Goal: Task Accomplishment & Management: Complete application form

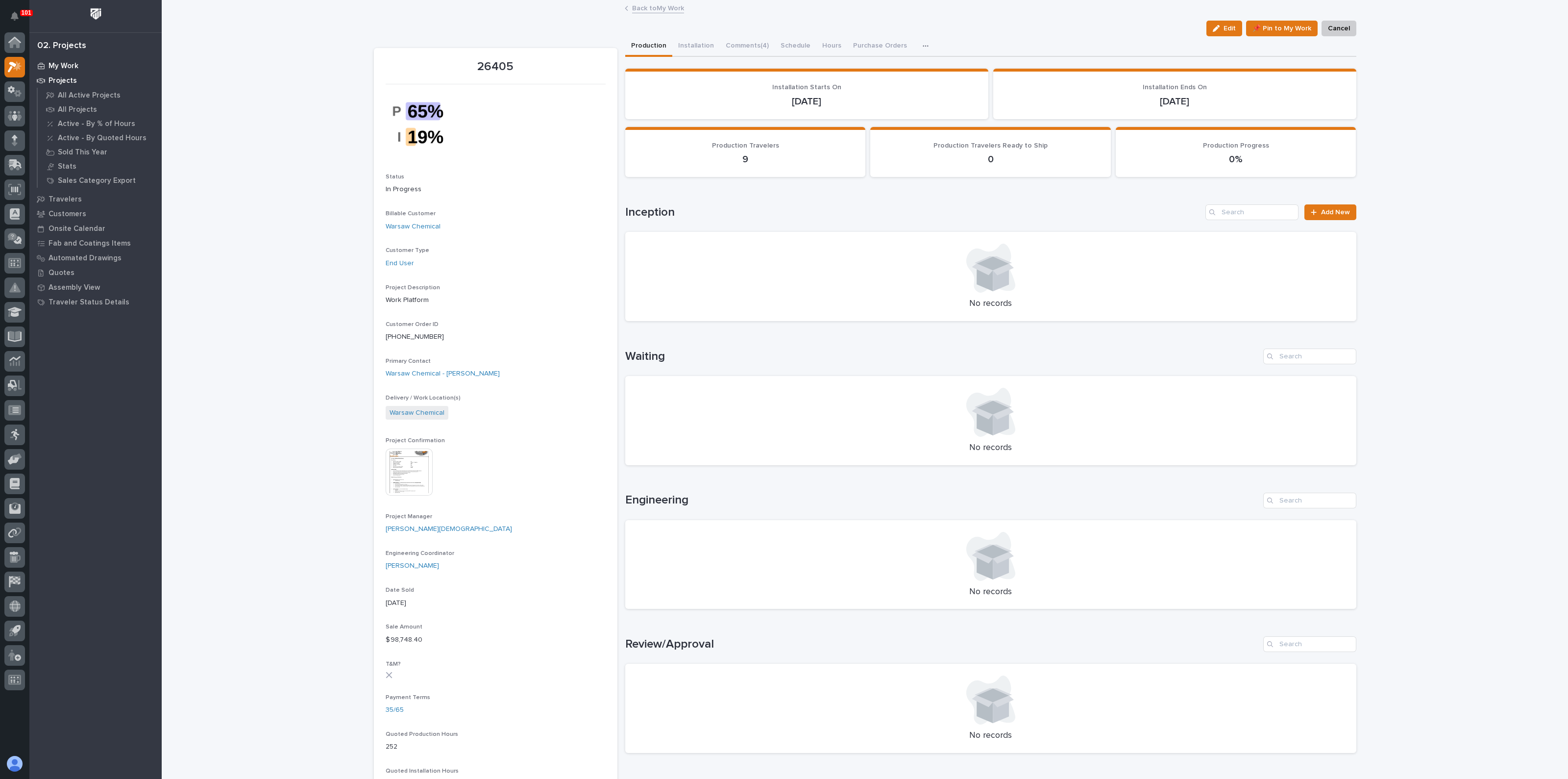
click at [69, 65] on p "My Work" at bounding box center [64, 66] width 30 height 8
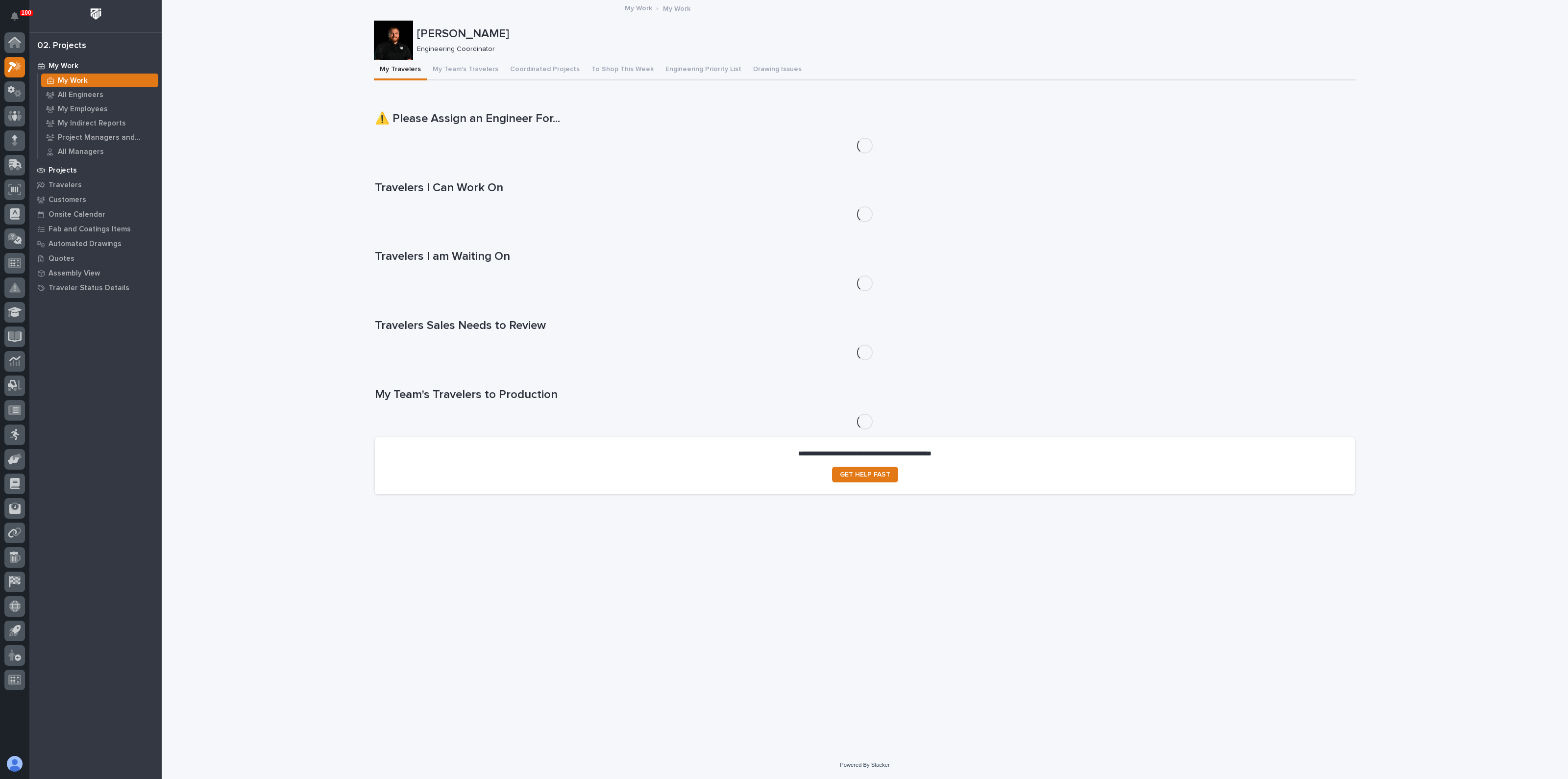
click at [66, 164] on div "Projects" at bounding box center [95, 170] width 127 height 13
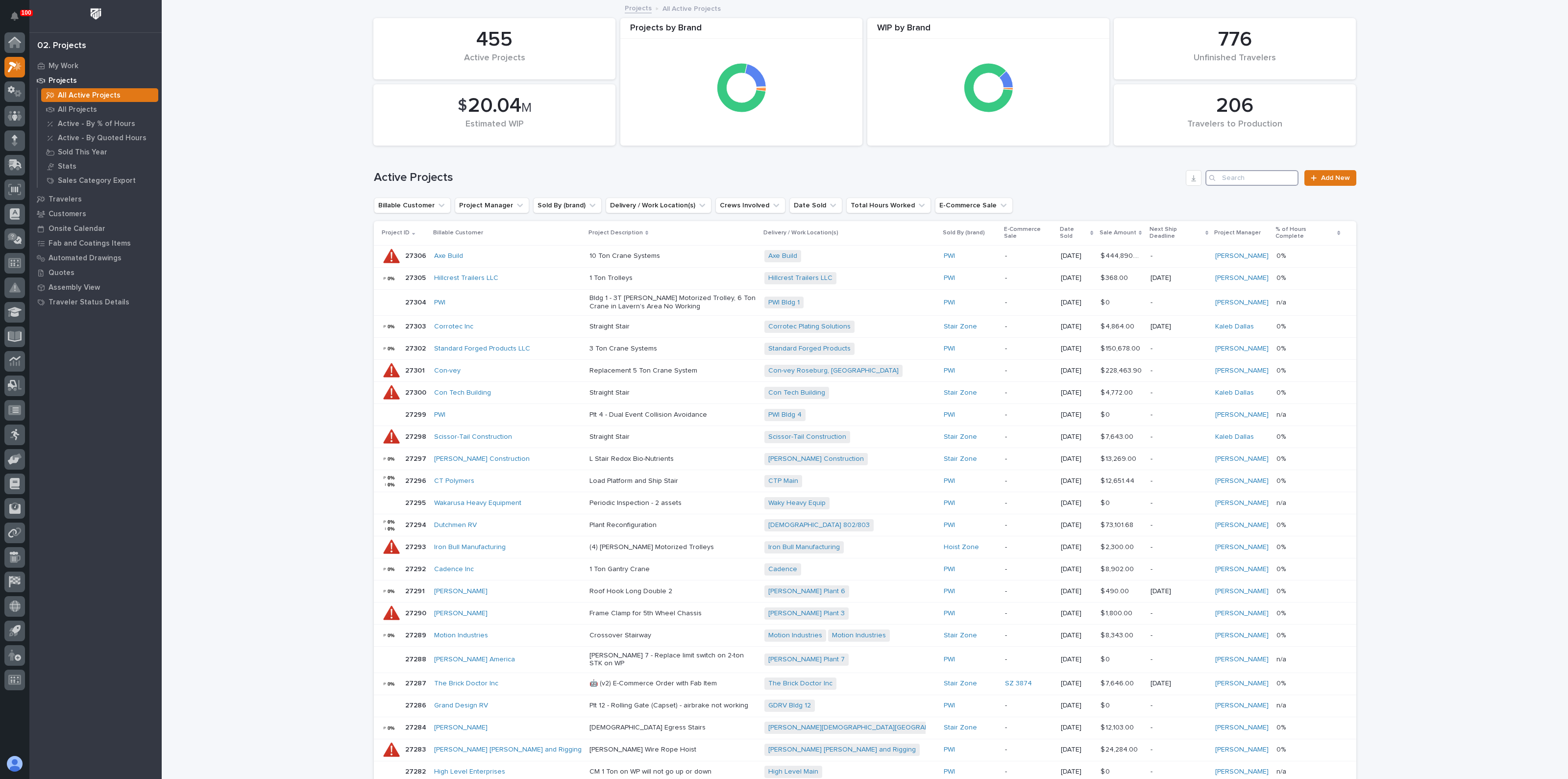
click at [1249, 178] on input "Search" at bounding box center [1252, 178] width 93 height 16
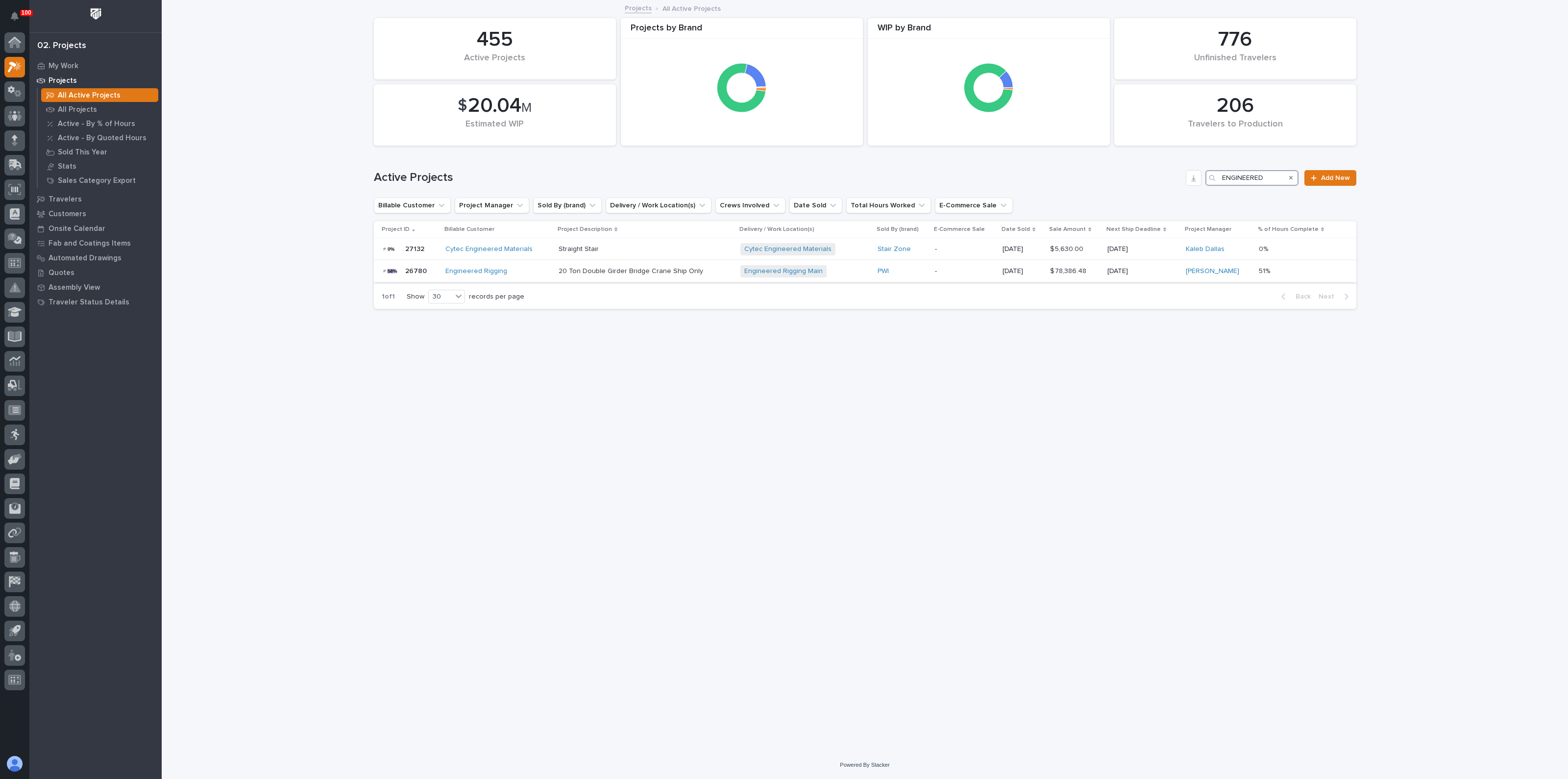
type input "ENGINEERED"
click at [661, 268] on p "20 Ton Double Girder Bridge Crane Ship Only" at bounding box center [644, 271] width 172 height 8
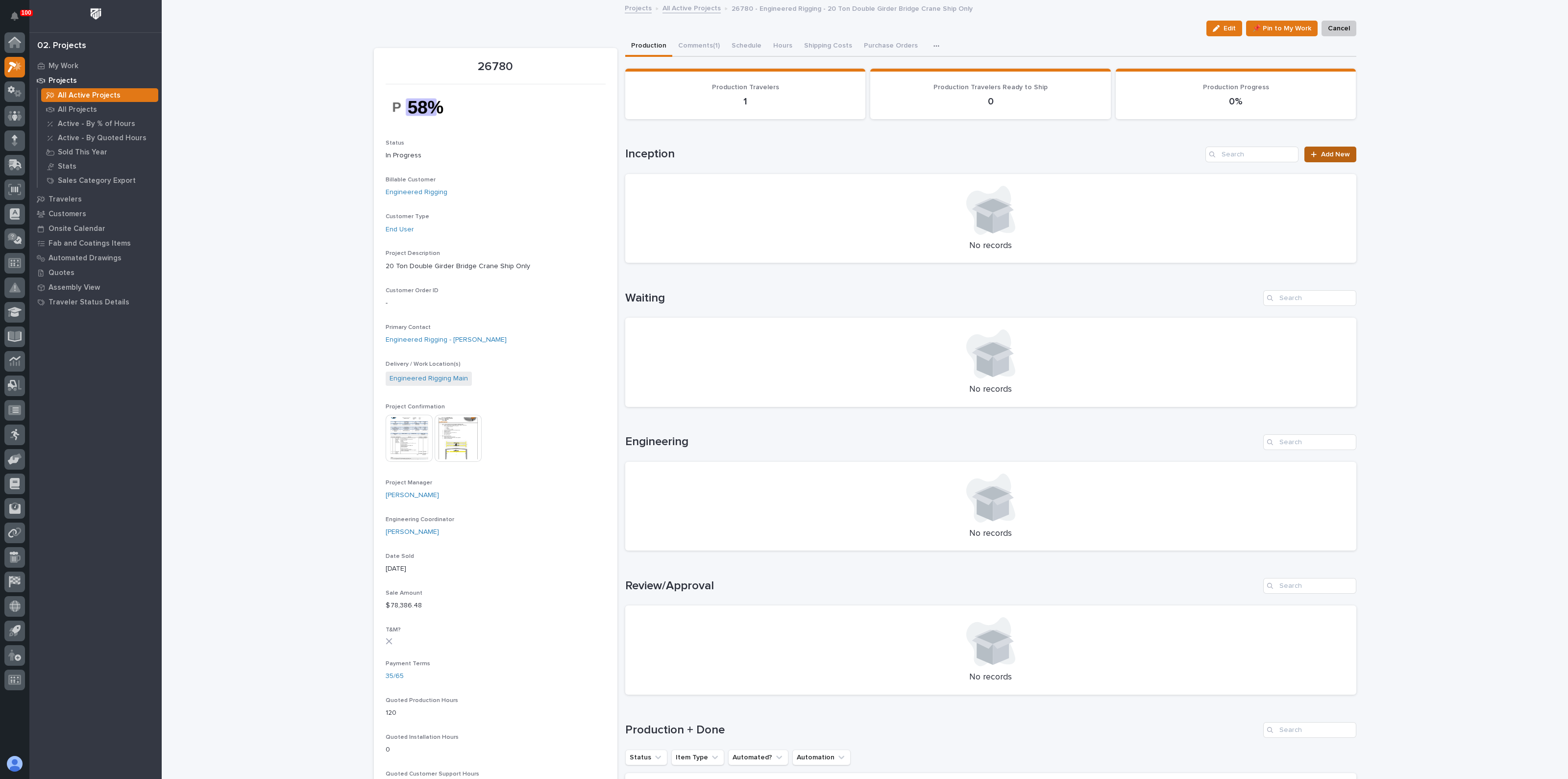
click at [1326, 153] on span "Add New" at bounding box center [1336, 154] width 29 height 7
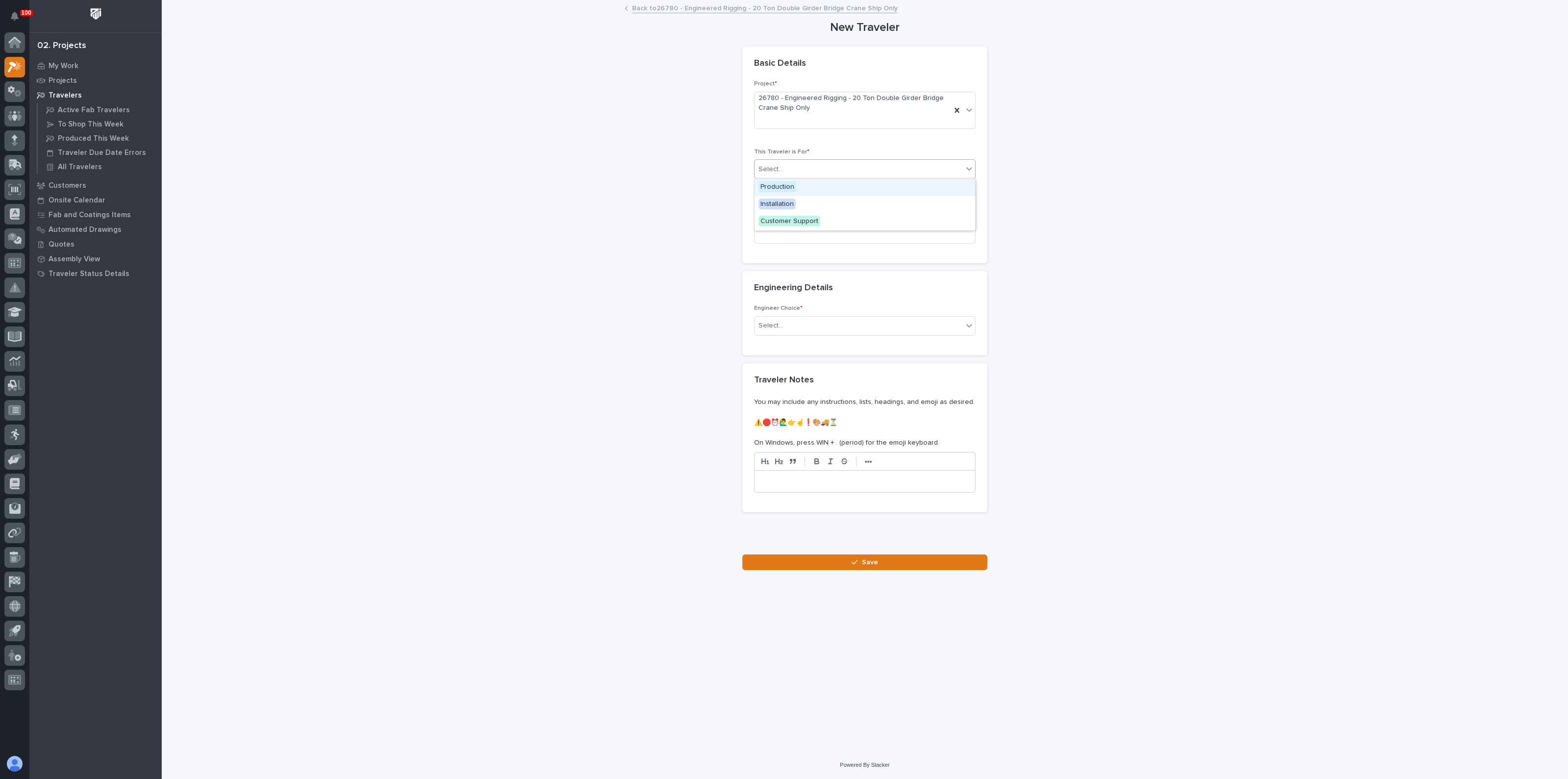
click at [809, 168] on div "Select..." at bounding box center [859, 169] width 209 height 16
click at [787, 186] on span "Production" at bounding box center [777, 187] width 38 height 11
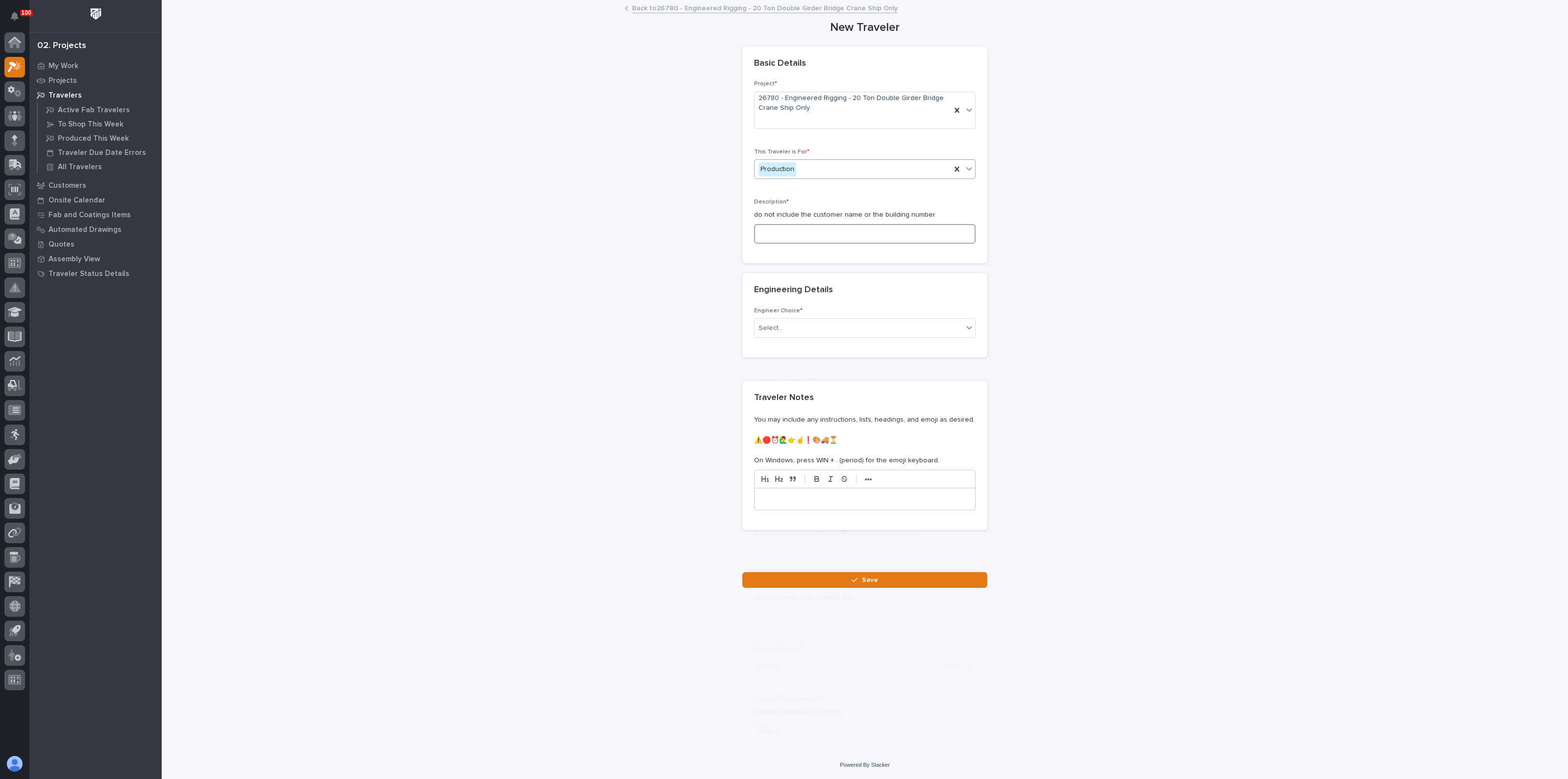
click at [778, 227] on input at bounding box center [865, 233] width 221 height 19
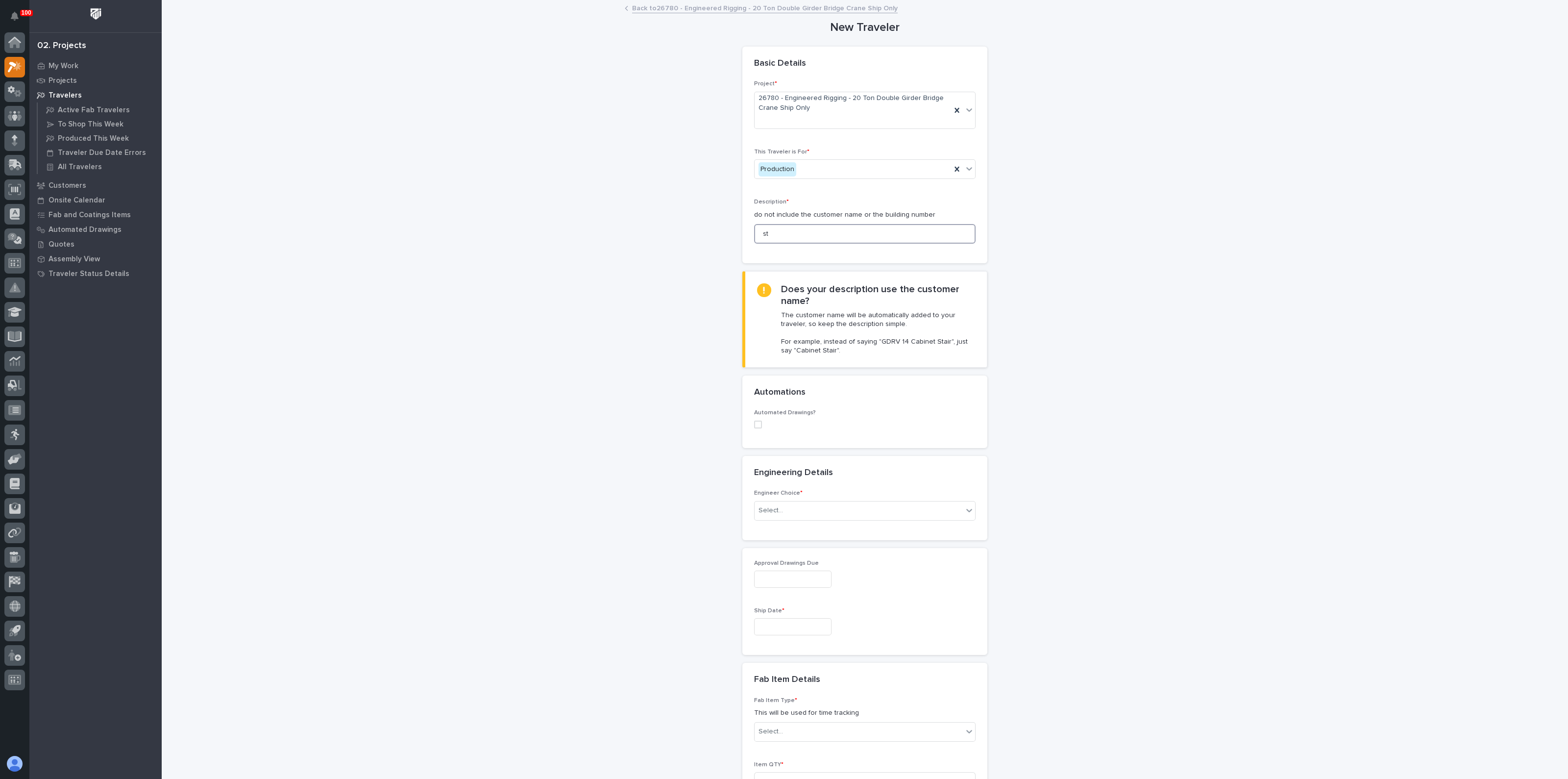
type input "s"
type input "STT-300 END TRUCKS"
drag, startPoint x: 703, startPoint y: 423, endPoint x: 698, endPoint y: 417, distance: 7.8
click at [703, 423] on div "**********" at bounding box center [865, 635] width 983 height 1269
click at [786, 506] on div "Select..." at bounding box center [859, 510] width 209 height 16
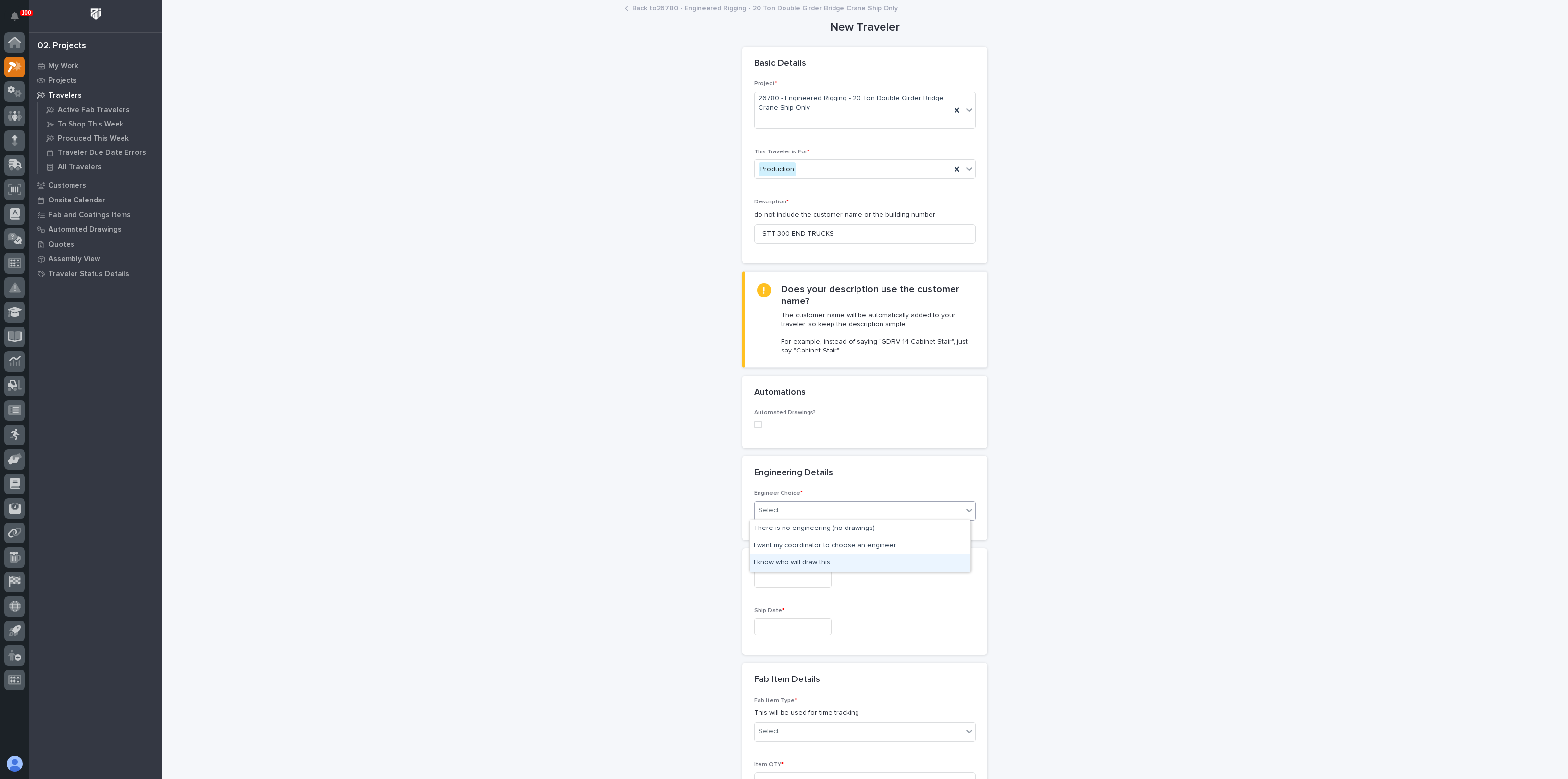
click at [775, 563] on div "I know who will draw this" at bounding box center [860, 563] width 220 height 17
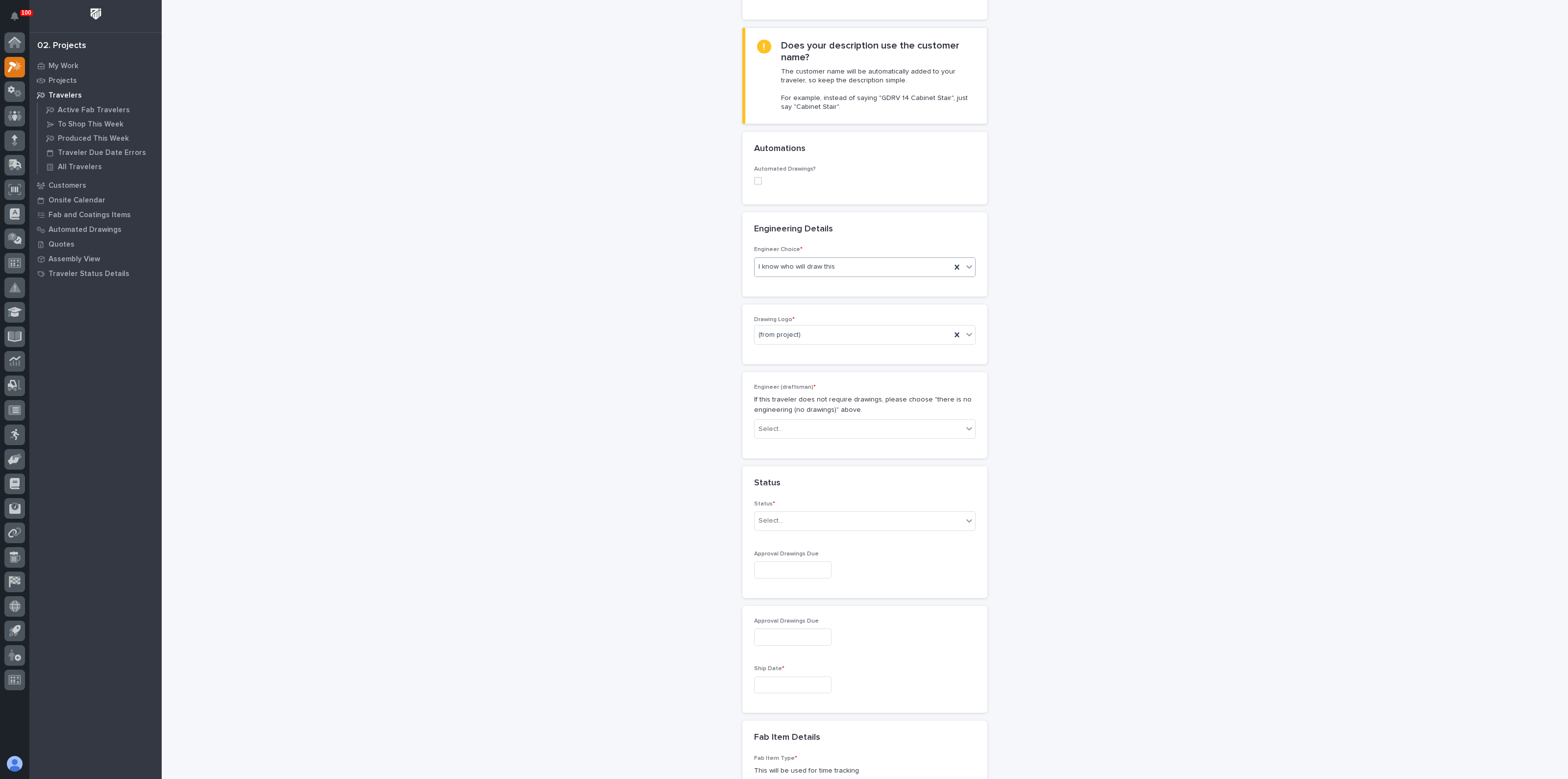
scroll to position [245, 0]
click at [786, 423] on div "Select..." at bounding box center [859, 427] width 209 height 16
type input "*******"
click at [774, 447] on div "[PERSON_NAME]" at bounding box center [860, 444] width 220 height 17
click at [796, 517] on div "Select..." at bounding box center [859, 519] width 209 height 16
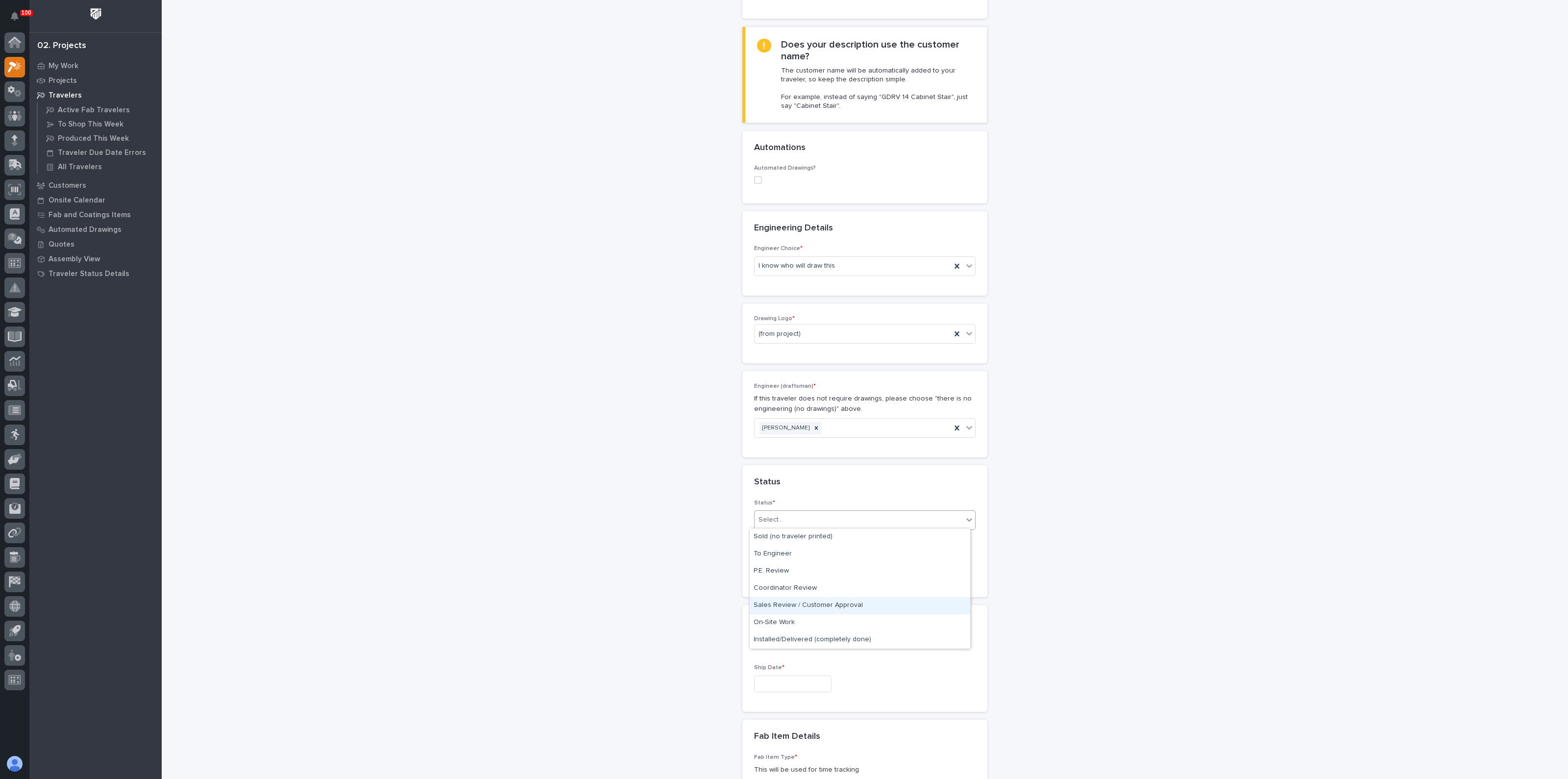
click at [778, 604] on div "Sales Review / Customer Approval" at bounding box center [860, 606] width 220 height 17
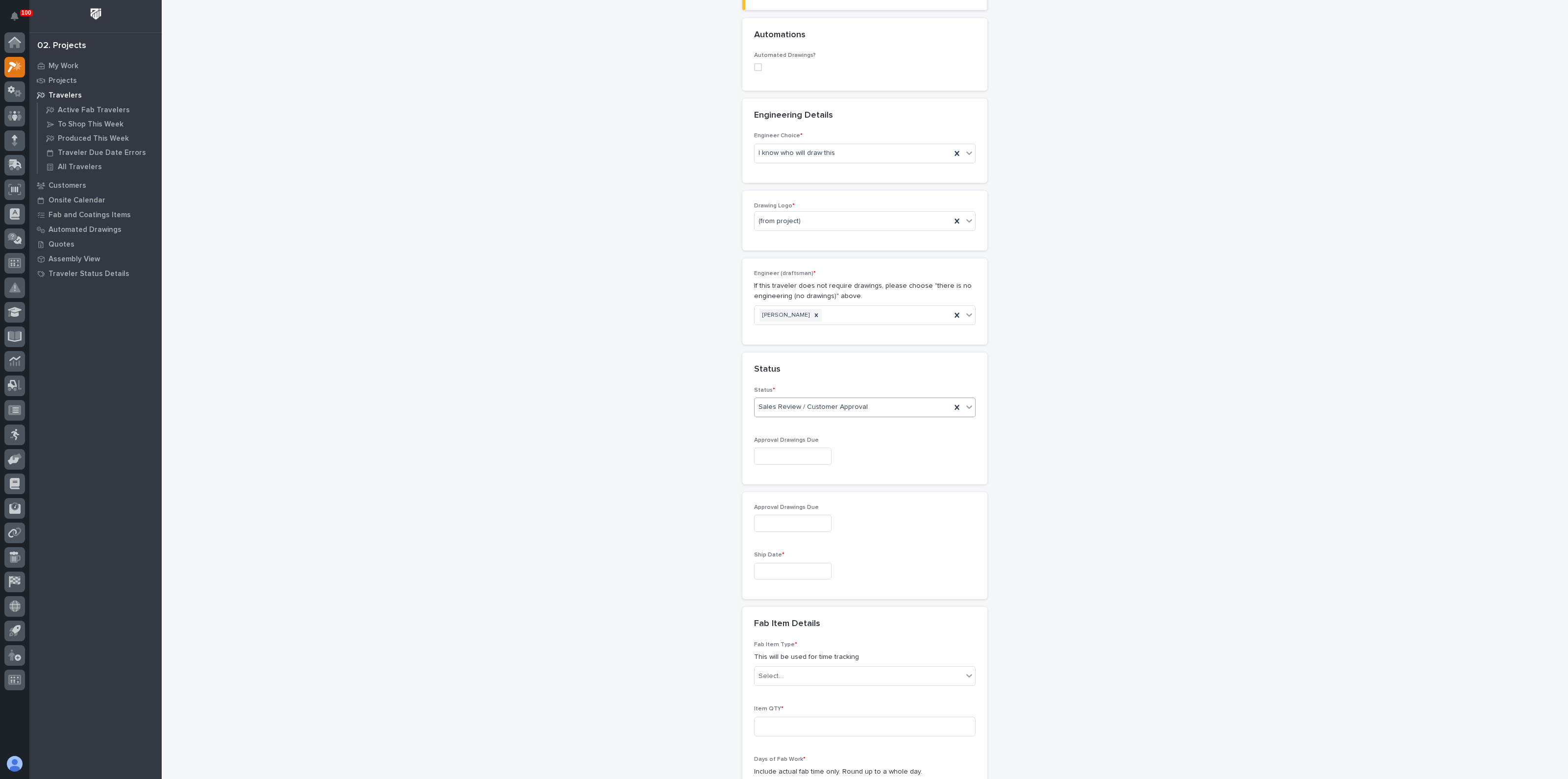
scroll to position [368, 0]
click at [773, 557] on input "text" at bounding box center [793, 561] width 77 height 17
click at [657, 521] on div "**********" at bounding box center [865, 418] width 983 height 1570
click at [774, 559] on input "text" at bounding box center [793, 561] width 77 height 17
click at [812, 510] on div "3" at bounding box center [814, 511] width 13 height 13
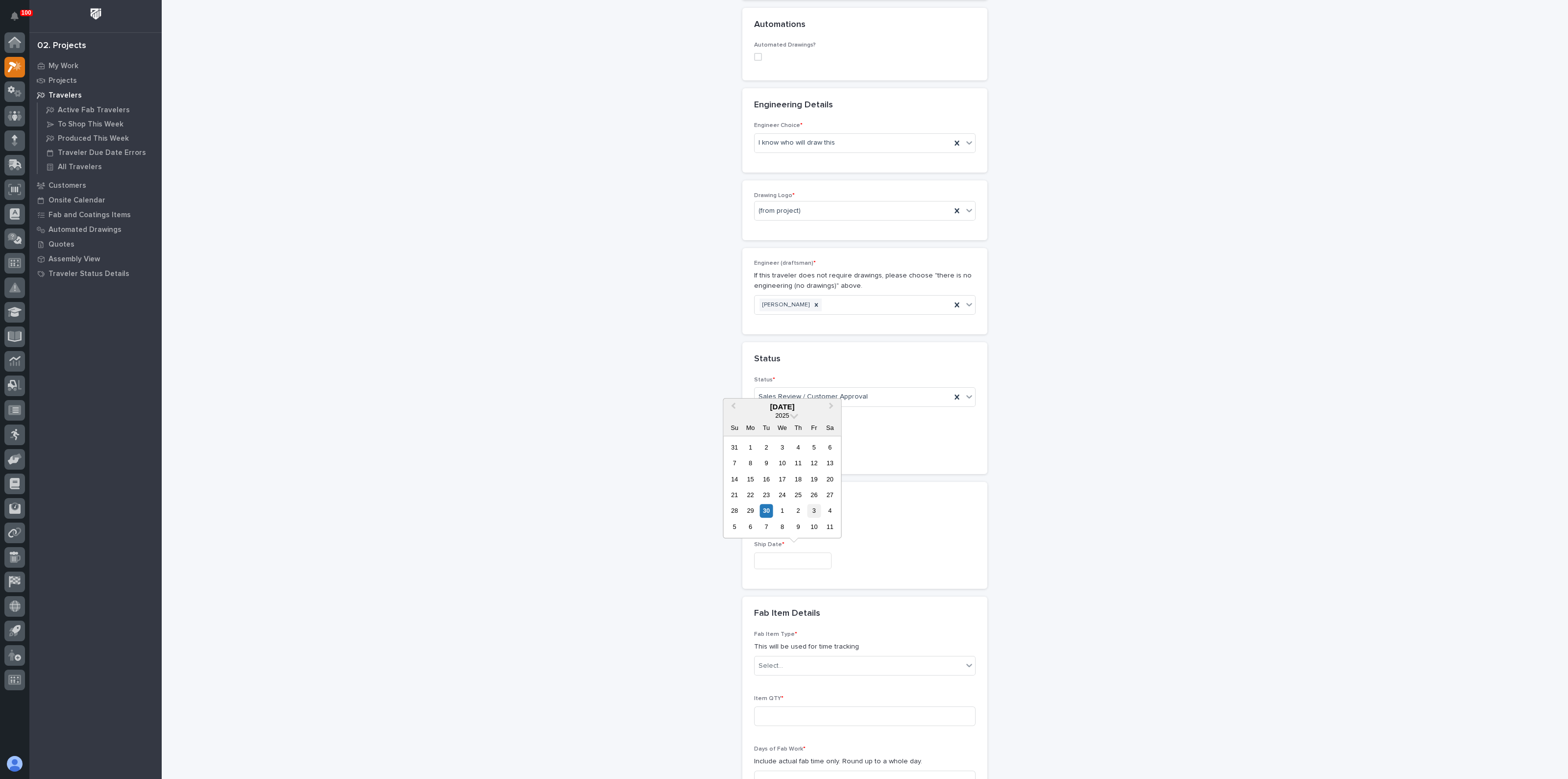
type input "**********"
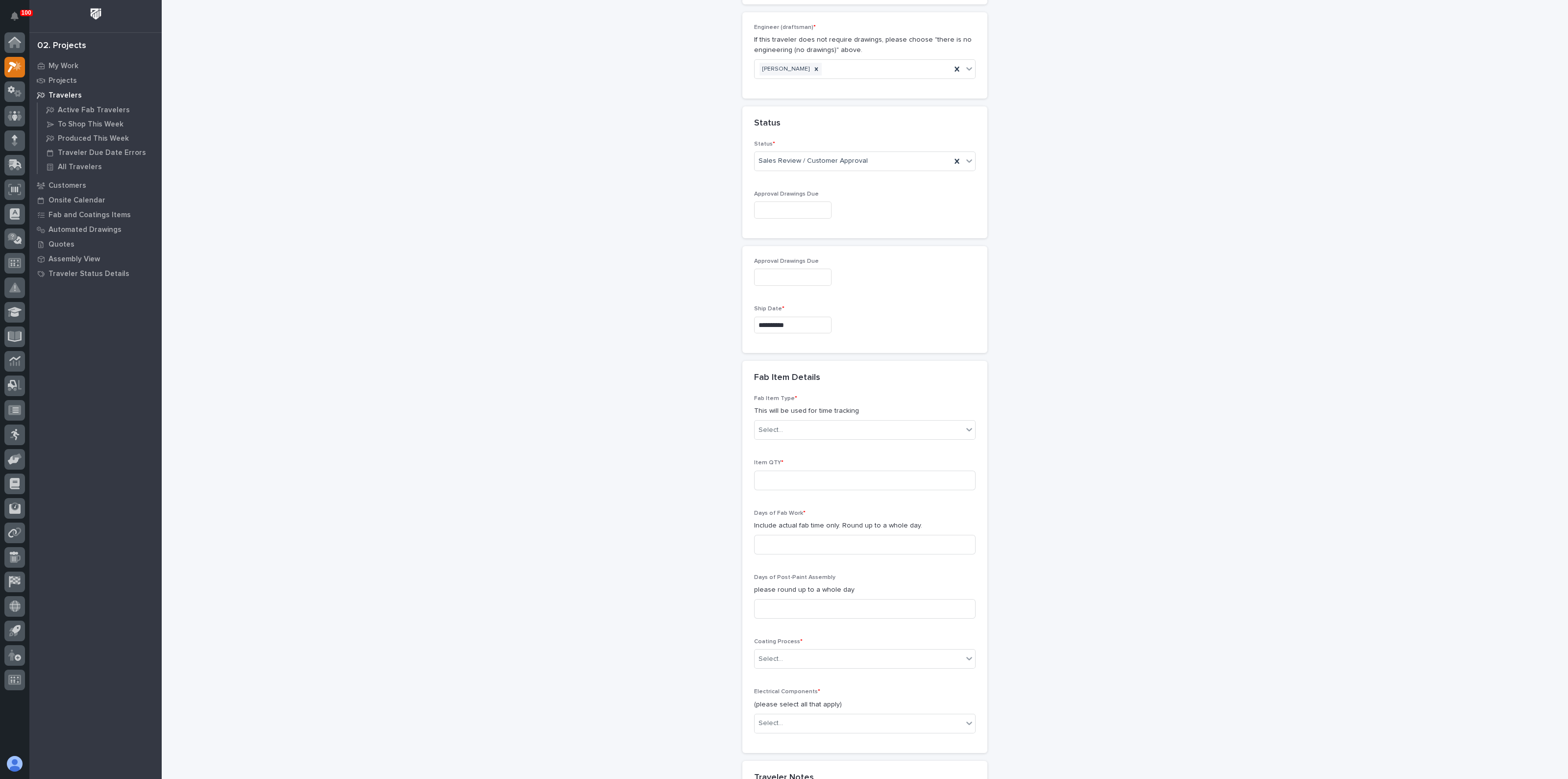
scroll to position [612, 0]
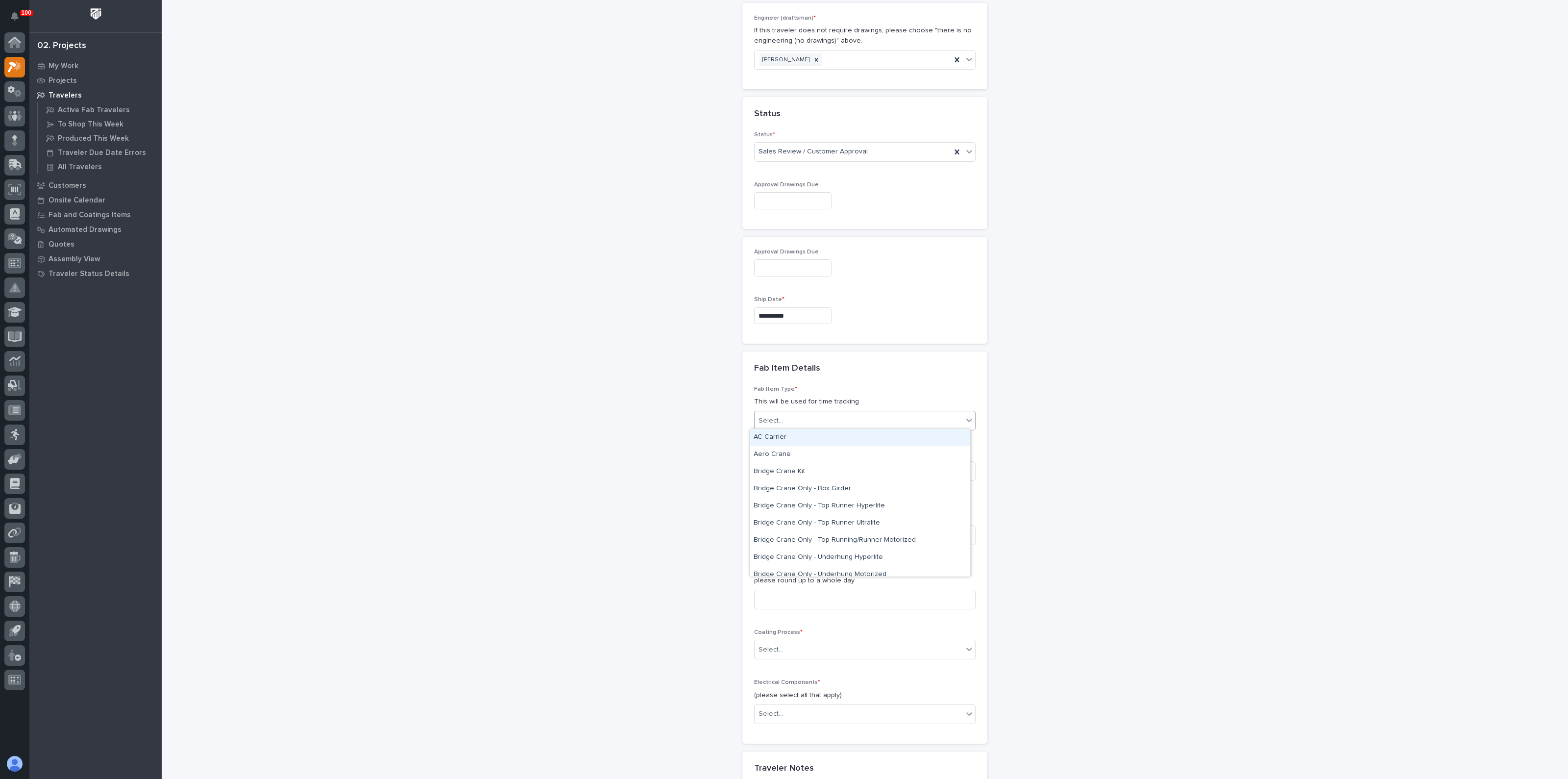
click at [793, 419] on div "Select..." at bounding box center [859, 421] width 209 height 16
click at [792, 452] on div "Crane Components - Other" at bounding box center [860, 450] width 220 height 17
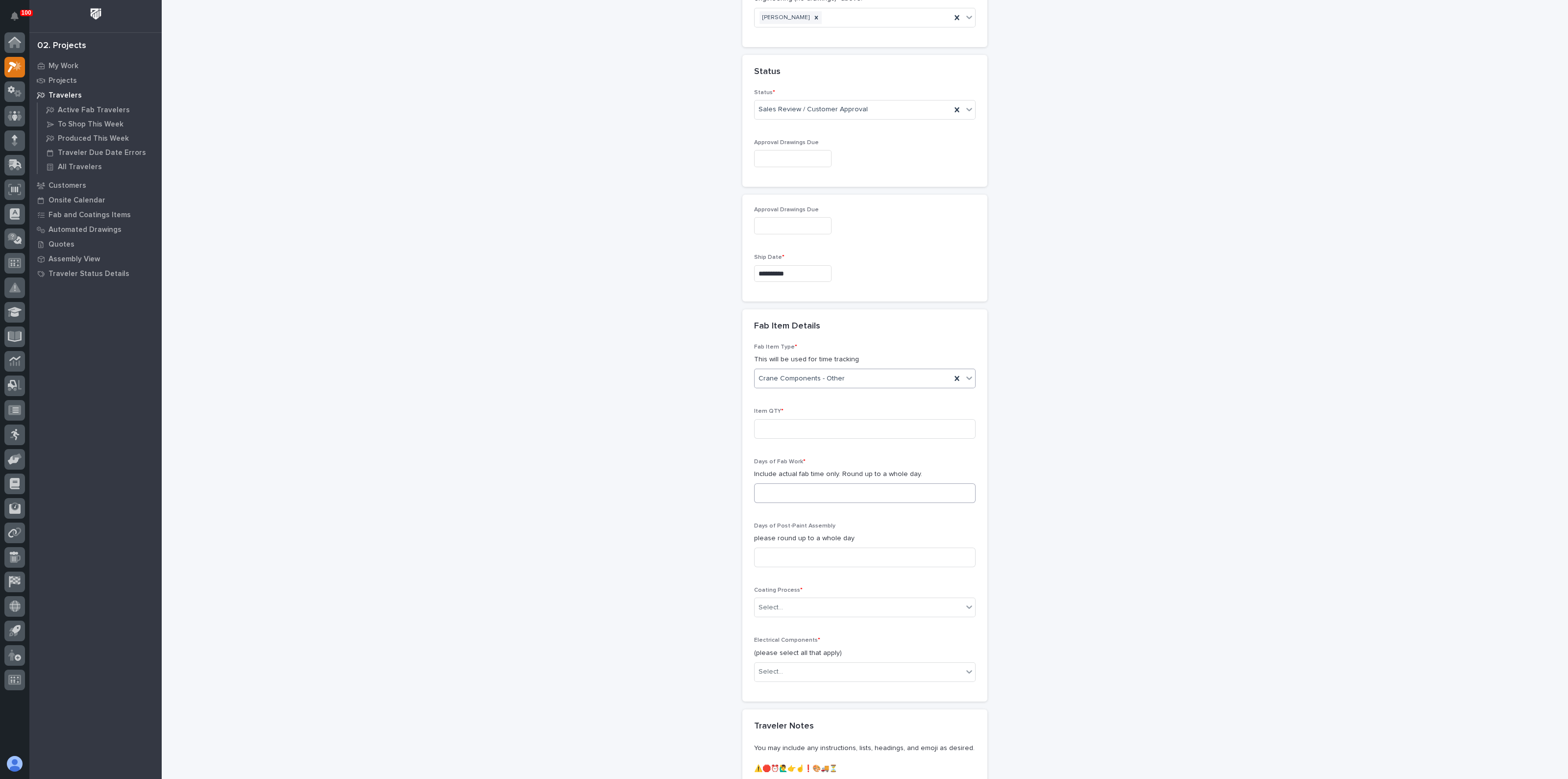
scroll to position [674, 0]
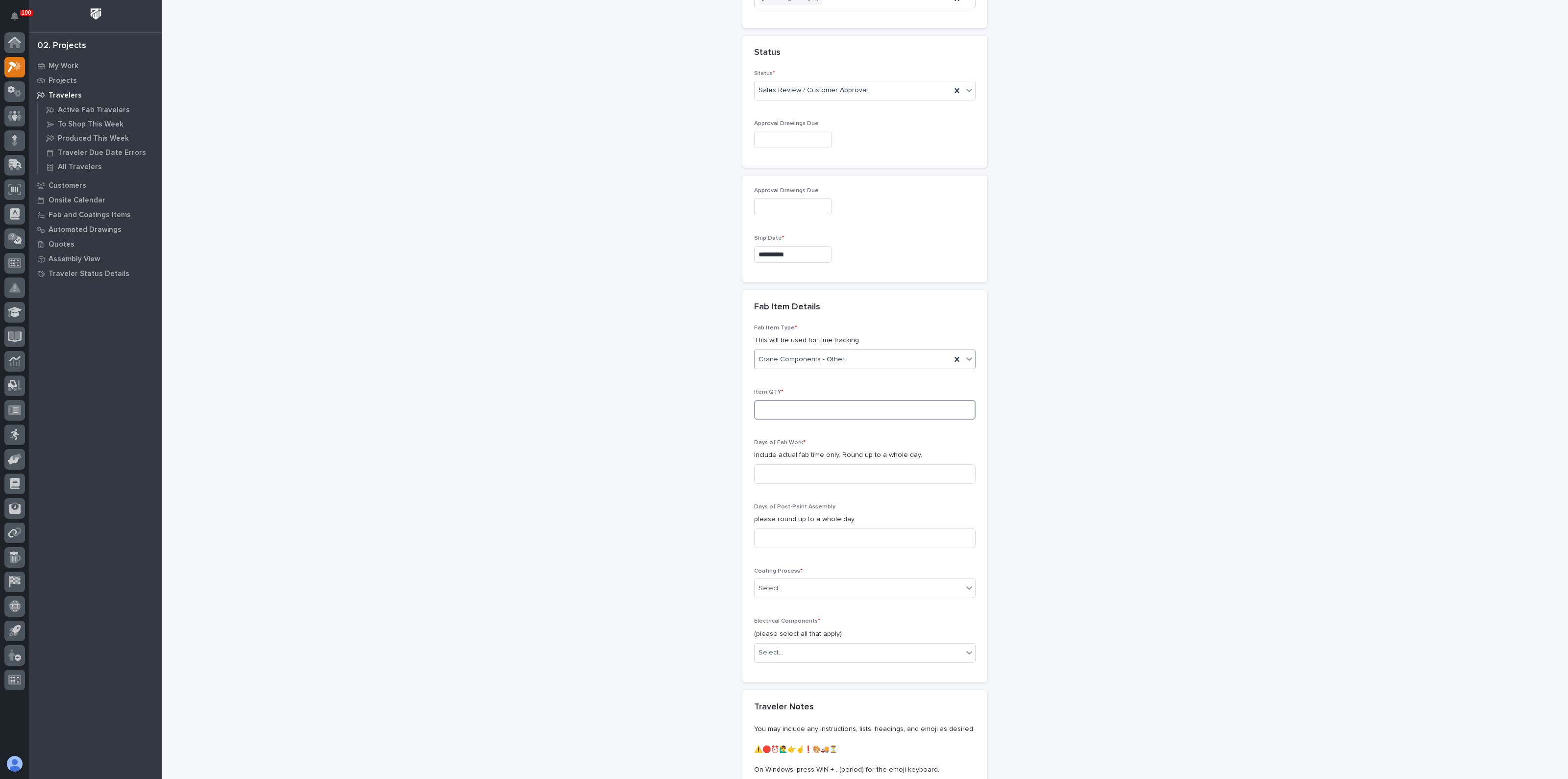
click at [801, 403] on input at bounding box center [865, 409] width 221 height 19
type input "1"
click at [760, 467] on input at bounding box center [865, 474] width 221 height 19
type input "1"
click at [774, 535] on input at bounding box center [865, 538] width 221 height 19
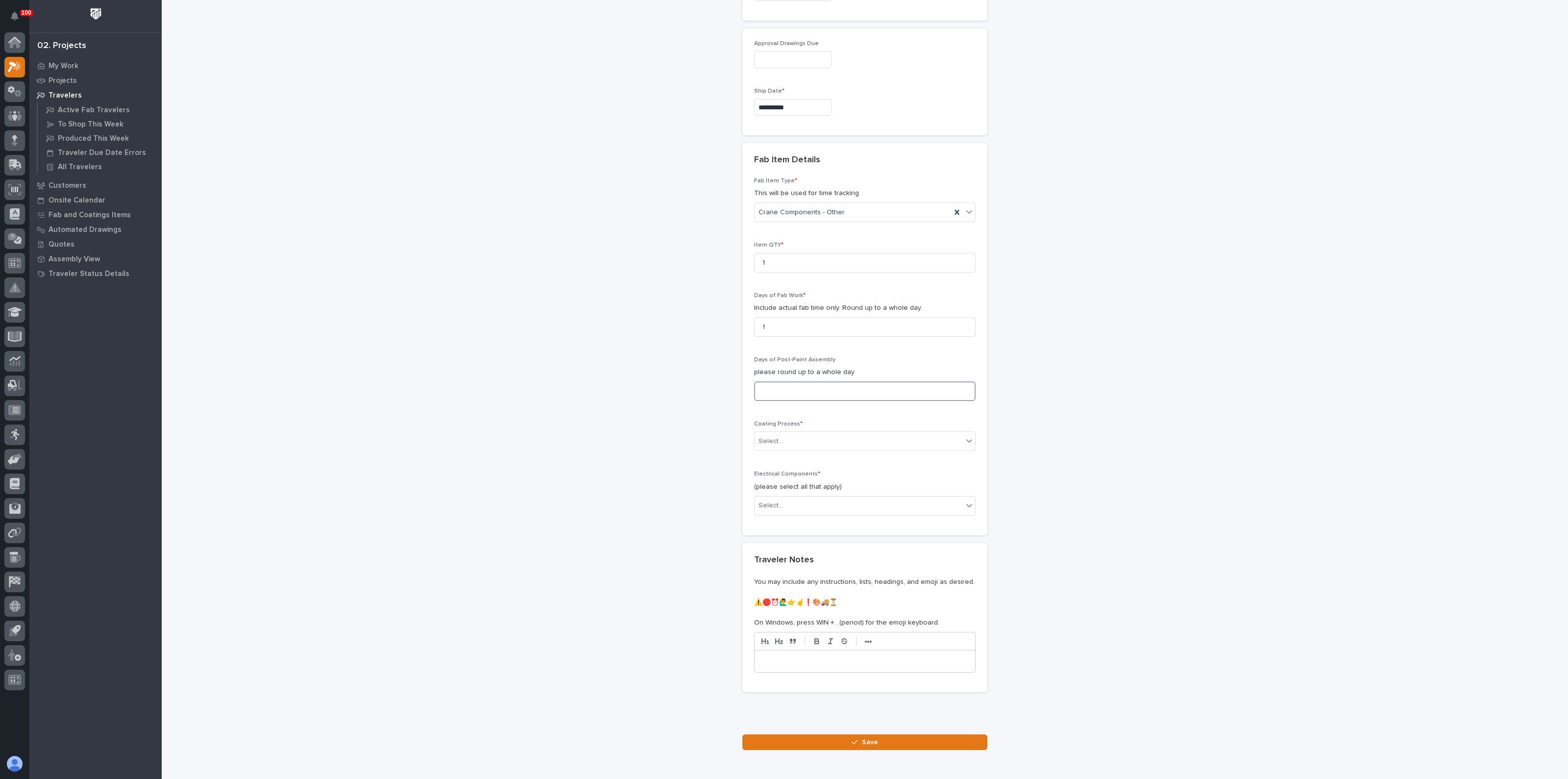
scroll to position [857, 0]
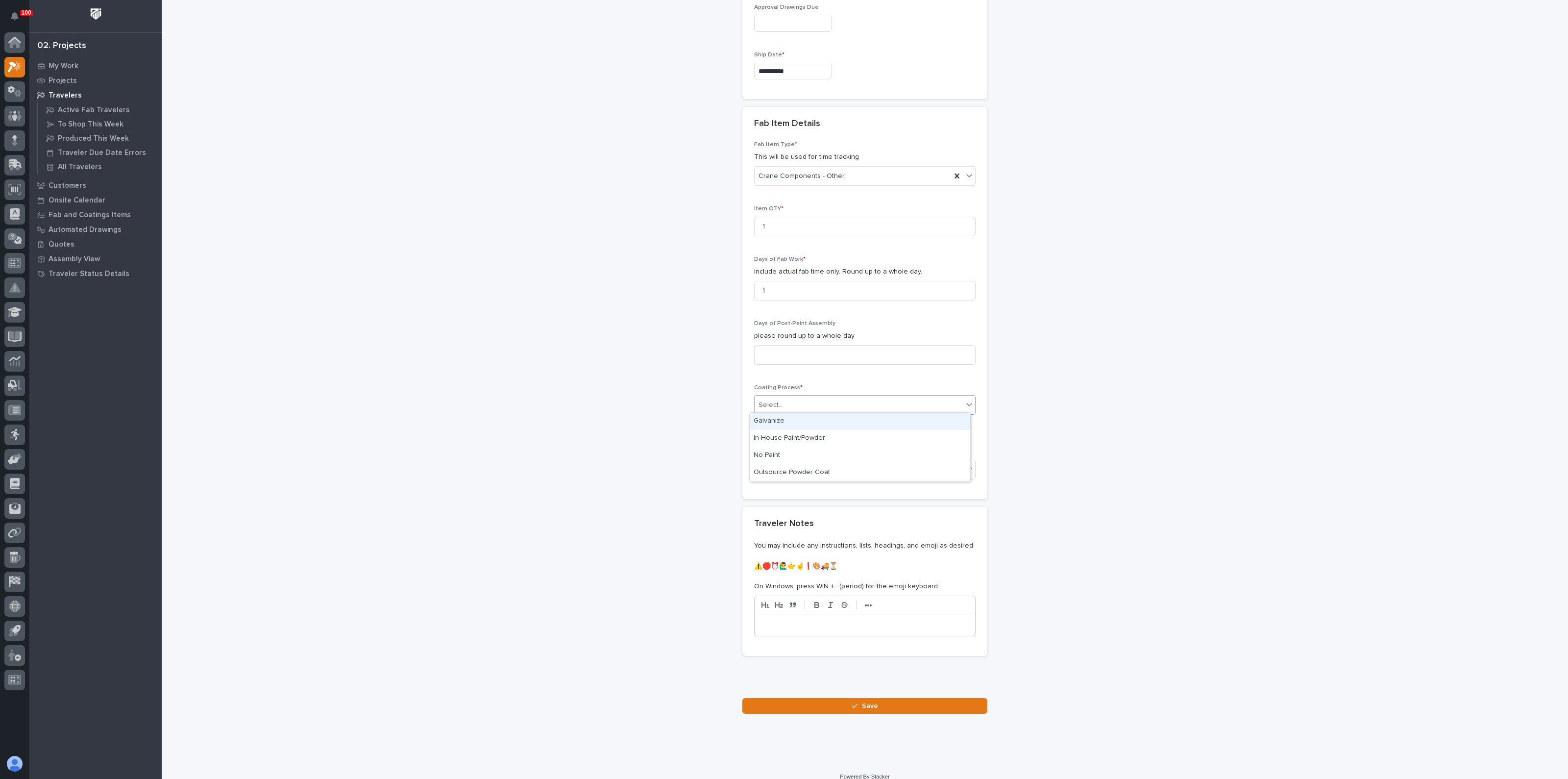
click at [782, 404] on div "Select..." at bounding box center [859, 405] width 209 height 16
drag, startPoint x: 787, startPoint y: 428, endPoint x: 785, endPoint y: 440, distance: 12.2
click at [785, 440] on div "In-House Paint/Powder" at bounding box center [860, 438] width 220 height 17
click at [776, 467] on div "Select..." at bounding box center [771, 469] width 24 height 10
click at [797, 503] on div "Motorized End Trucks" at bounding box center [860, 502] width 220 height 17
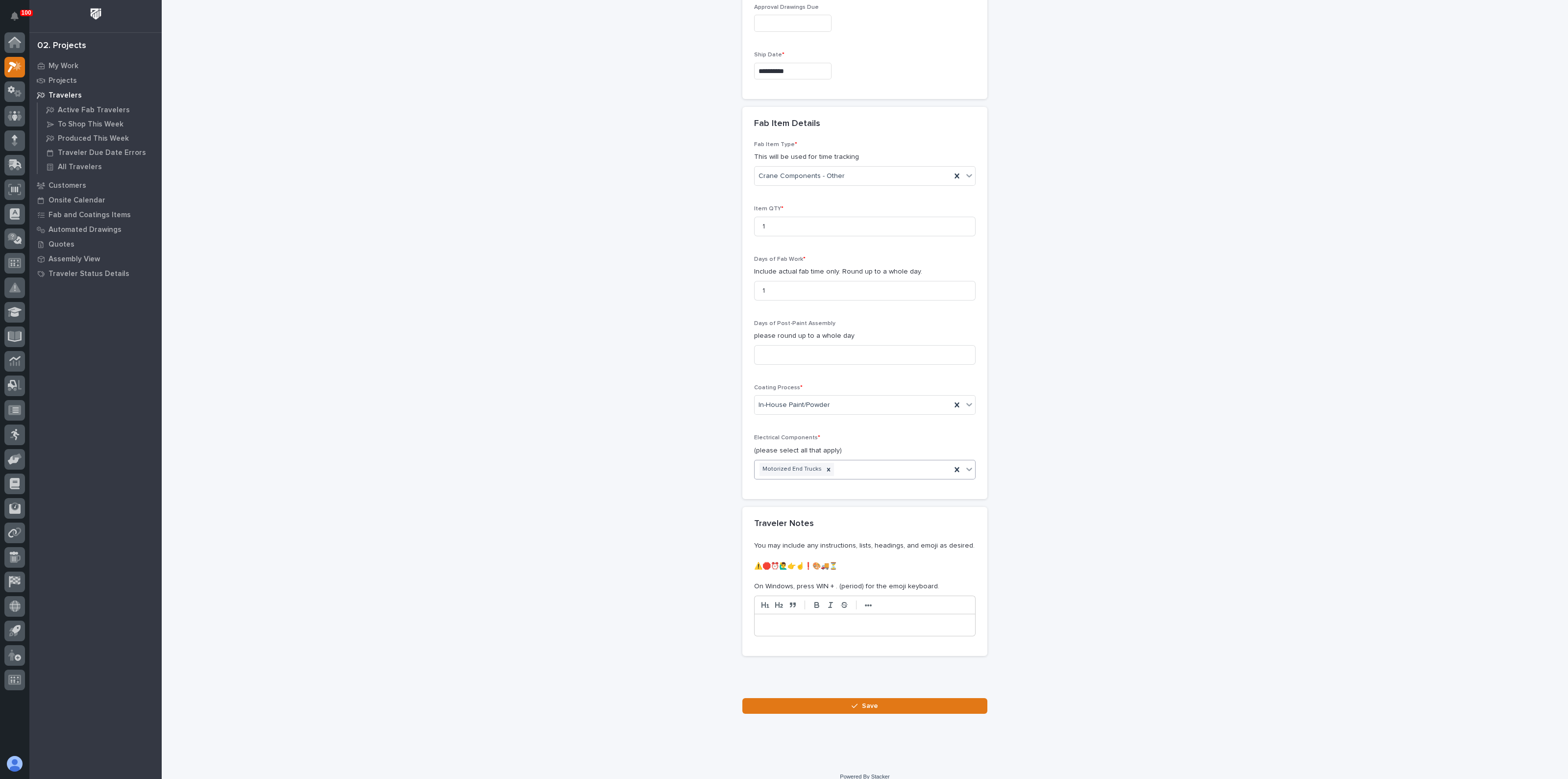
click at [858, 468] on div "Motorized End Trucks" at bounding box center [853, 469] width 197 height 17
click at [851, 702] on icon "button" at bounding box center [854, 706] width 6 height 7
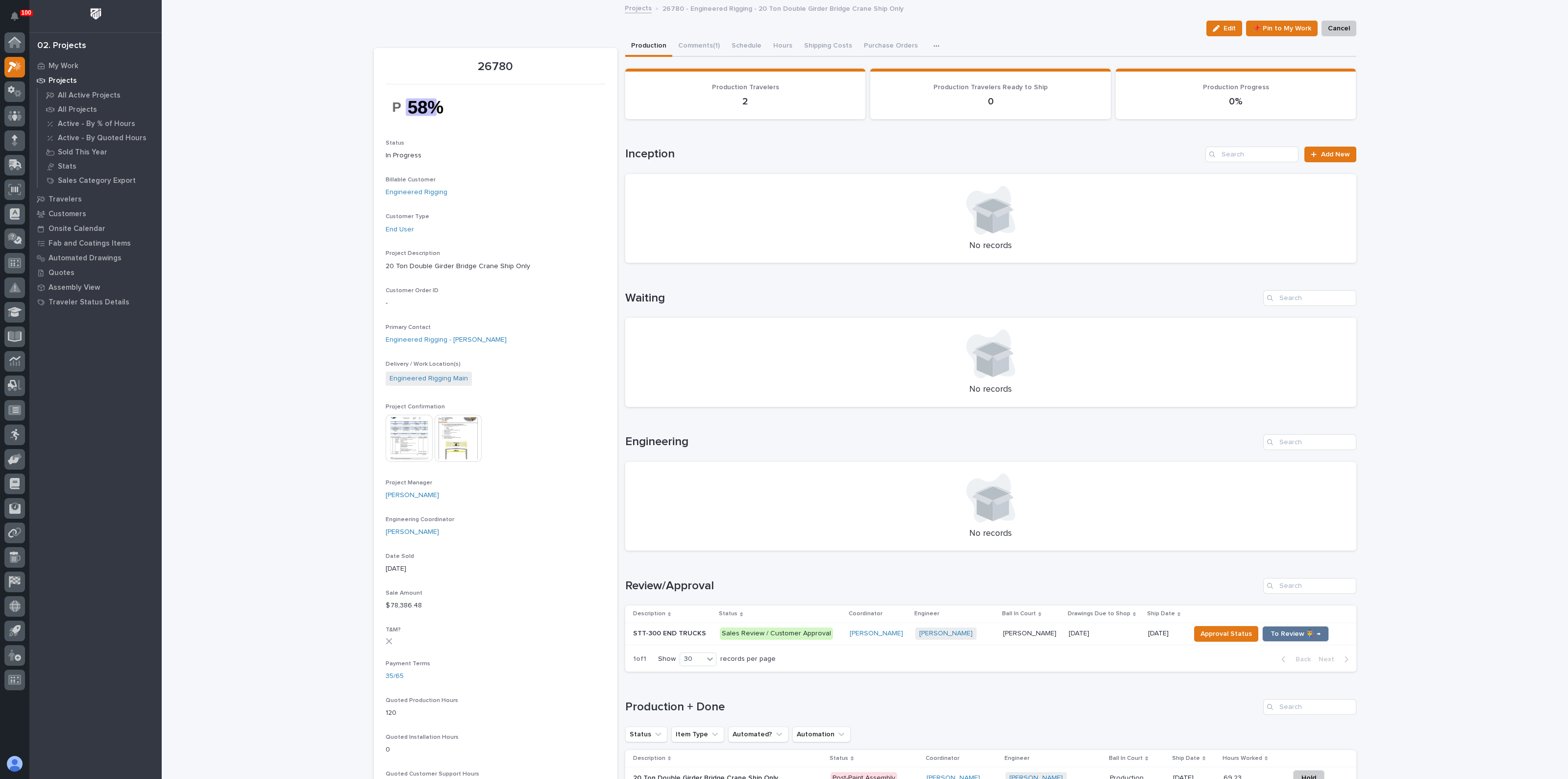
click at [665, 637] on div "STT-300 END TRUCKS STT-300 END TRUCKS" at bounding box center [673, 633] width 79 height 16
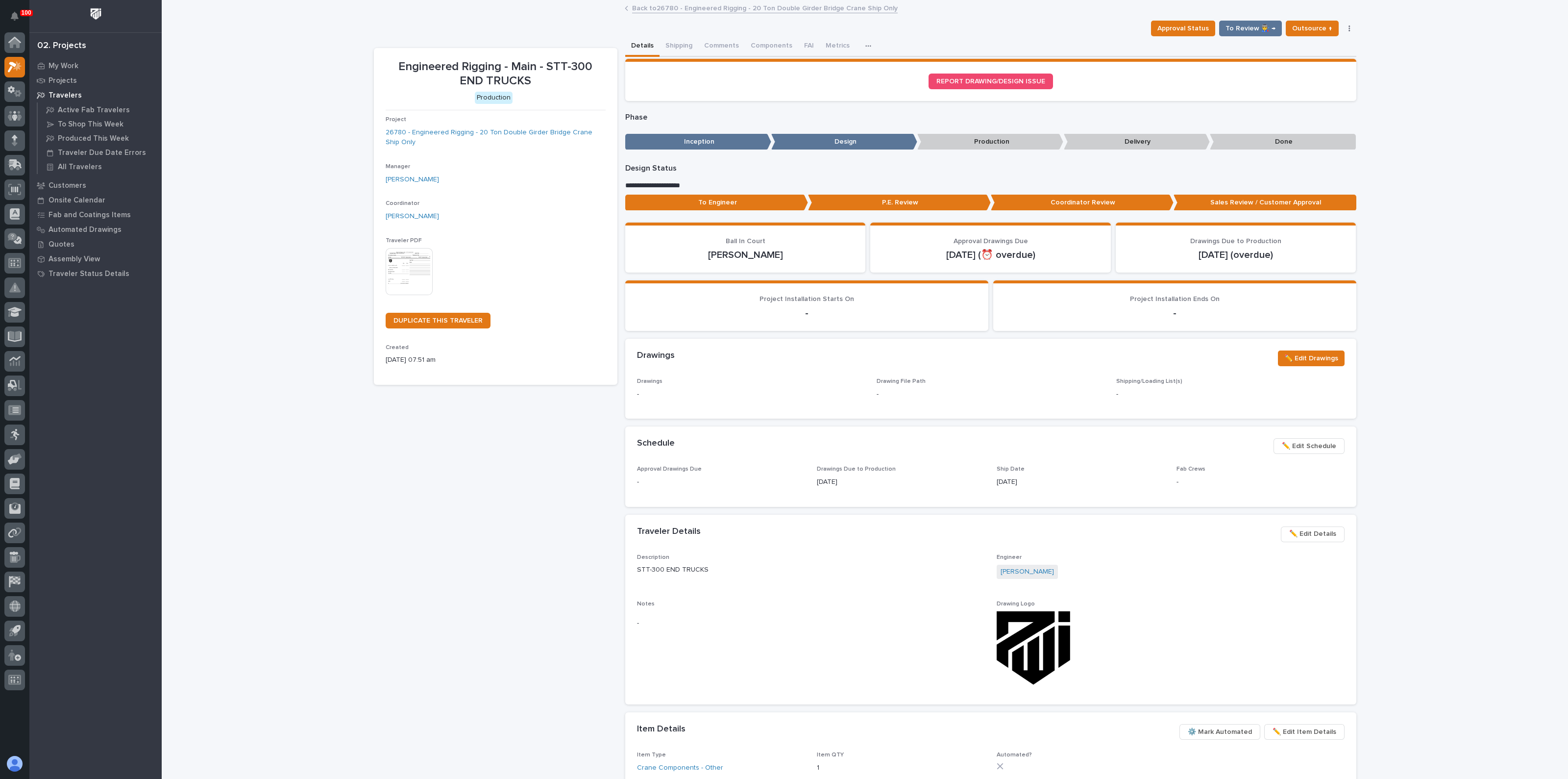
click at [418, 257] on img at bounding box center [409, 272] width 47 height 47
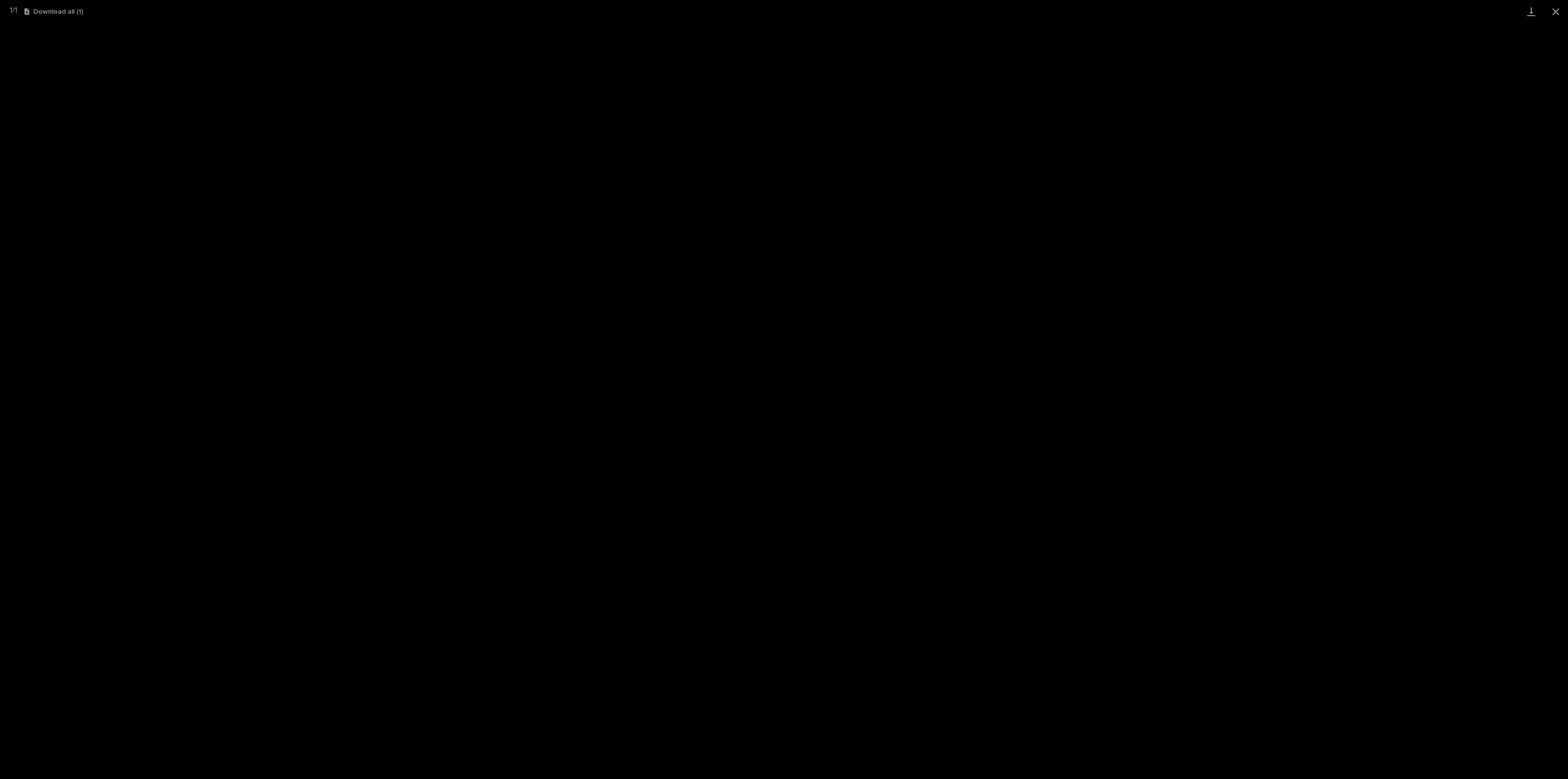
drag, startPoint x: 1557, startPoint y: 12, endPoint x: 1412, endPoint y: 19, distance: 145.2
click at [1557, 11] on button "Close gallery" at bounding box center [1555, 11] width 24 height 23
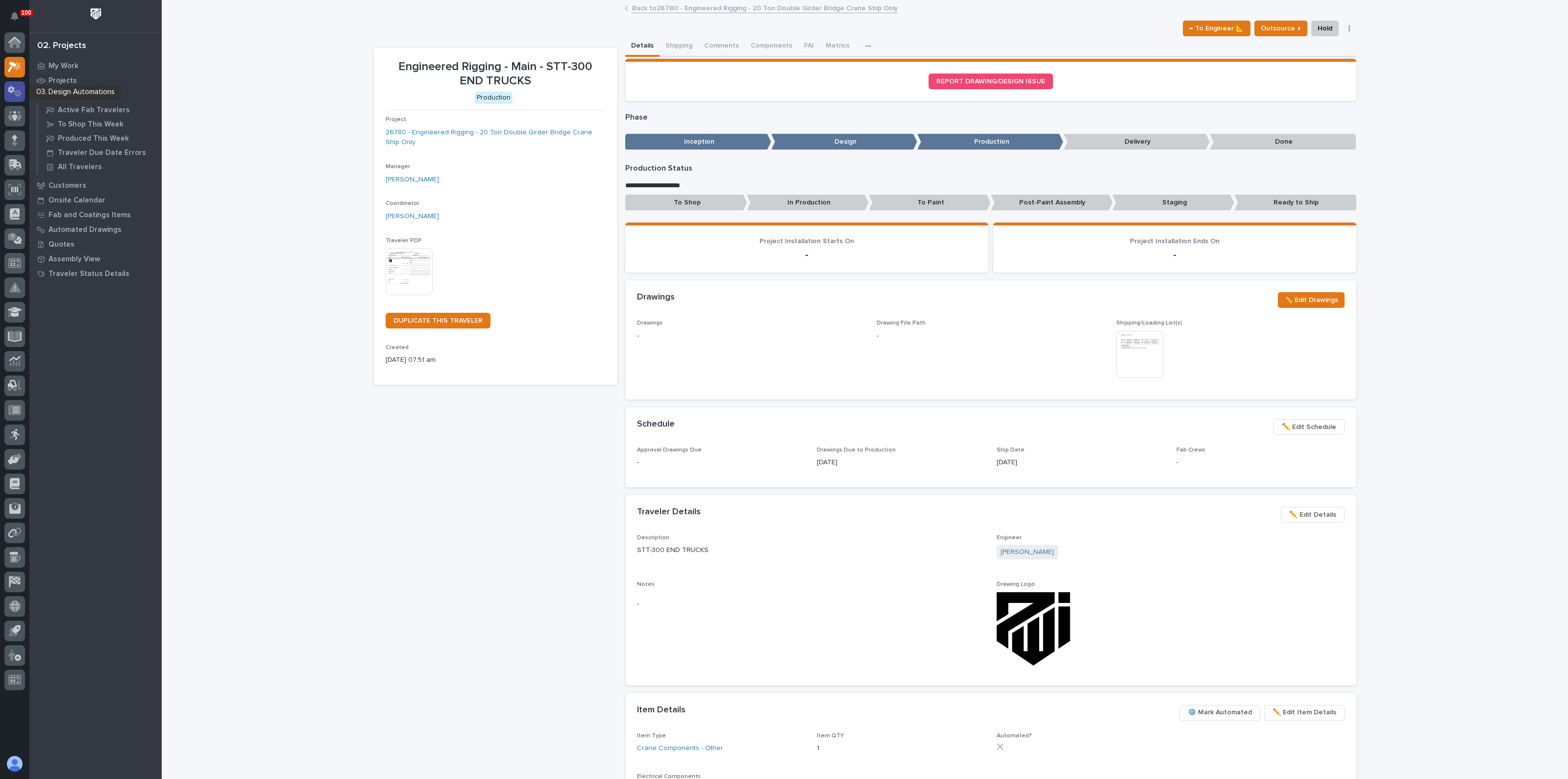
click at [13, 87] on icon at bounding box center [11, 89] width 7 height 8
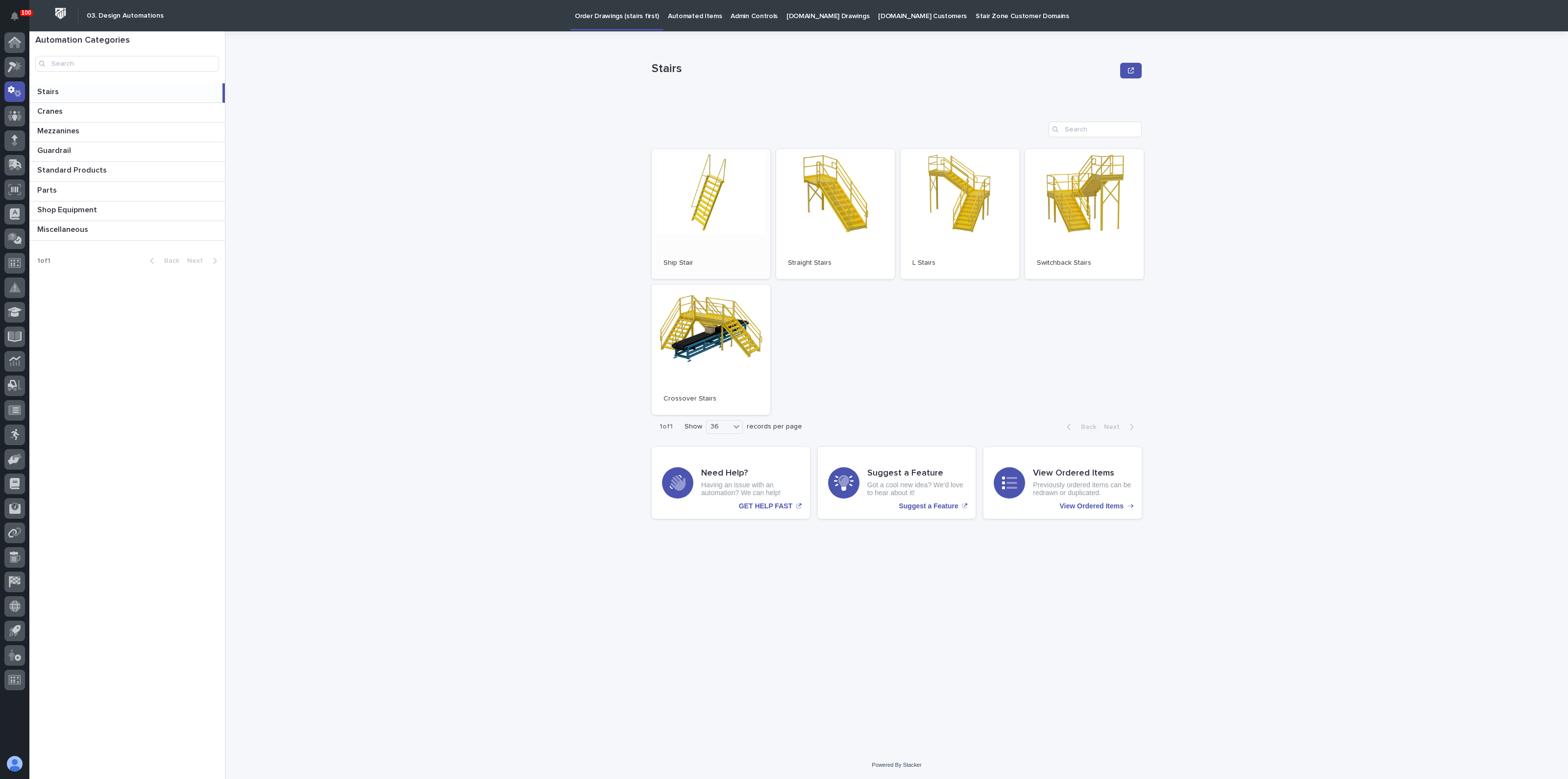
click at [753, 194] on link "Open" at bounding box center [711, 214] width 119 height 130
click at [66, 148] on p "Guardrail" at bounding box center [55, 149] width 36 height 11
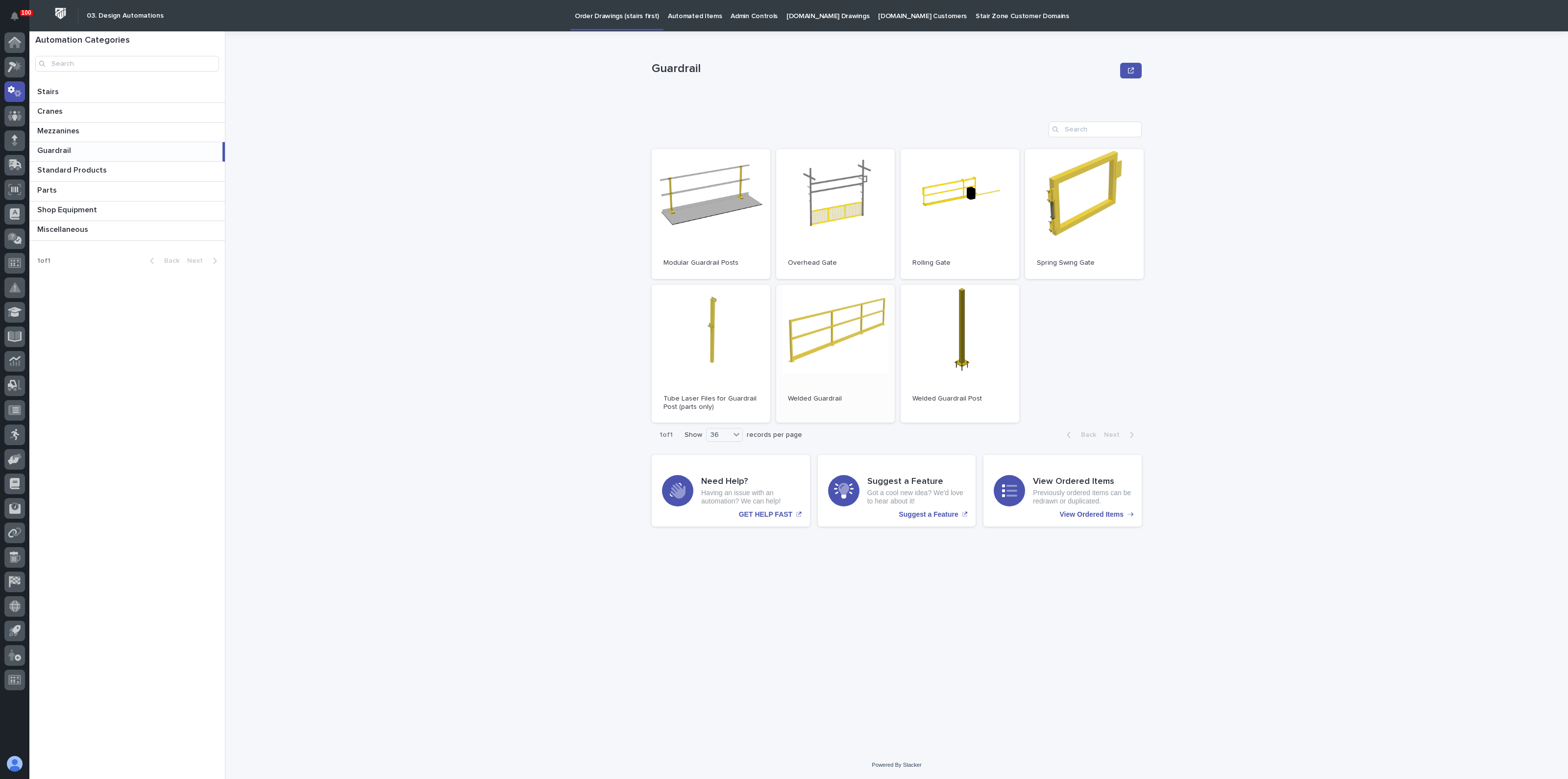
click at [841, 351] on span "Open" at bounding box center [835, 354] width 18 height 7
drag, startPoint x: 389, startPoint y: 189, endPoint x: 382, endPoint y: 182, distance: 9.9
click at [389, 189] on div "Guardrail Guardrail Sorry, there was an error saving your record. Please try ag…" at bounding box center [903, 405] width 1331 height 747
click at [11, 69] on icon at bounding box center [12, 66] width 8 height 11
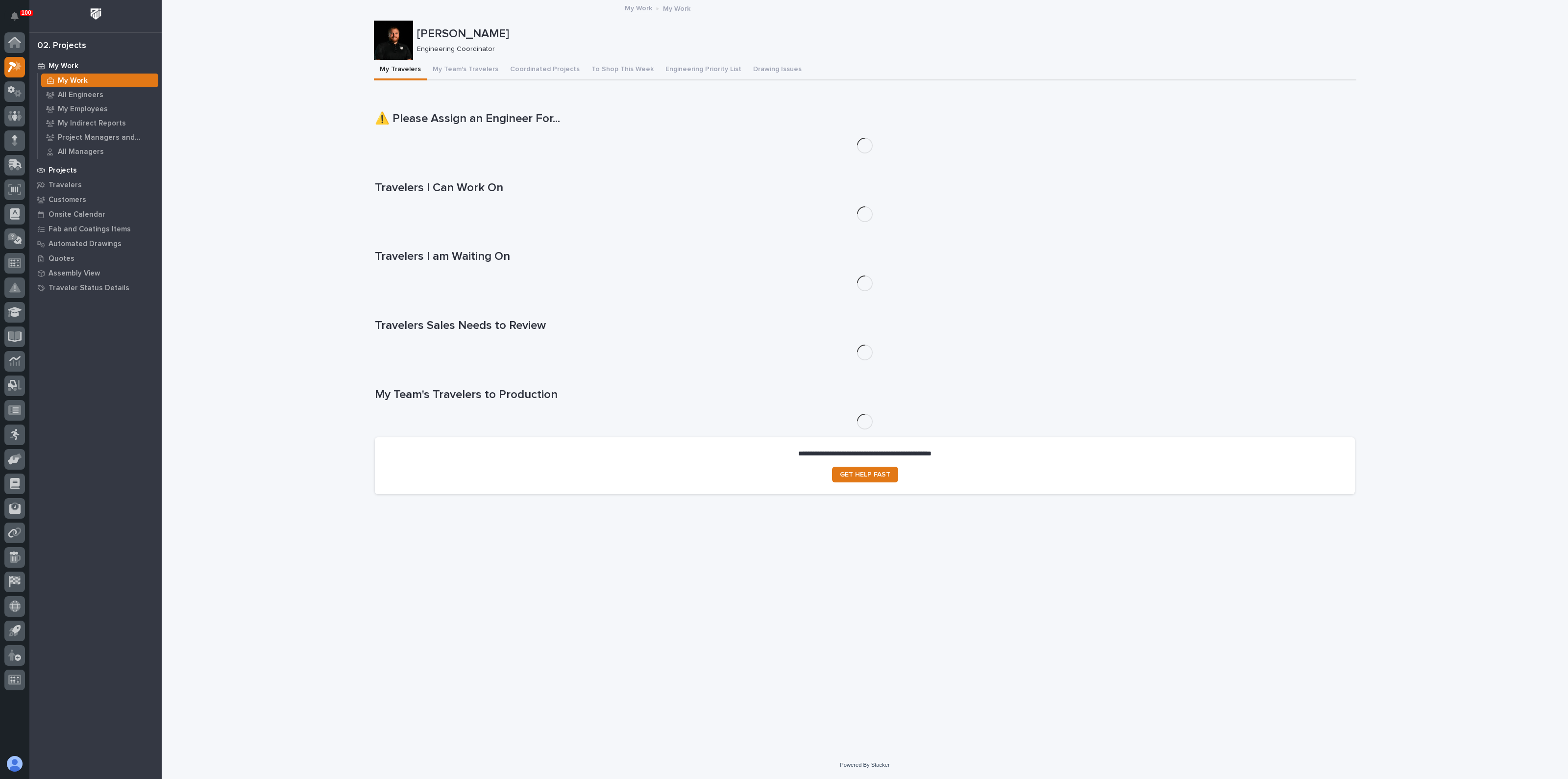
click at [60, 167] on p "Projects" at bounding box center [63, 170] width 29 height 8
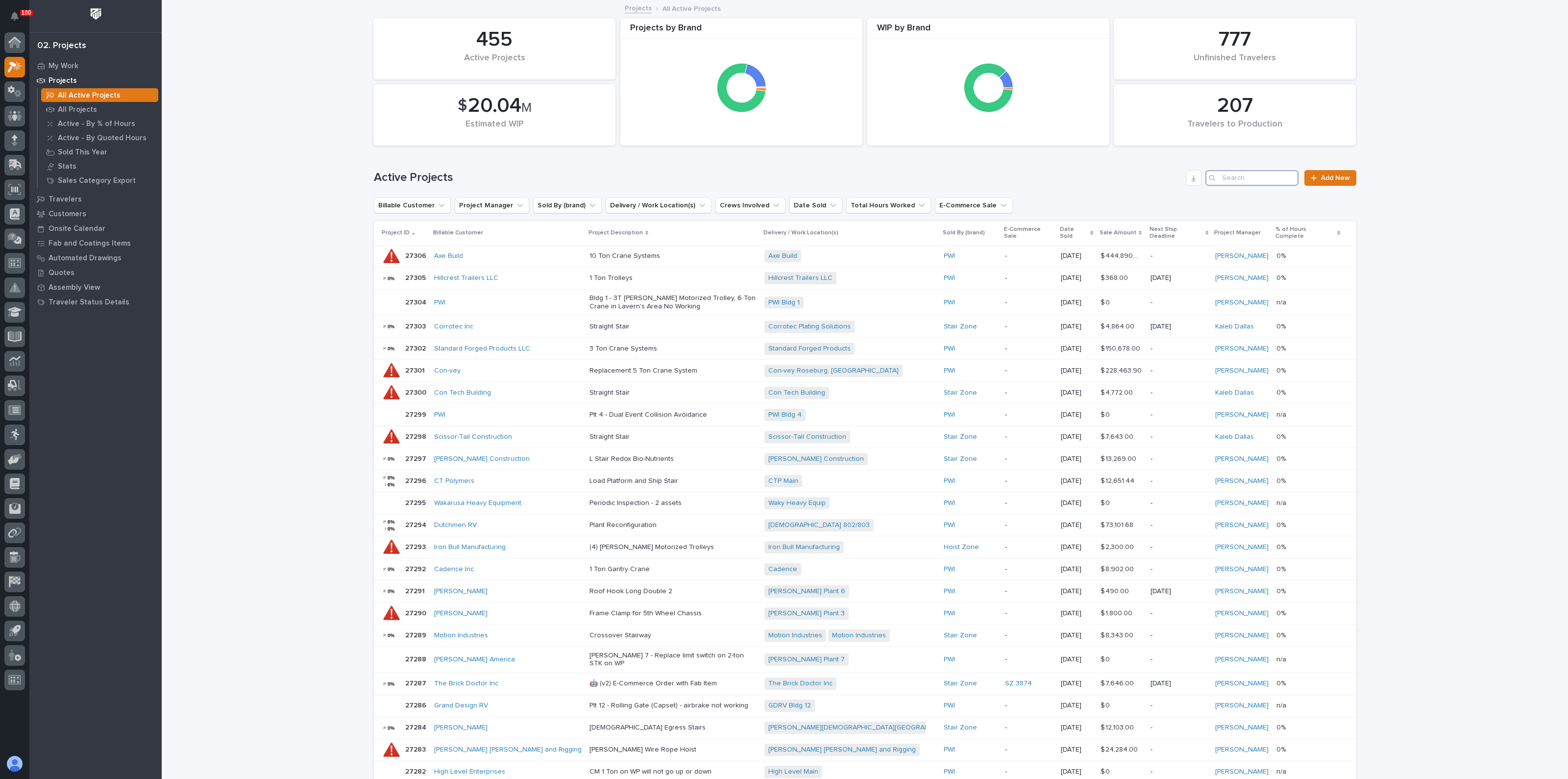
click at [1237, 176] on input "Search" at bounding box center [1252, 178] width 93 height 16
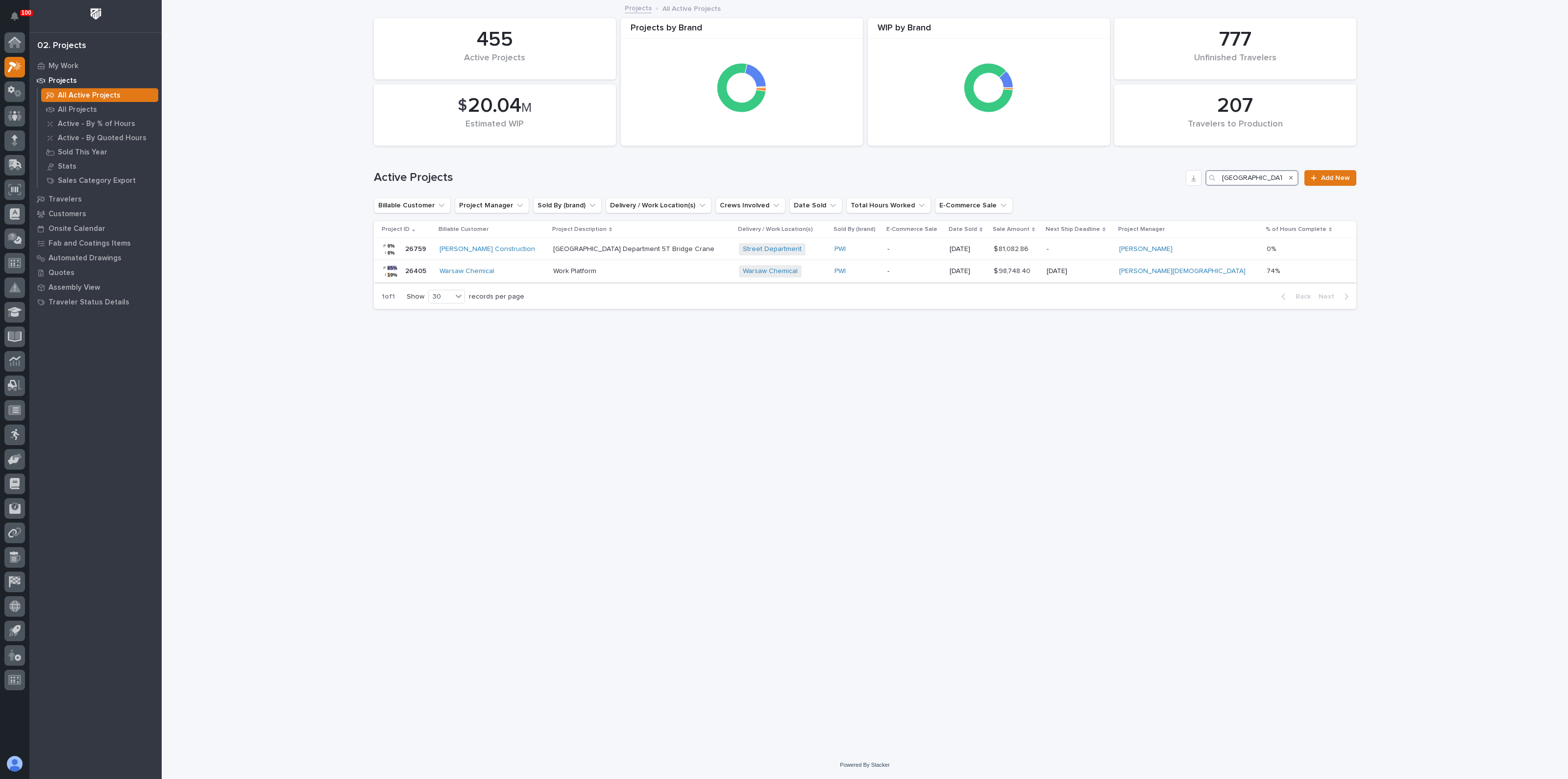
type input "[GEOGRAPHIC_DATA]"
click at [571, 275] on p "Work Platform" at bounding box center [639, 271] width 172 height 8
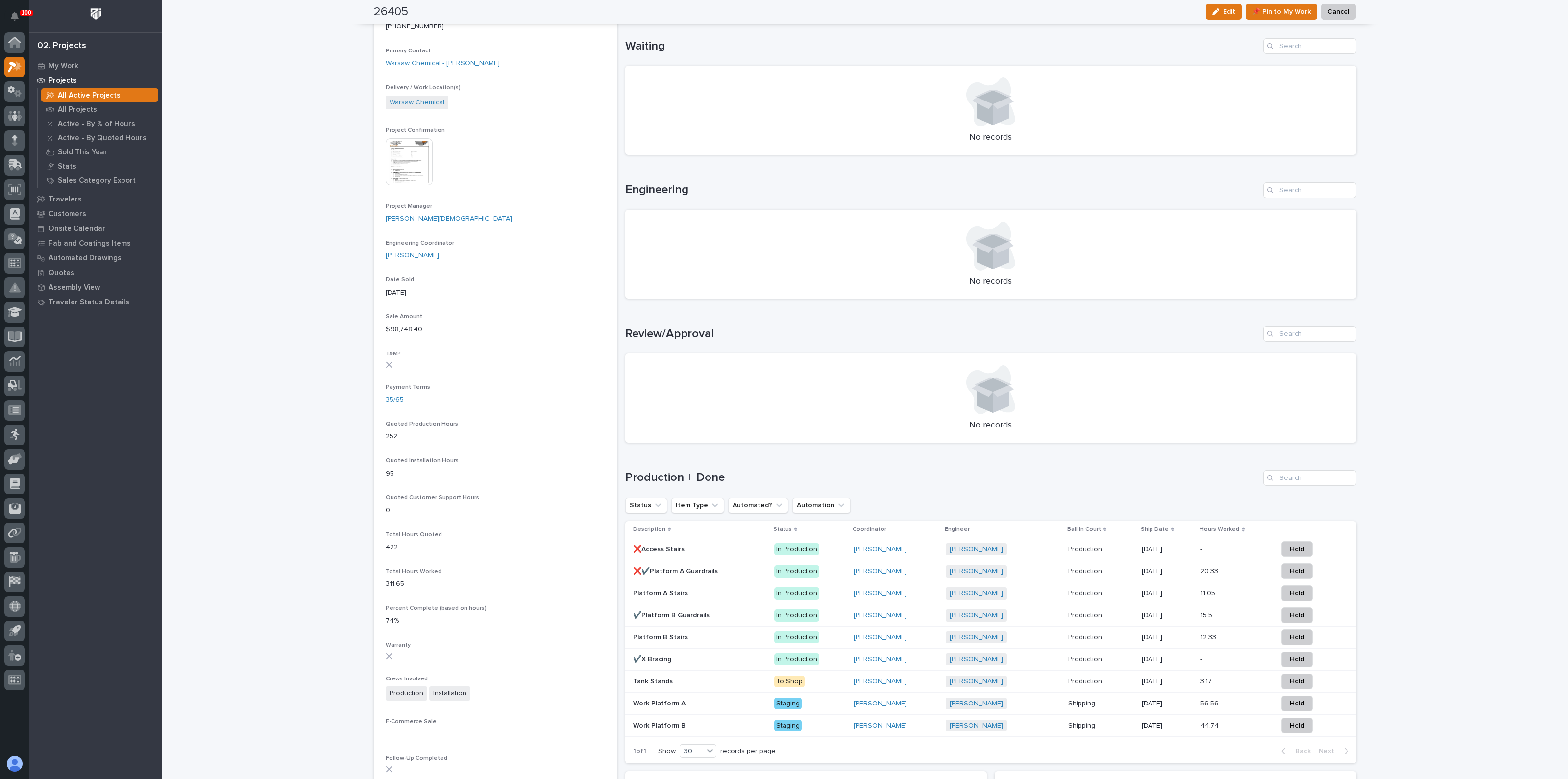
scroll to position [551, 0]
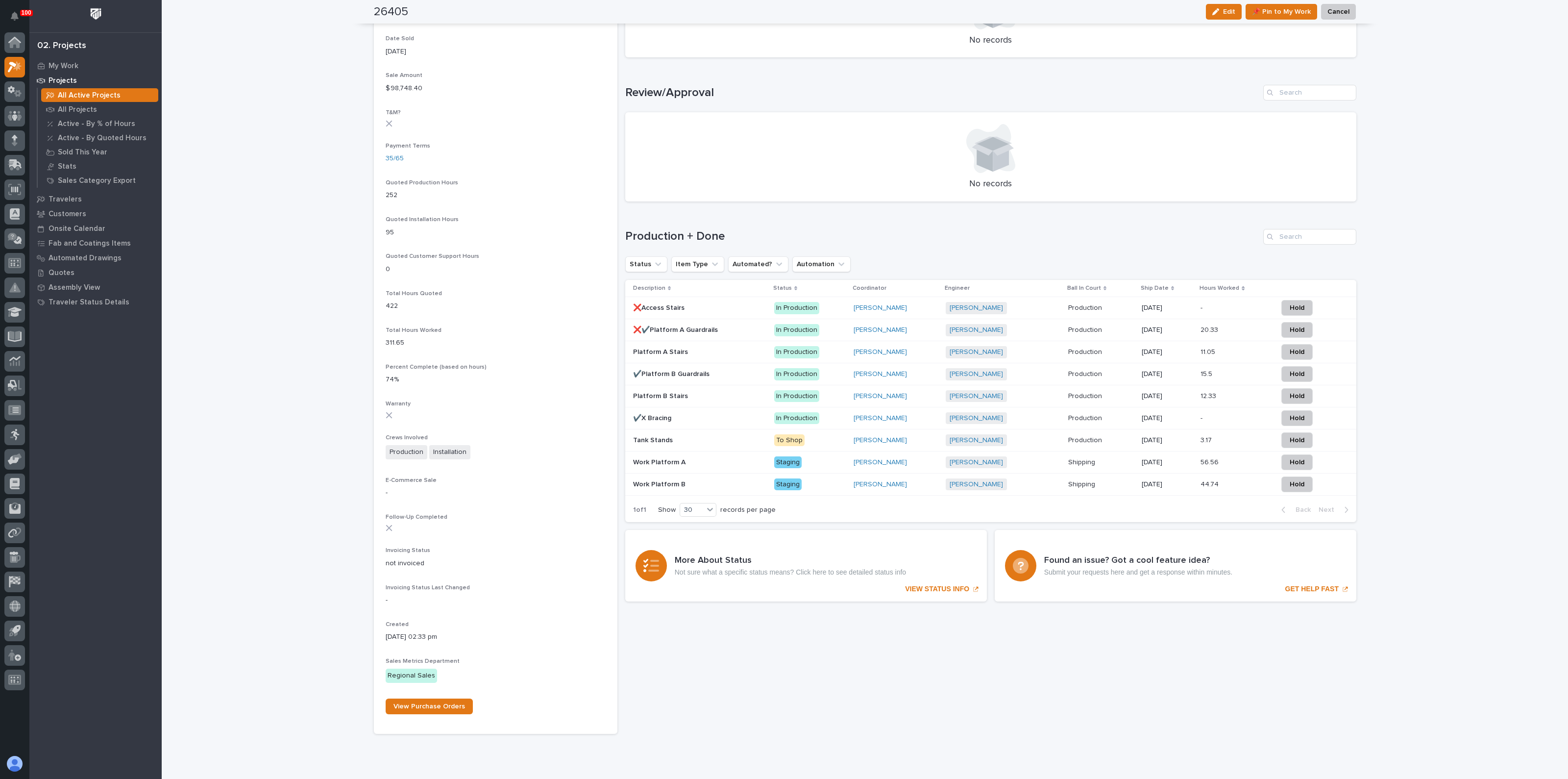
click at [693, 416] on p at bounding box center [700, 418] width 133 height 8
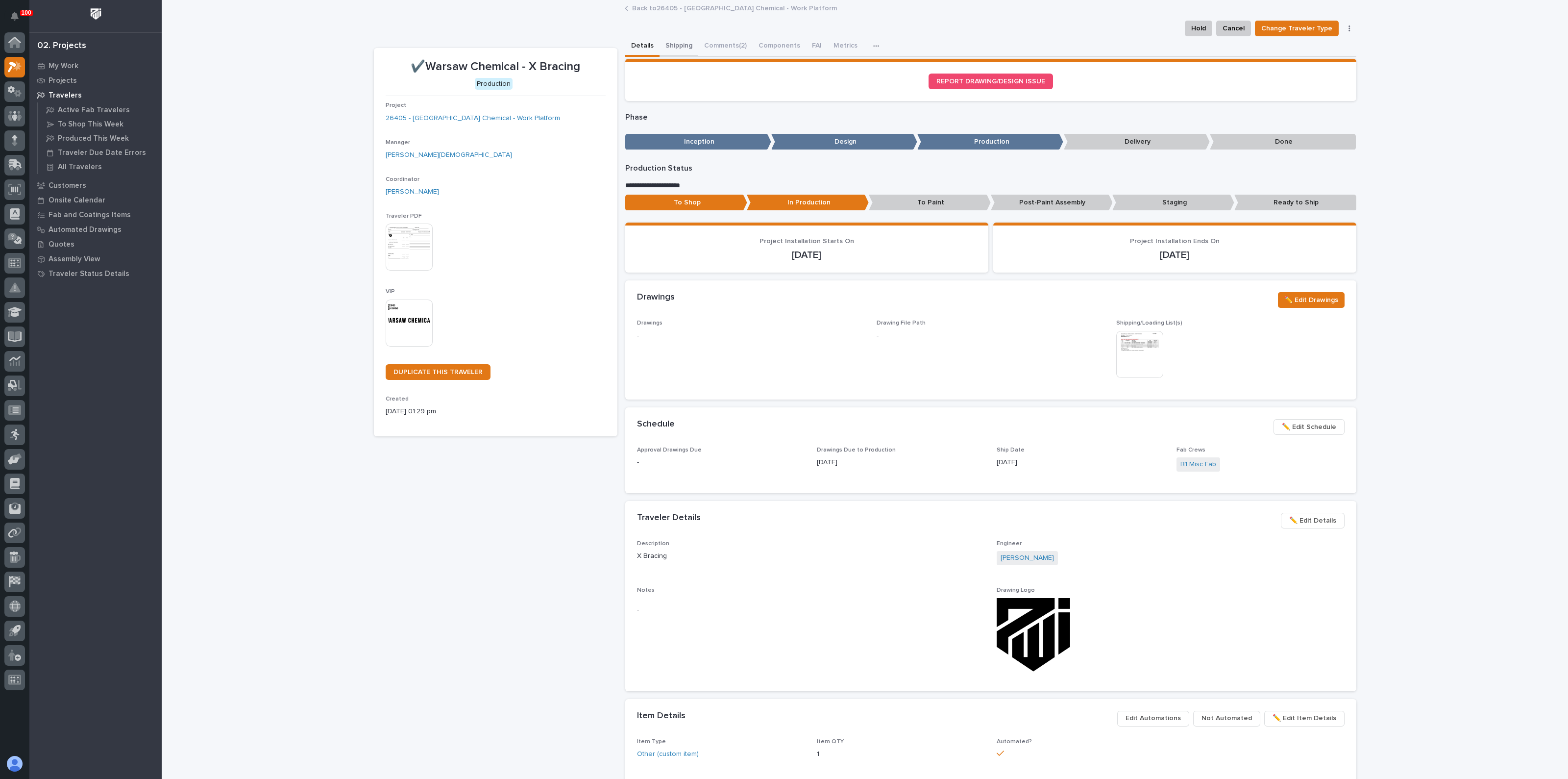
click at [668, 44] on button "Shipping" at bounding box center [679, 46] width 39 height 20
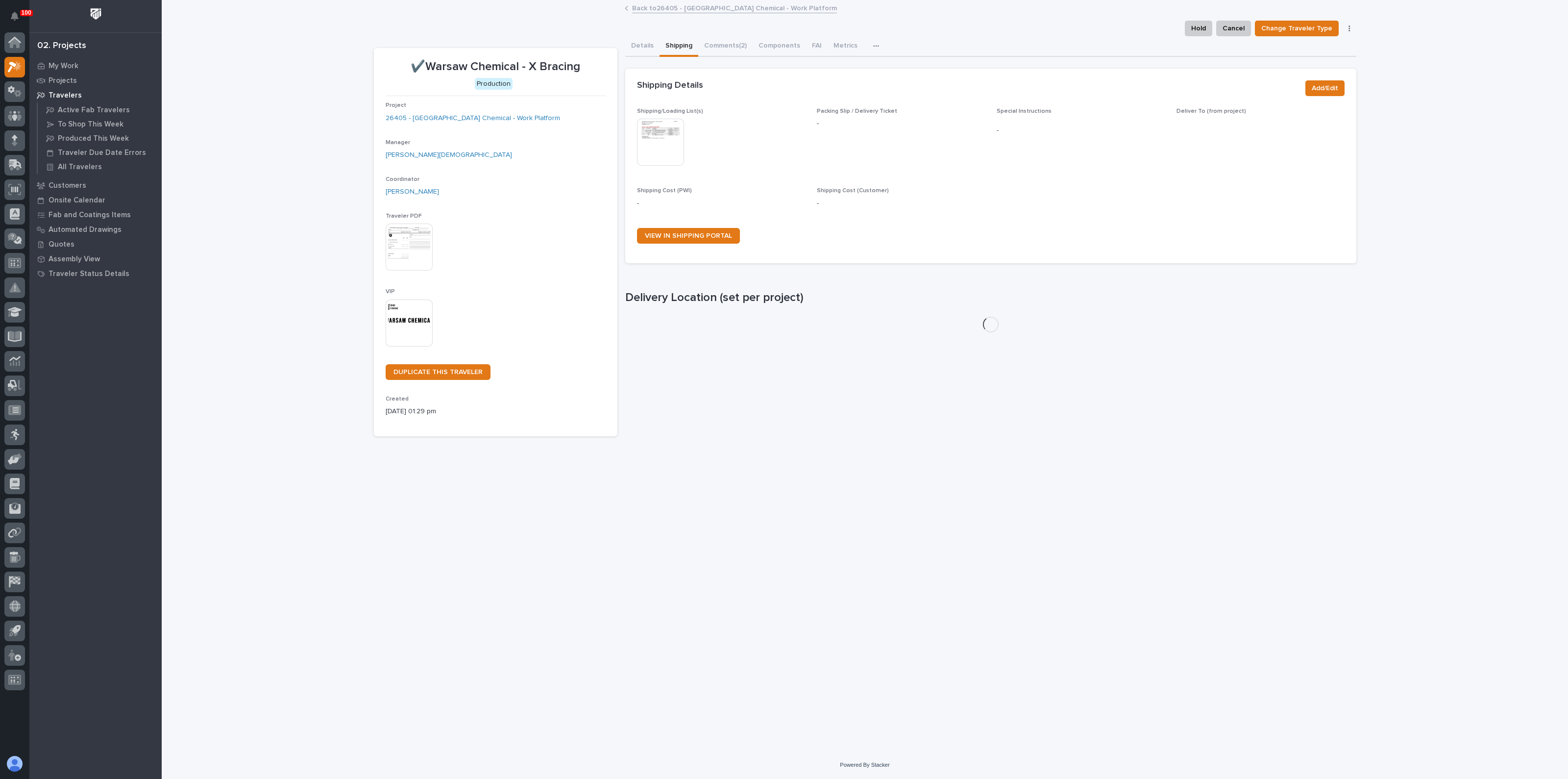
click at [664, 149] on img at bounding box center [660, 142] width 47 height 47
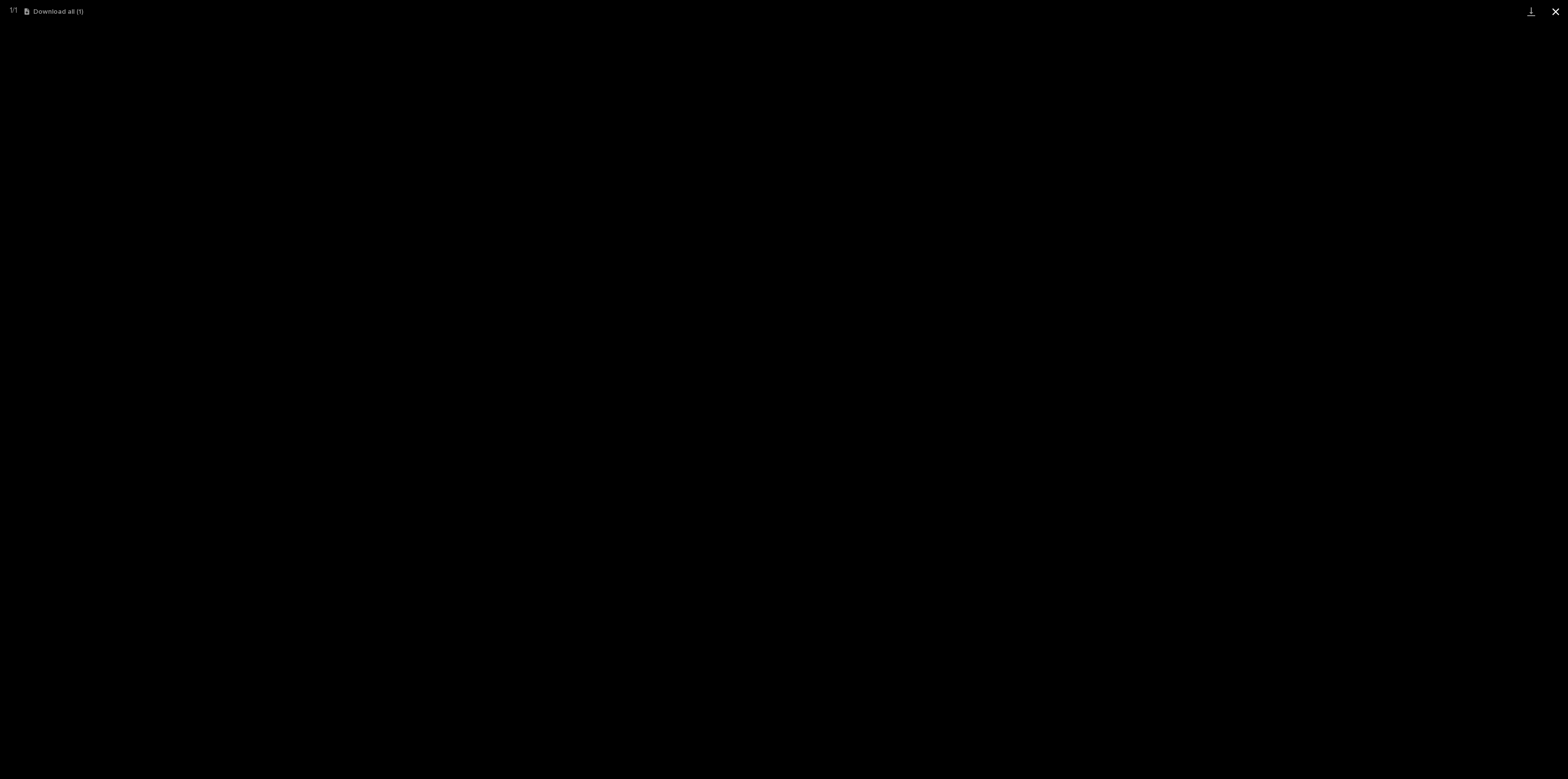
click at [1551, 11] on button "Close gallery" at bounding box center [1555, 11] width 24 height 23
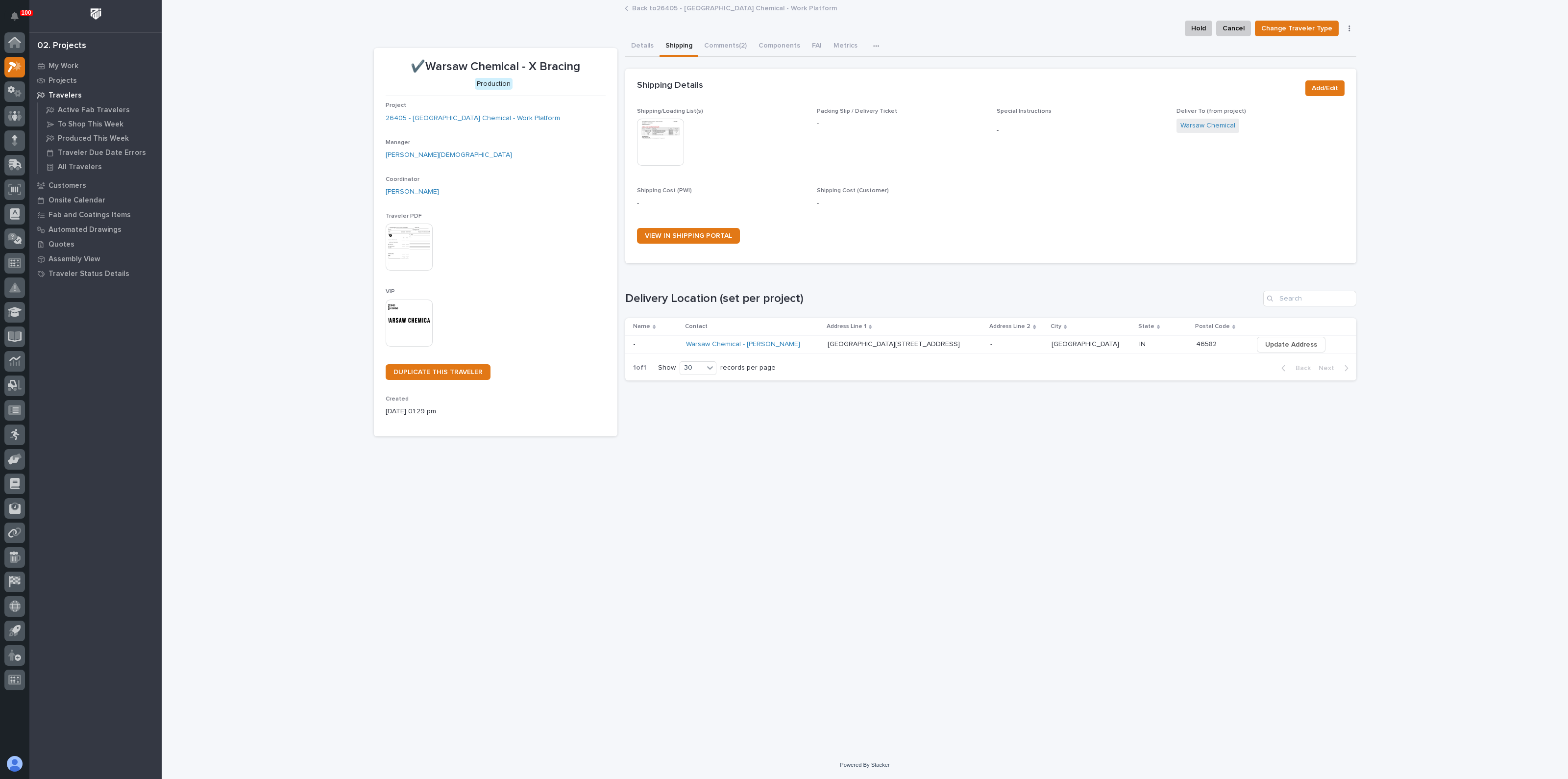
click at [813, 274] on div "Loading... Saving… Delivery Location (set per project) Name Contact Address Lin…" at bounding box center [990, 329] width 731 height 117
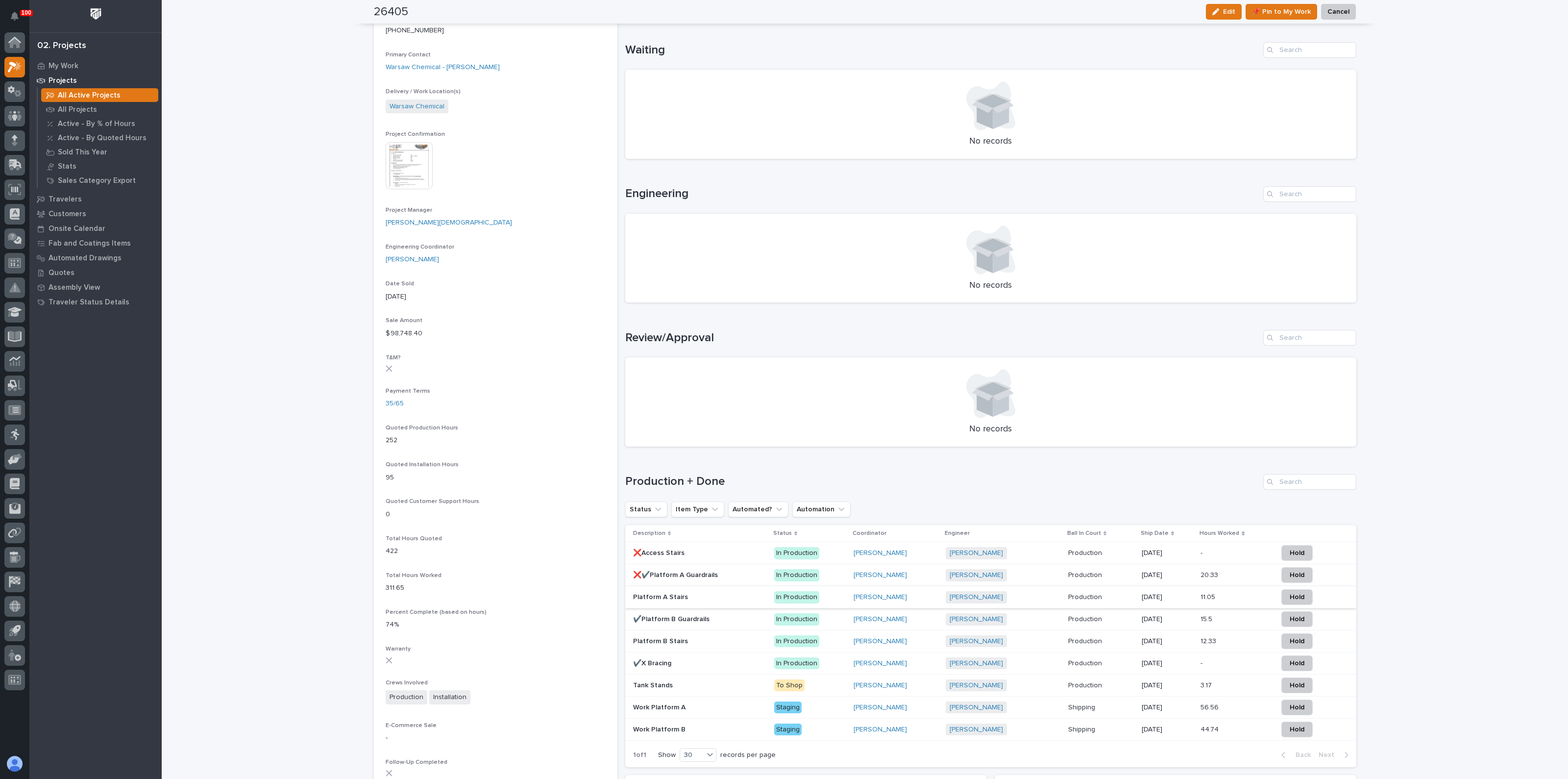
scroll to position [490, 0]
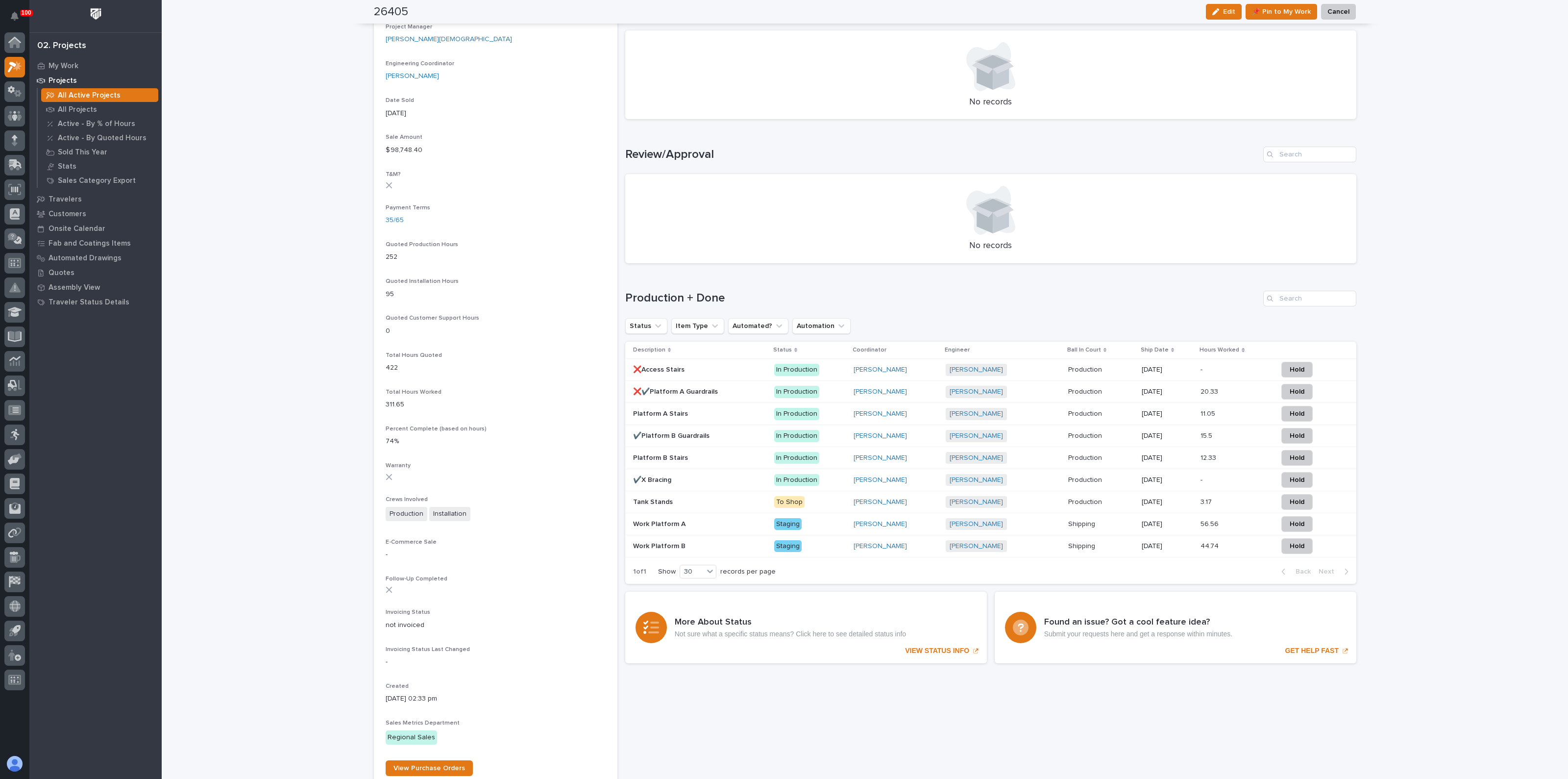
click at [659, 452] on p "Platform B Stairs" at bounding box center [662, 457] width 57 height 10
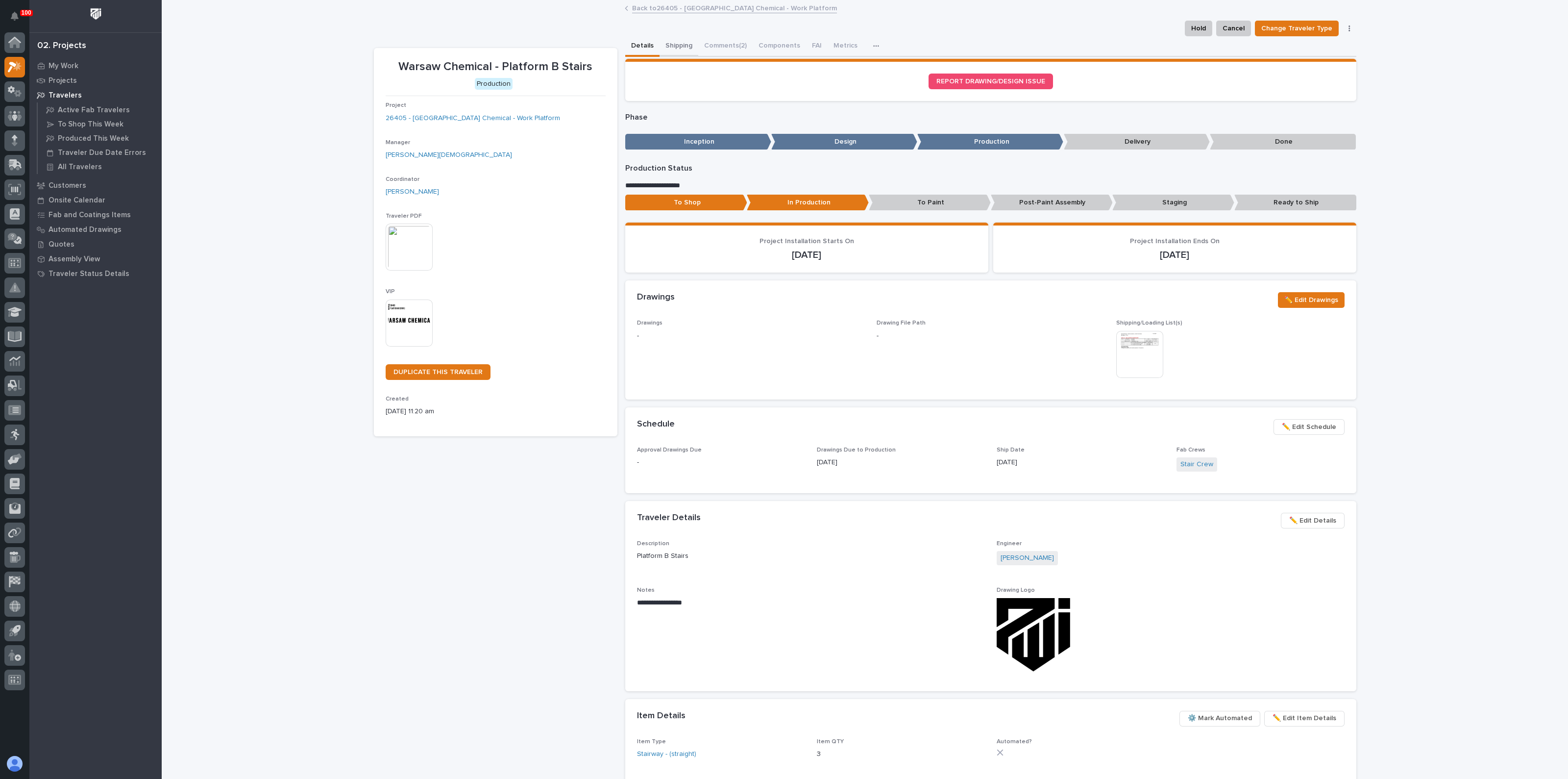
click at [672, 45] on button "Shipping" at bounding box center [679, 46] width 39 height 20
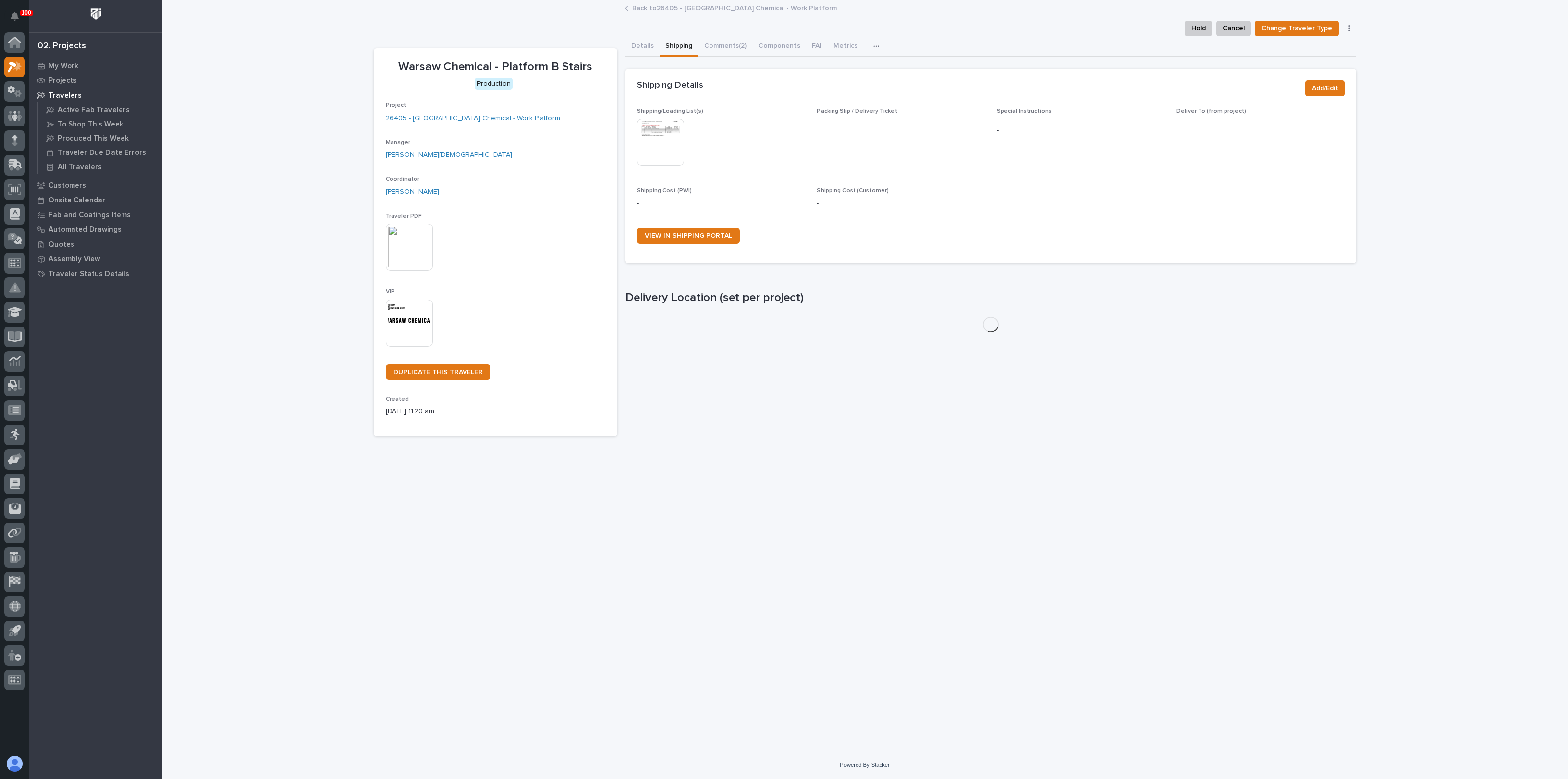
click at [662, 145] on img at bounding box center [660, 142] width 47 height 47
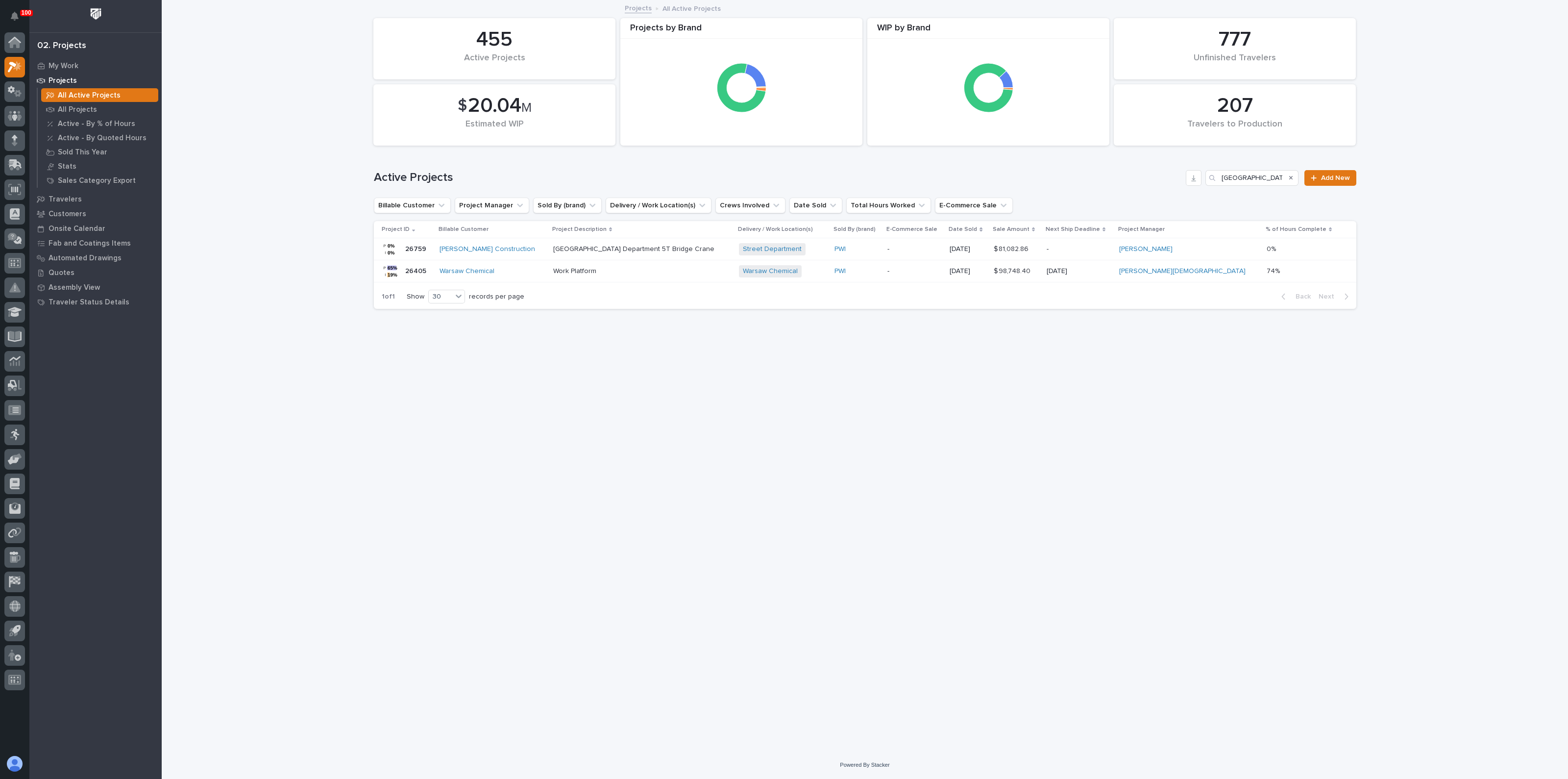
click at [556, 273] on p "Work Platform" at bounding box center [639, 271] width 172 height 8
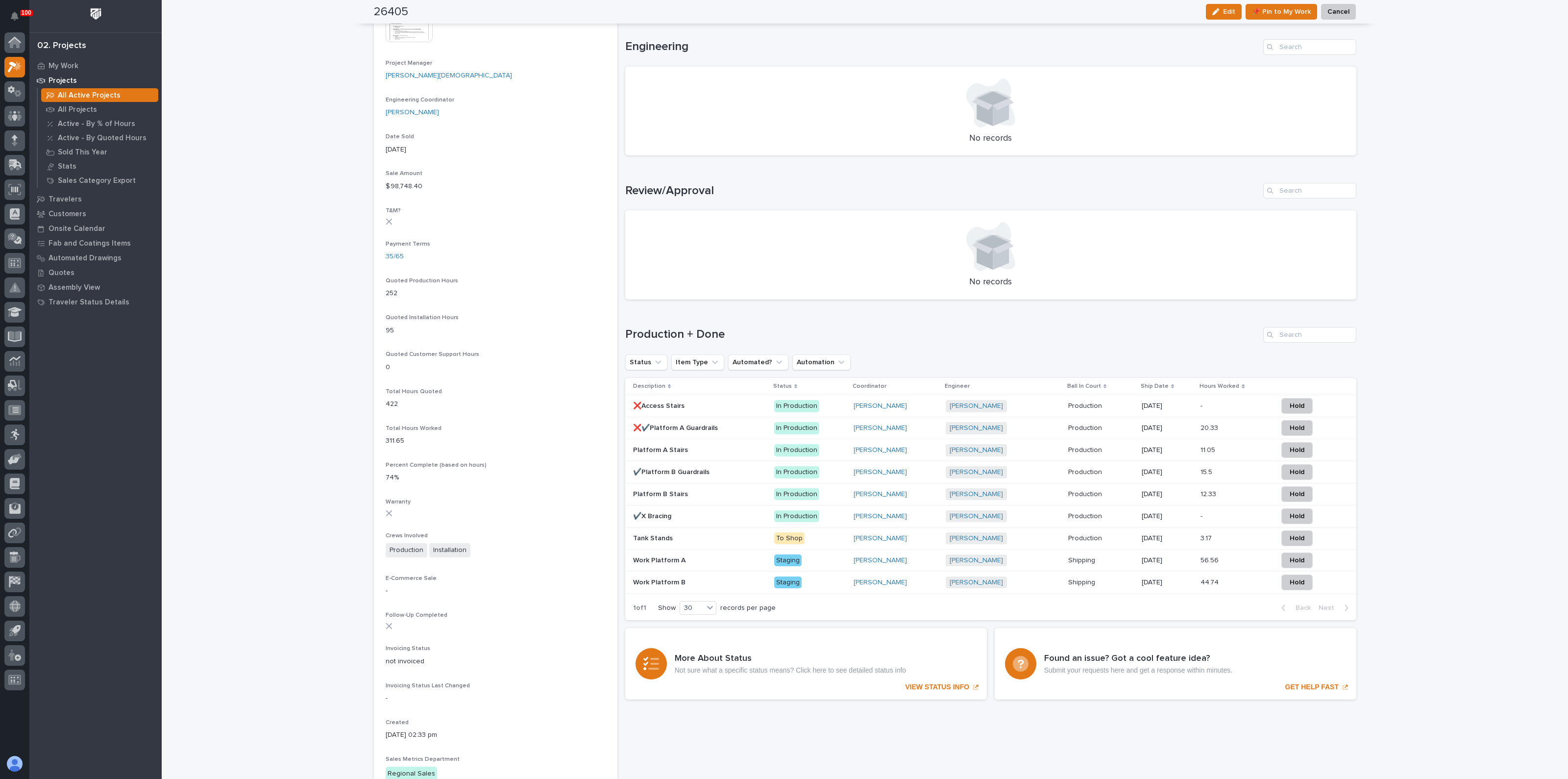
scroll to position [490, 0]
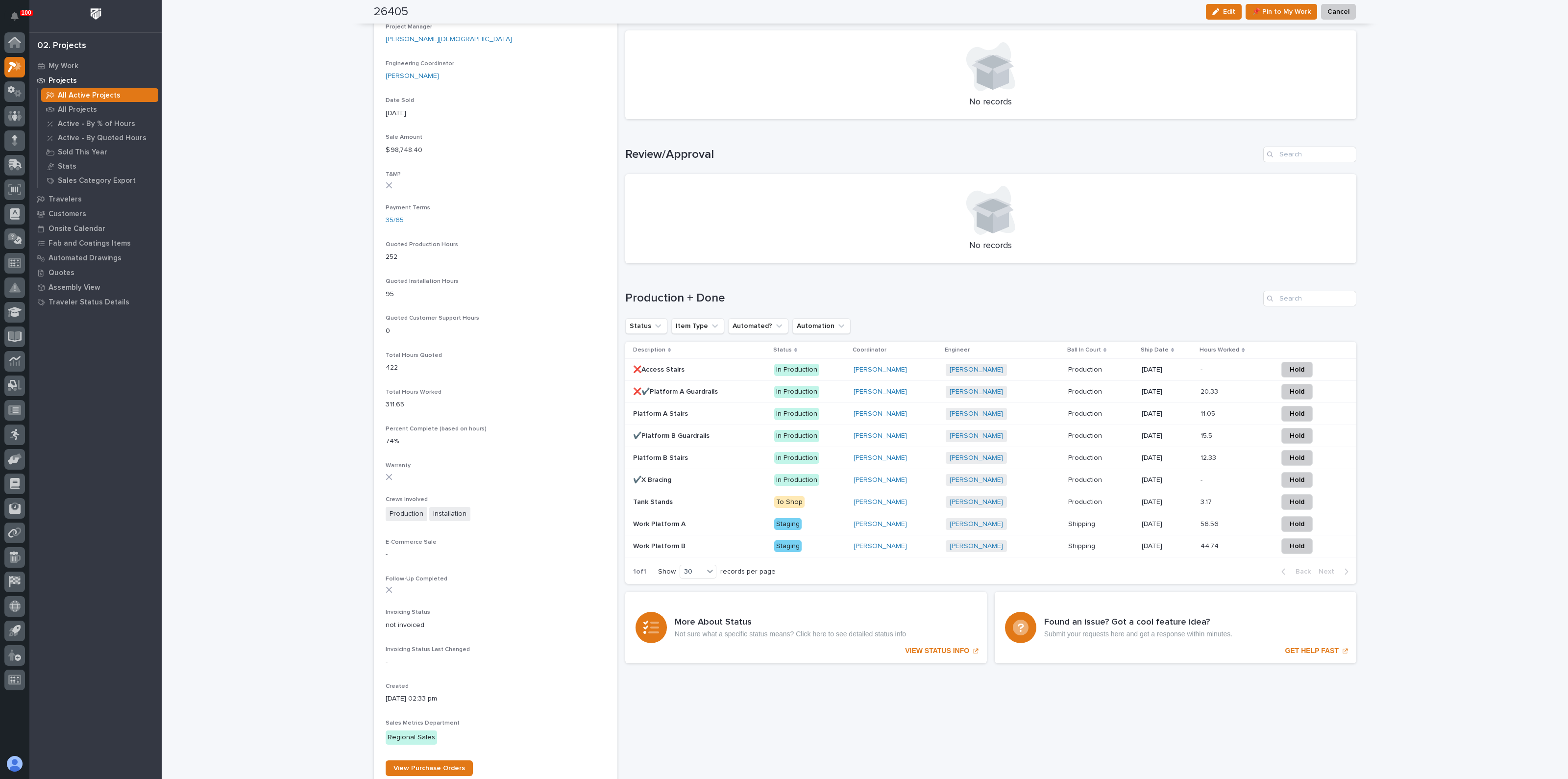
click at [663, 366] on p "❌Access Stairs" at bounding box center [660, 368] width 53 height 10
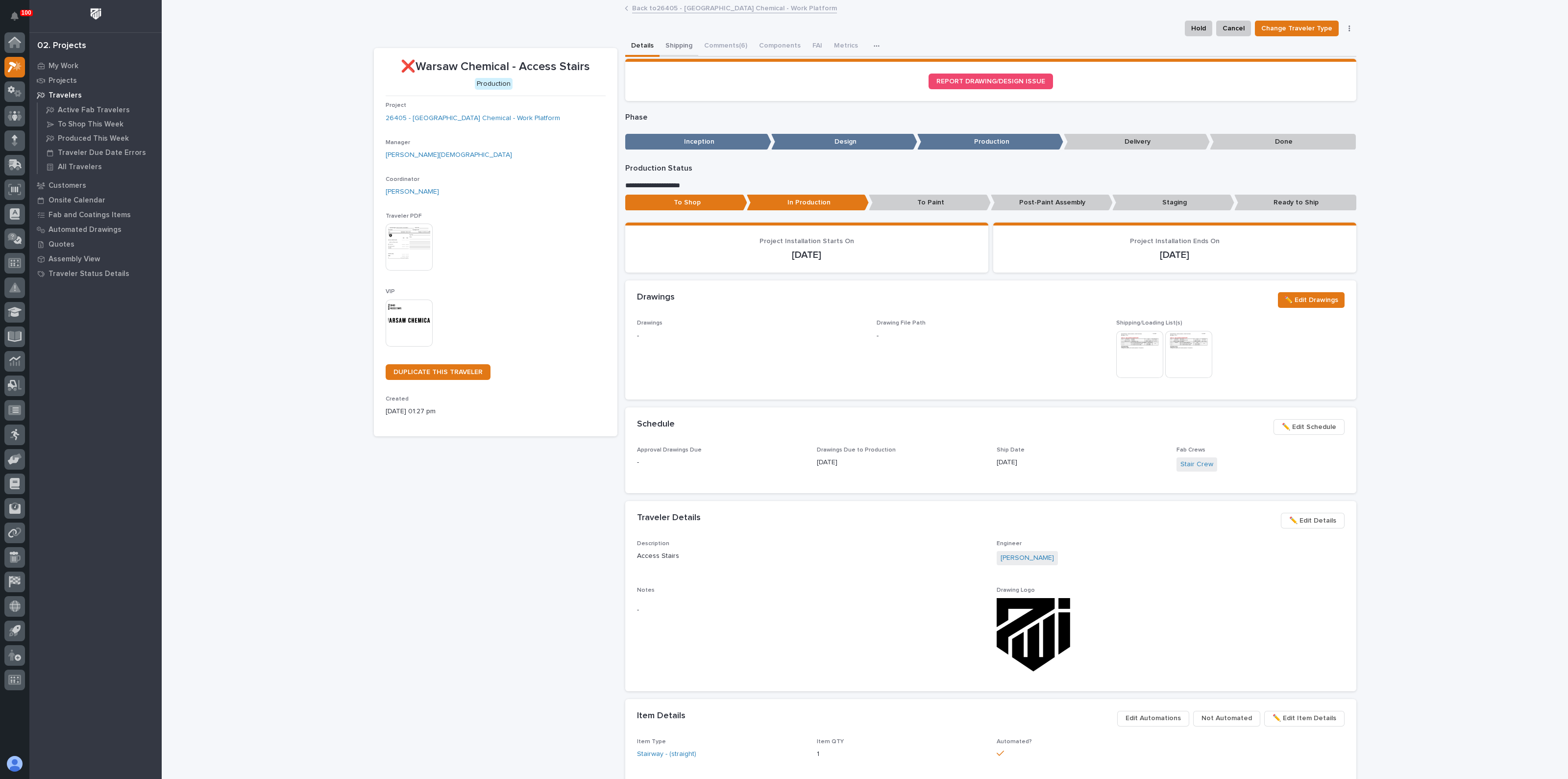
click at [666, 45] on button "Shipping" at bounding box center [679, 46] width 39 height 20
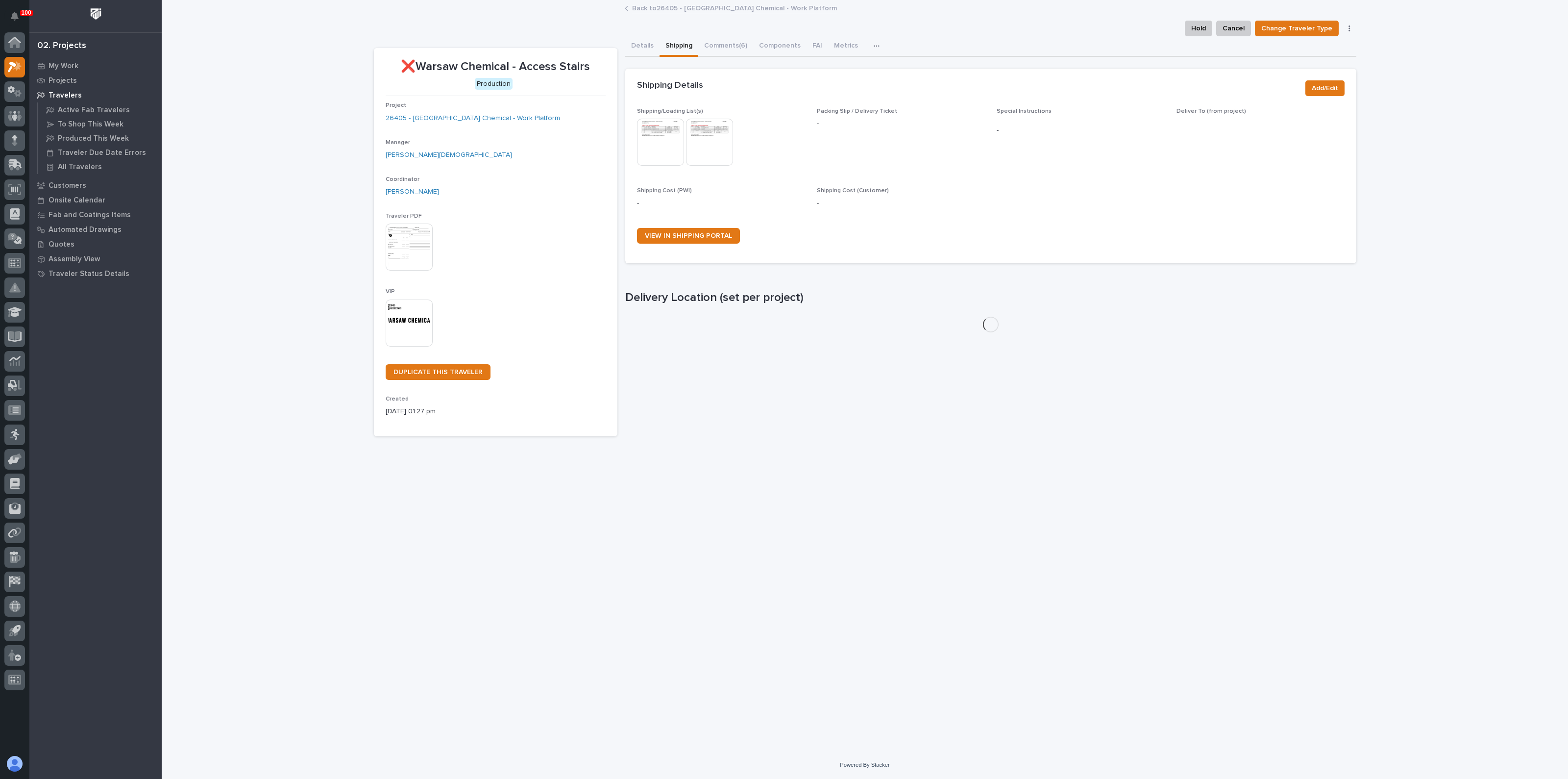
click at [664, 140] on img at bounding box center [660, 142] width 47 height 47
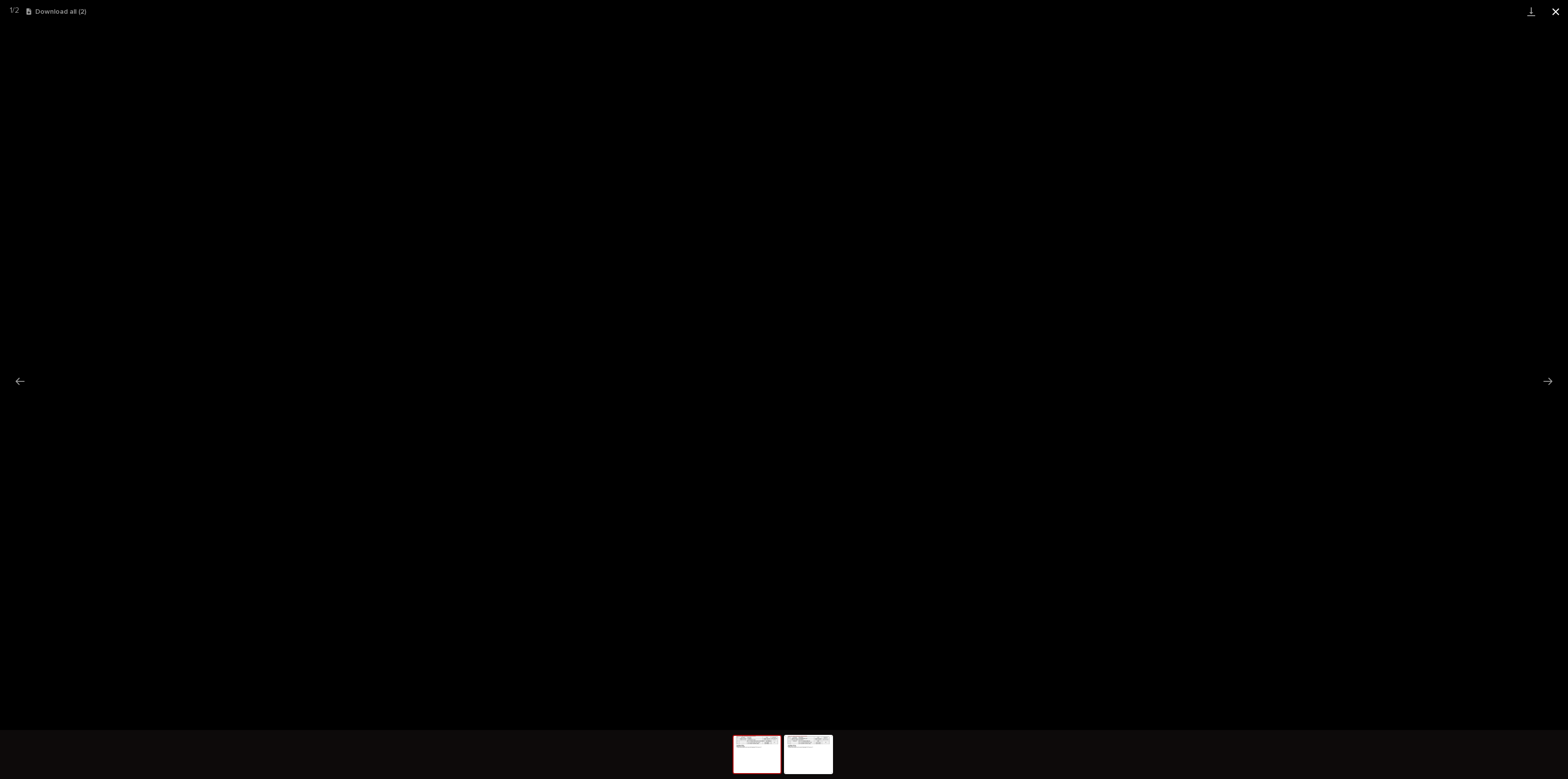
click at [1557, 10] on button "Close gallery" at bounding box center [1555, 11] width 24 height 23
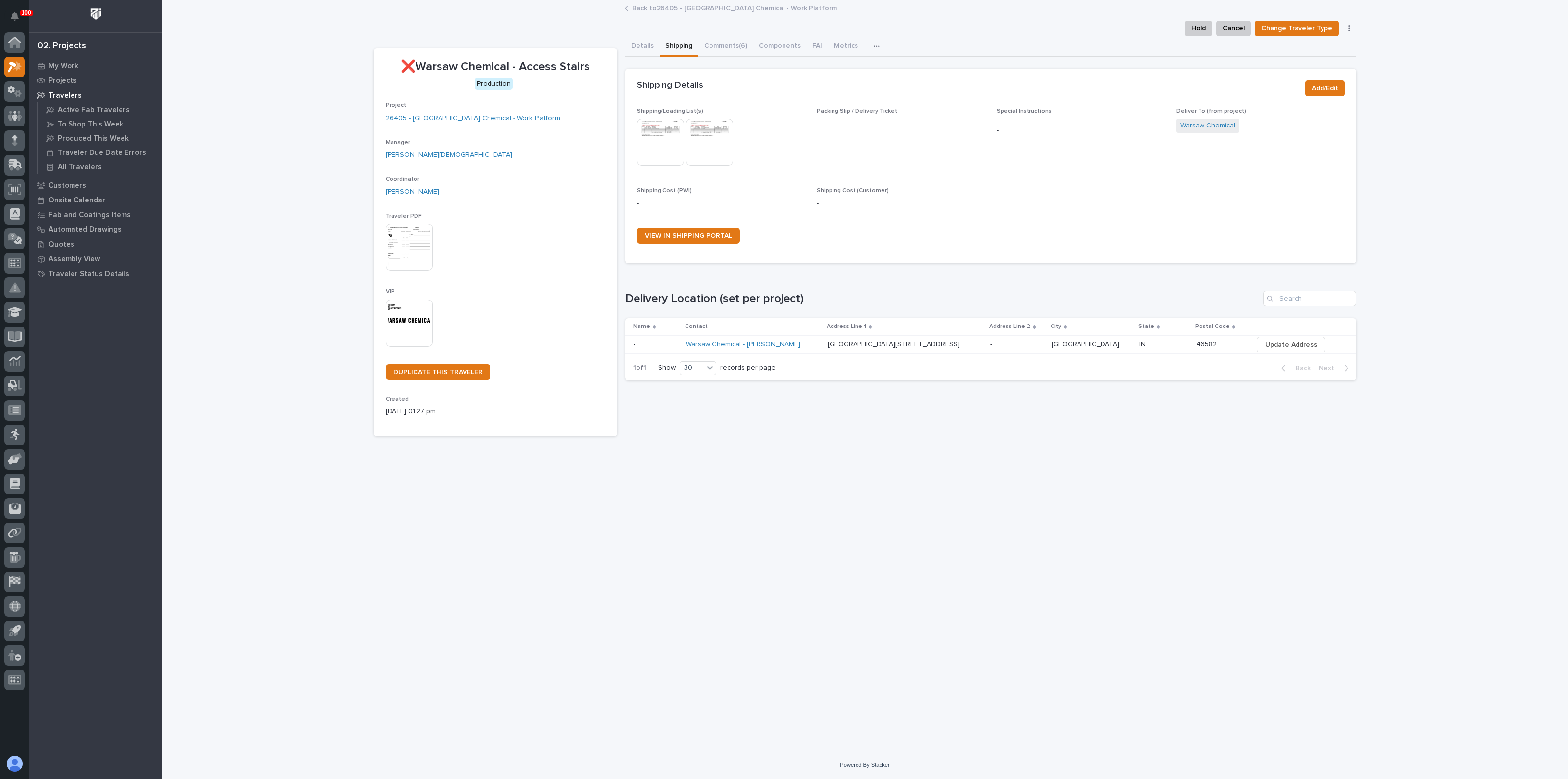
click at [696, 133] on img at bounding box center [710, 142] width 47 height 47
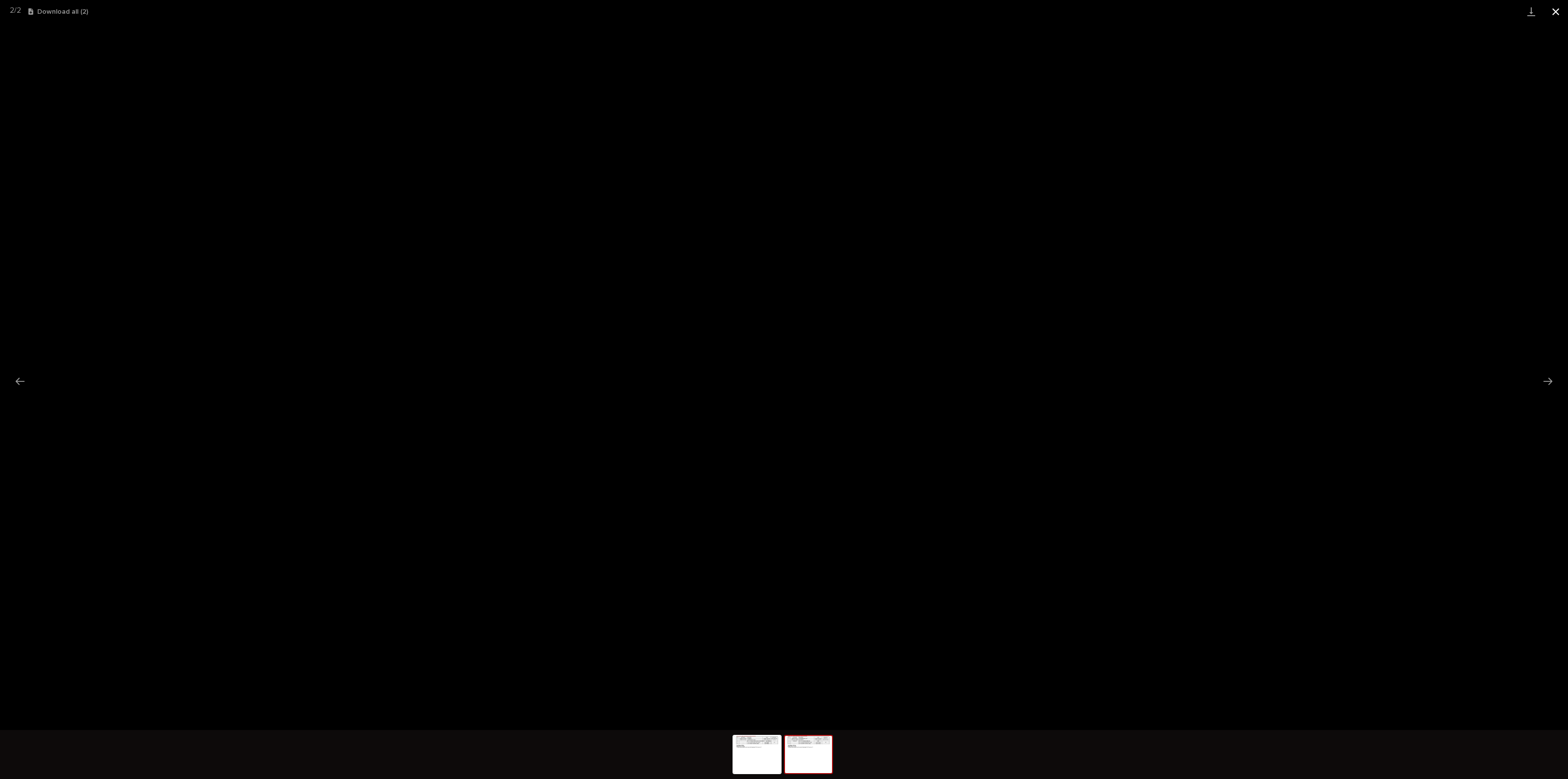
click at [1558, 13] on button "Close gallery" at bounding box center [1555, 11] width 24 height 23
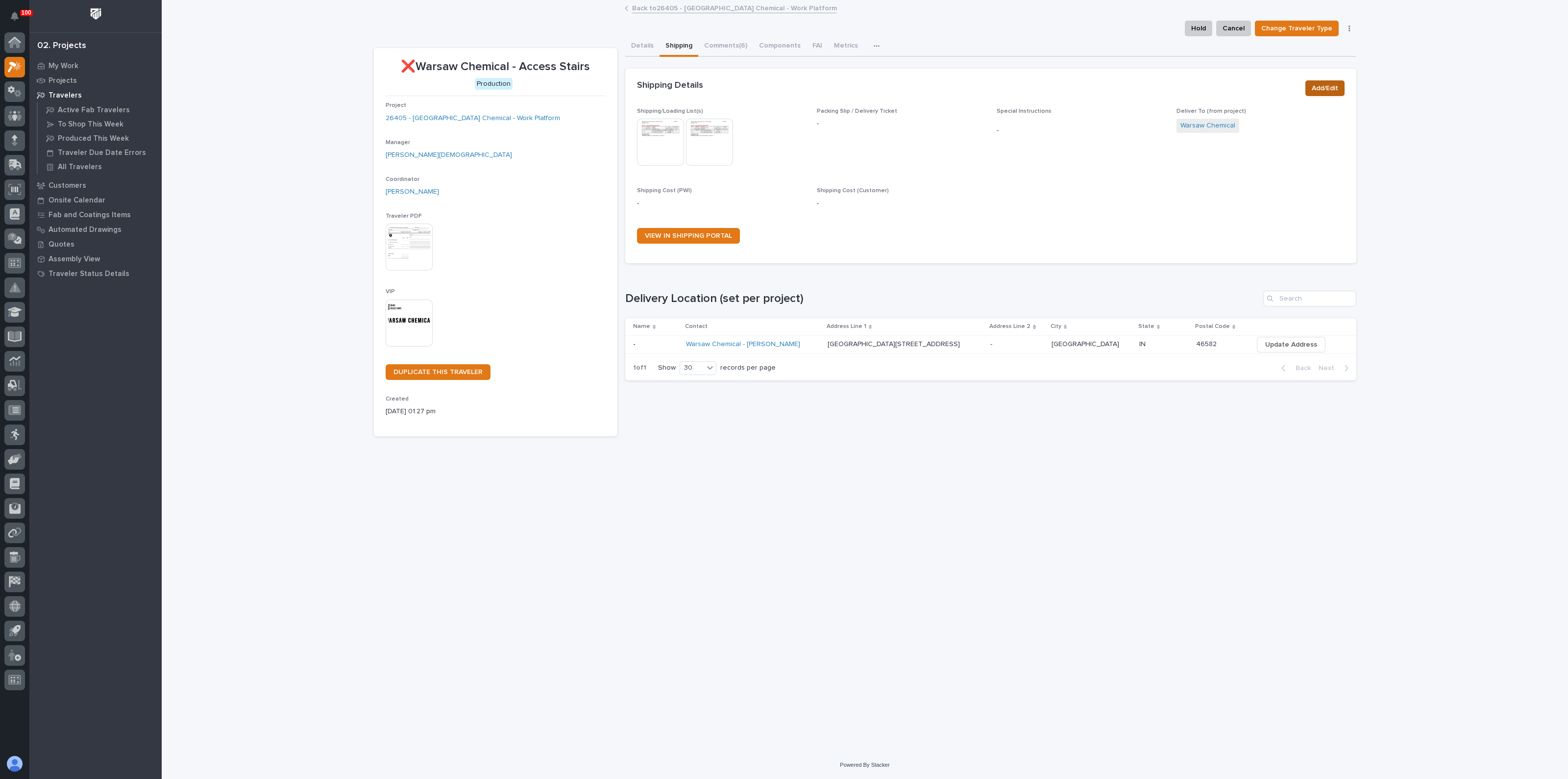
click at [1337, 87] on span "Add/Edit" at bounding box center [1324, 88] width 26 height 12
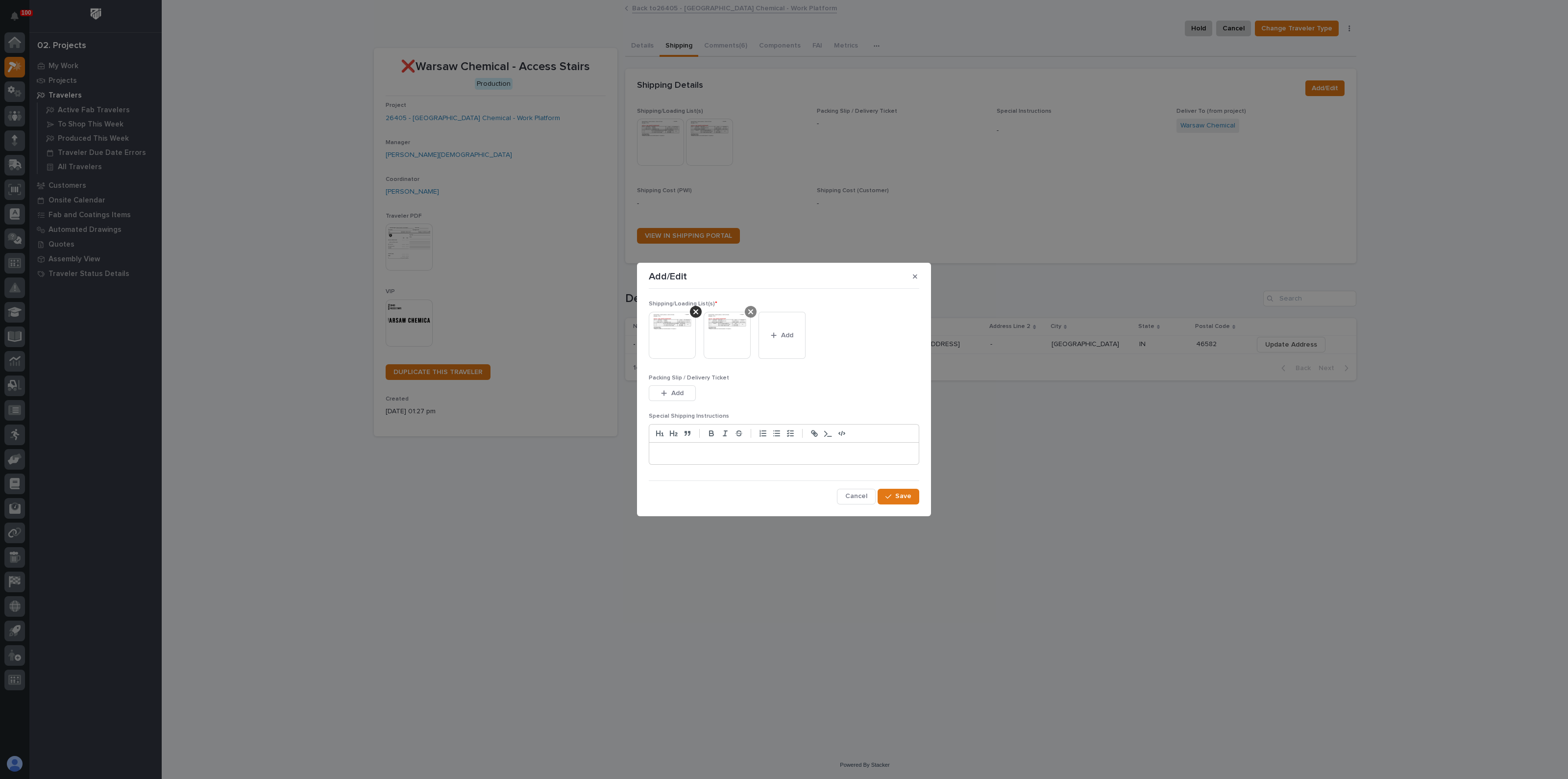
click at [694, 310] on icon at bounding box center [696, 311] width 5 height 8
click at [696, 310] on icon at bounding box center [696, 312] width 5 height 5
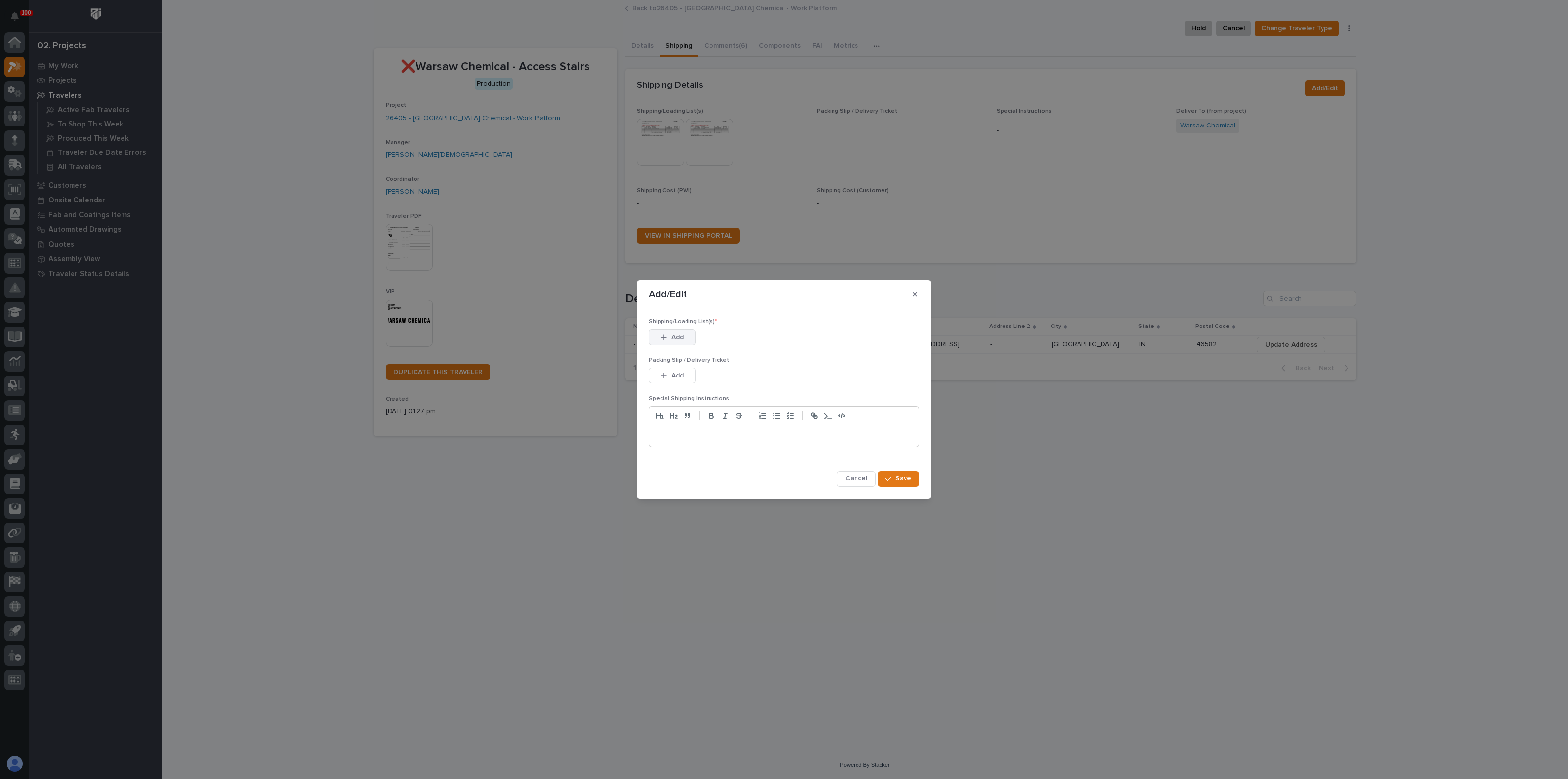
click at [660, 339] on button "Add" at bounding box center [672, 337] width 47 height 16
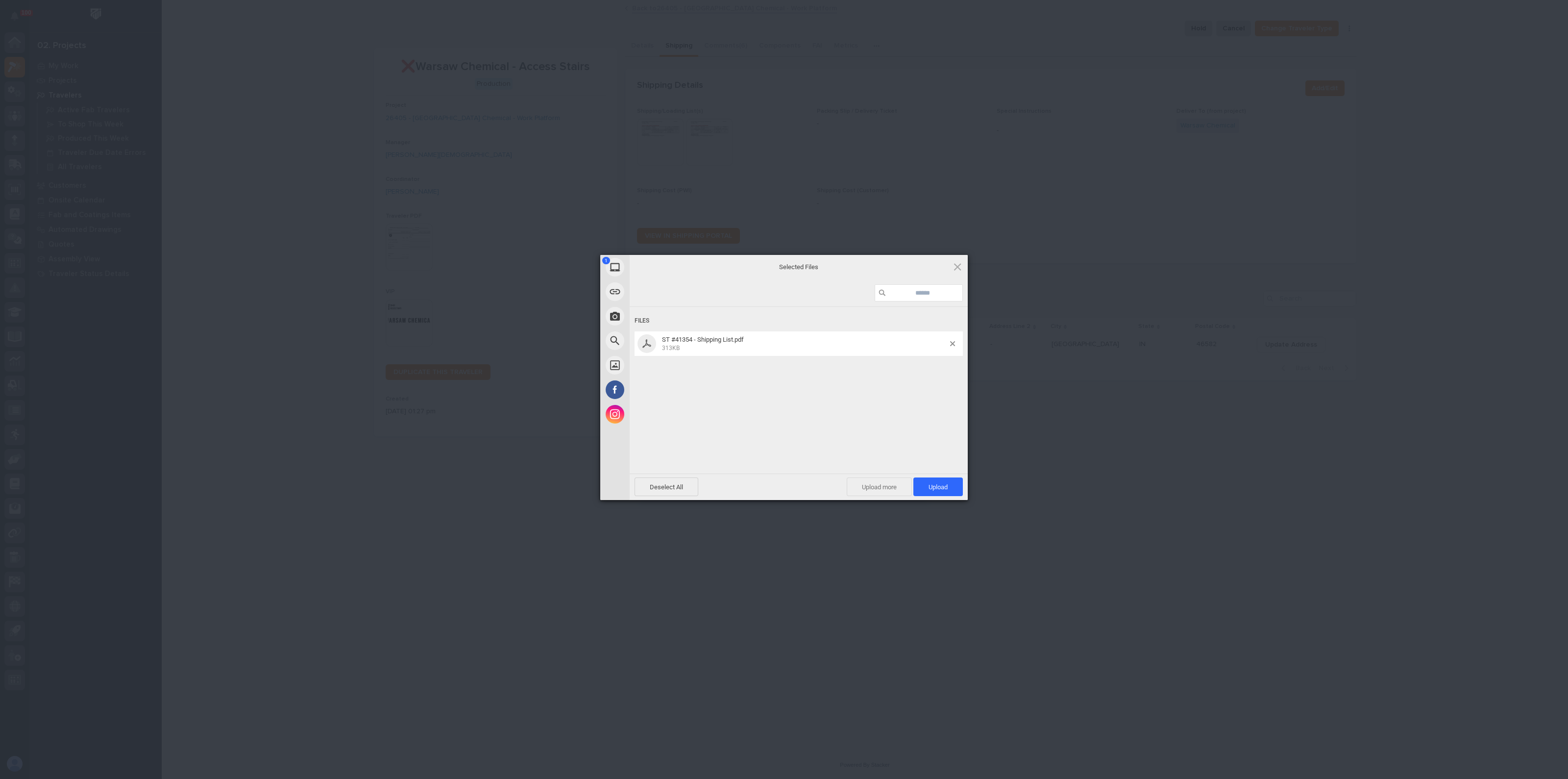
click at [862, 483] on span "Upload more" at bounding box center [879, 486] width 65 height 19
click at [933, 488] on span "Upload 2" at bounding box center [933, 486] width 30 height 8
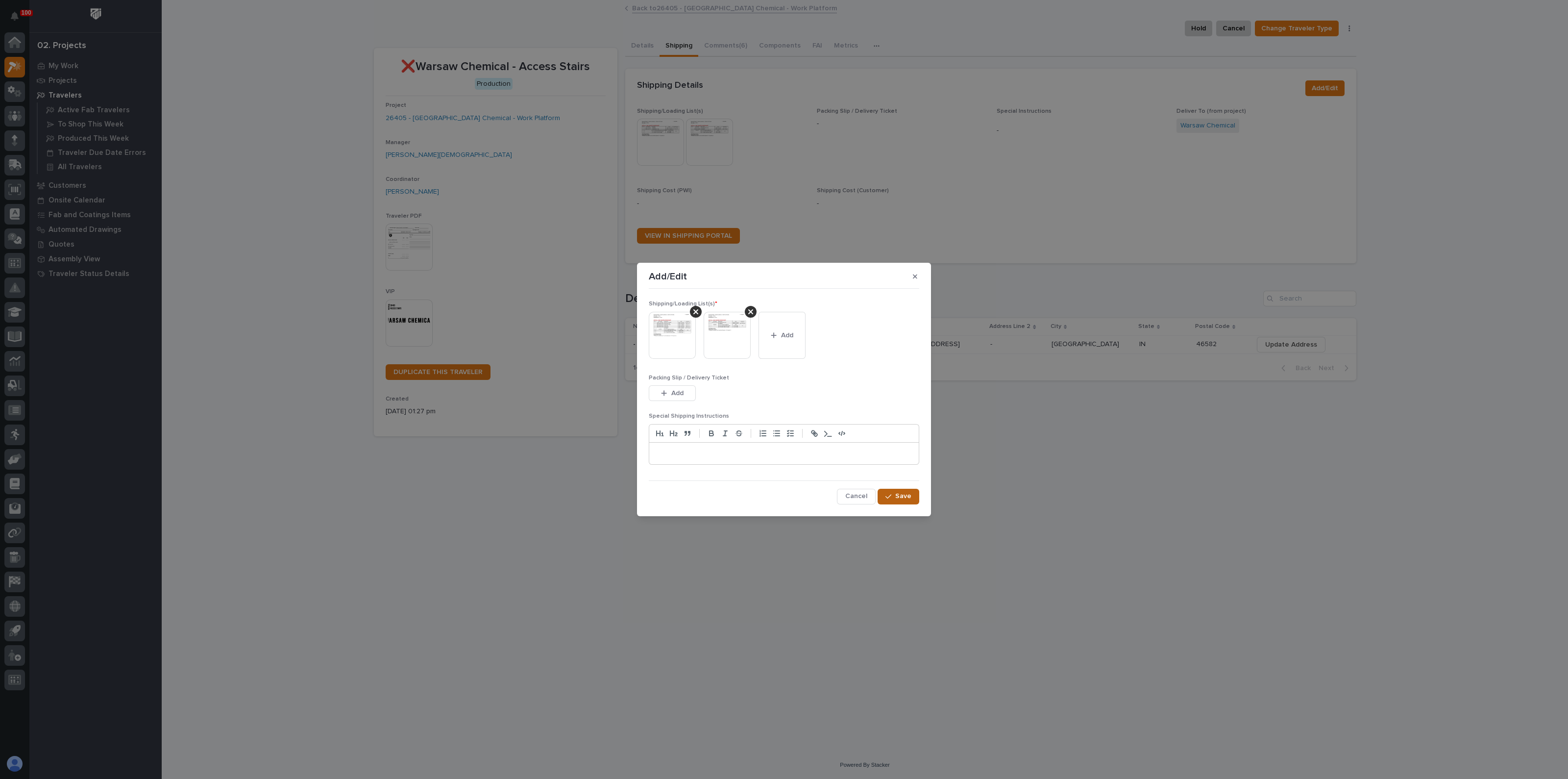
drag, startPoint x: 893, startPoint y: 494, endPoint x: 803, endPoint y: 374, distance: 150.0
click at [893, 495] on div "button" at bounding box center [891, 496] width 10 height 7
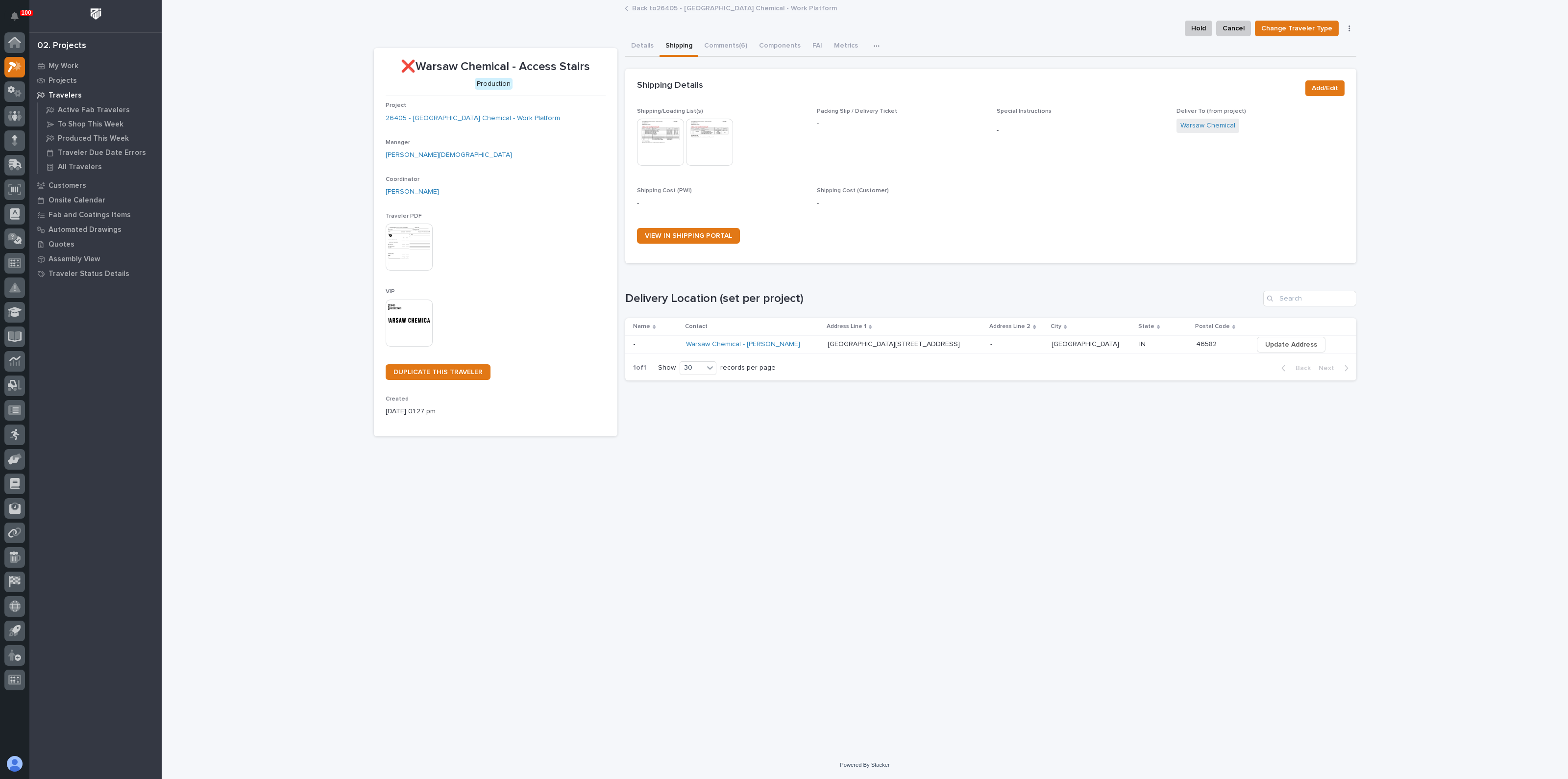
click at [667, 140] on img at bounding box center [660, 142] width 47 height 47
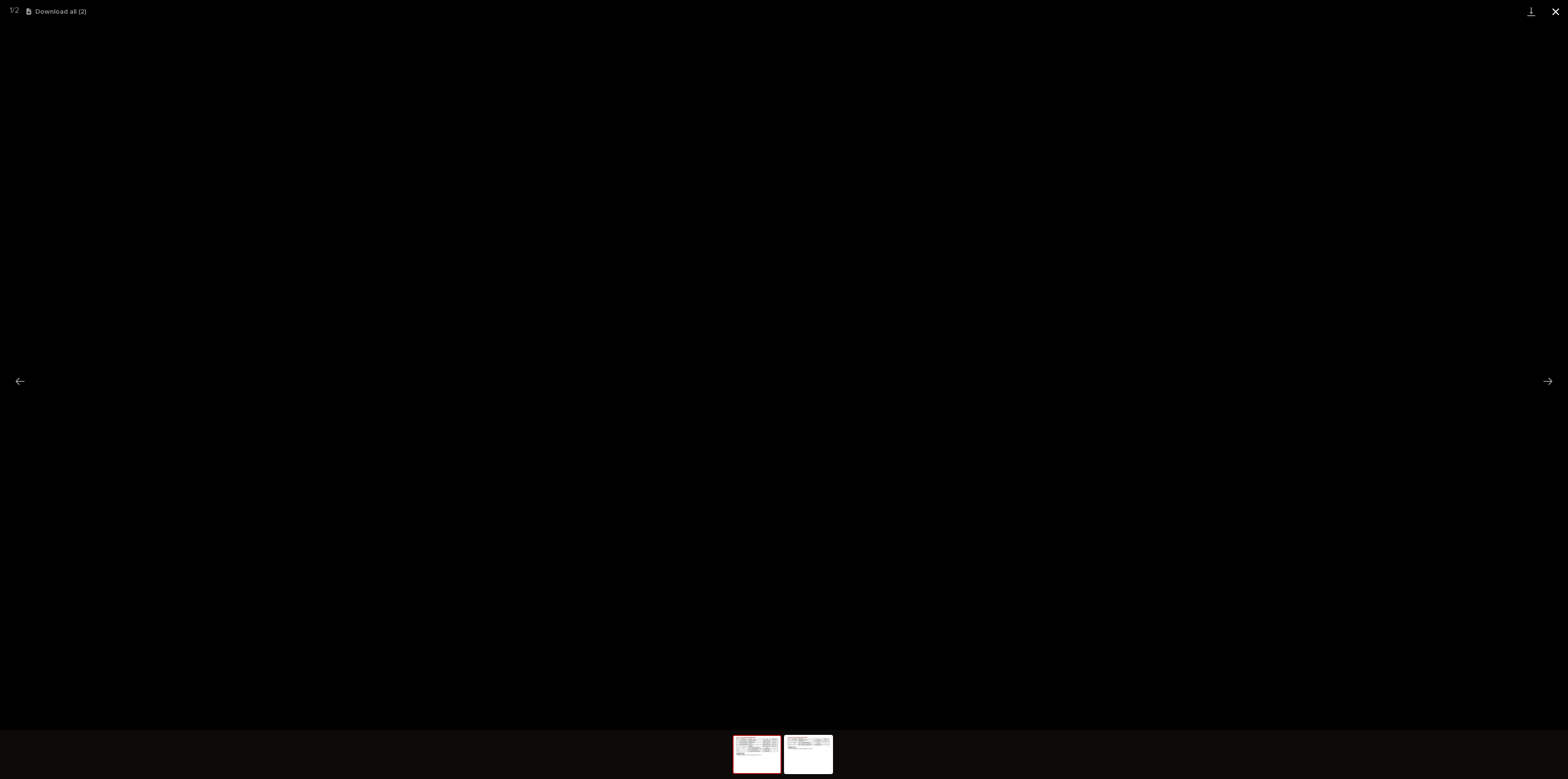
click at [1551, 13] on button "Close gallery" at bounding box center [1555, 11] width 24 height 23
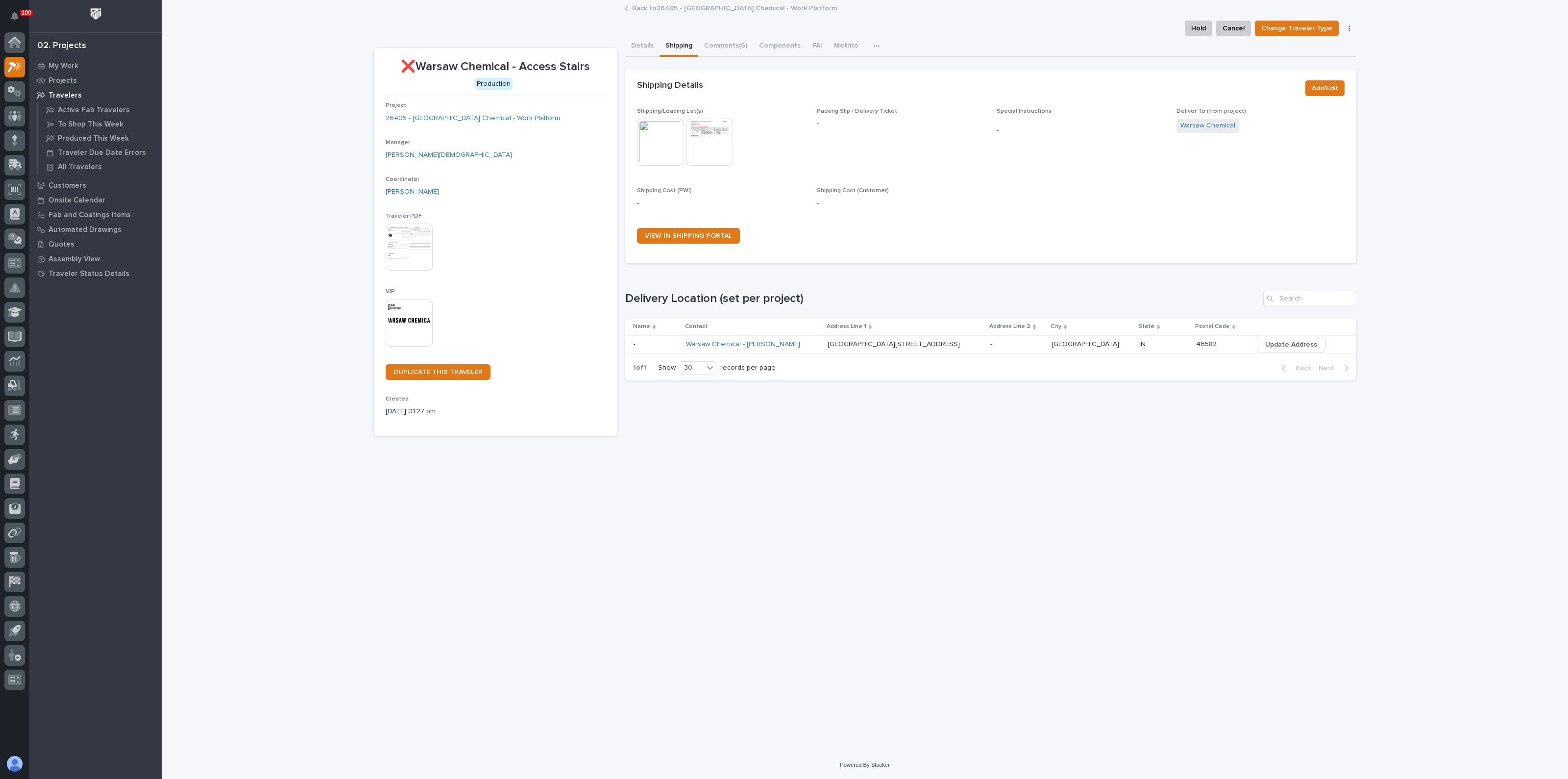
drag, startPoint x: 739, startPoint y: 464, endPoint x: 734, endPoint y: 459, distance: 7.1
click at [738, 463] on div "Loading... Saving… Loading... Saving… ❌Warsaw Chemical - Access Stairs Hold Can…" at bounding box center [866, 363] width 993 height 725
drag, startPoint x: 728, startPoint y: 452, endPoint x: 729, endPoint y: 446, distance: 6.1
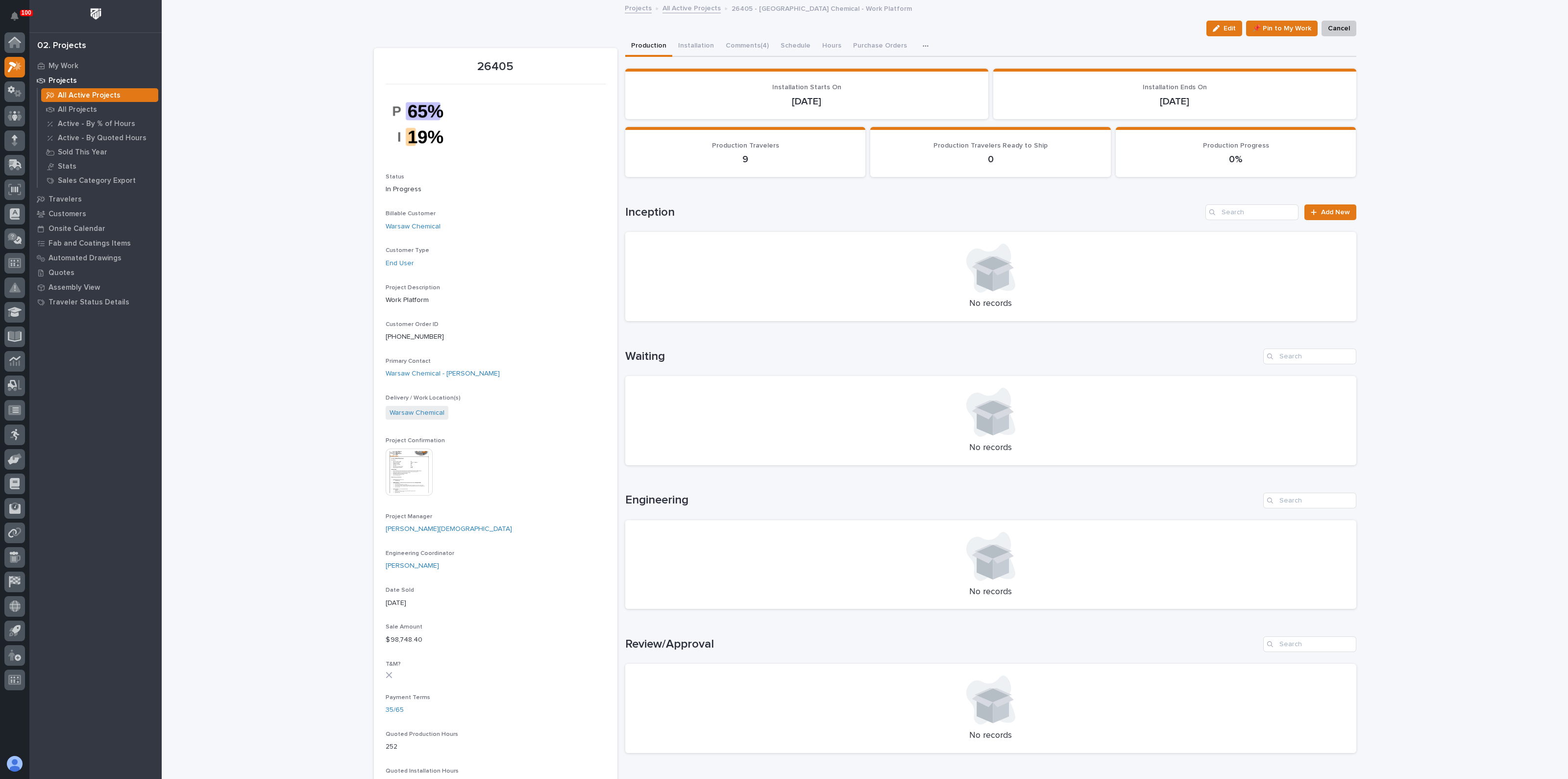
click at [242, 77] on div "Loading... Saving… Loading... Saving… 26405 Edit 📌 Pin to My Work Cancel Edit 📌…" at bounding box center [865, 667] width 1406 height 1333
drag, startPoint x: 634, startPoint y: 125, endPoint x: 623, endPoint y: 128, distance: 11.4
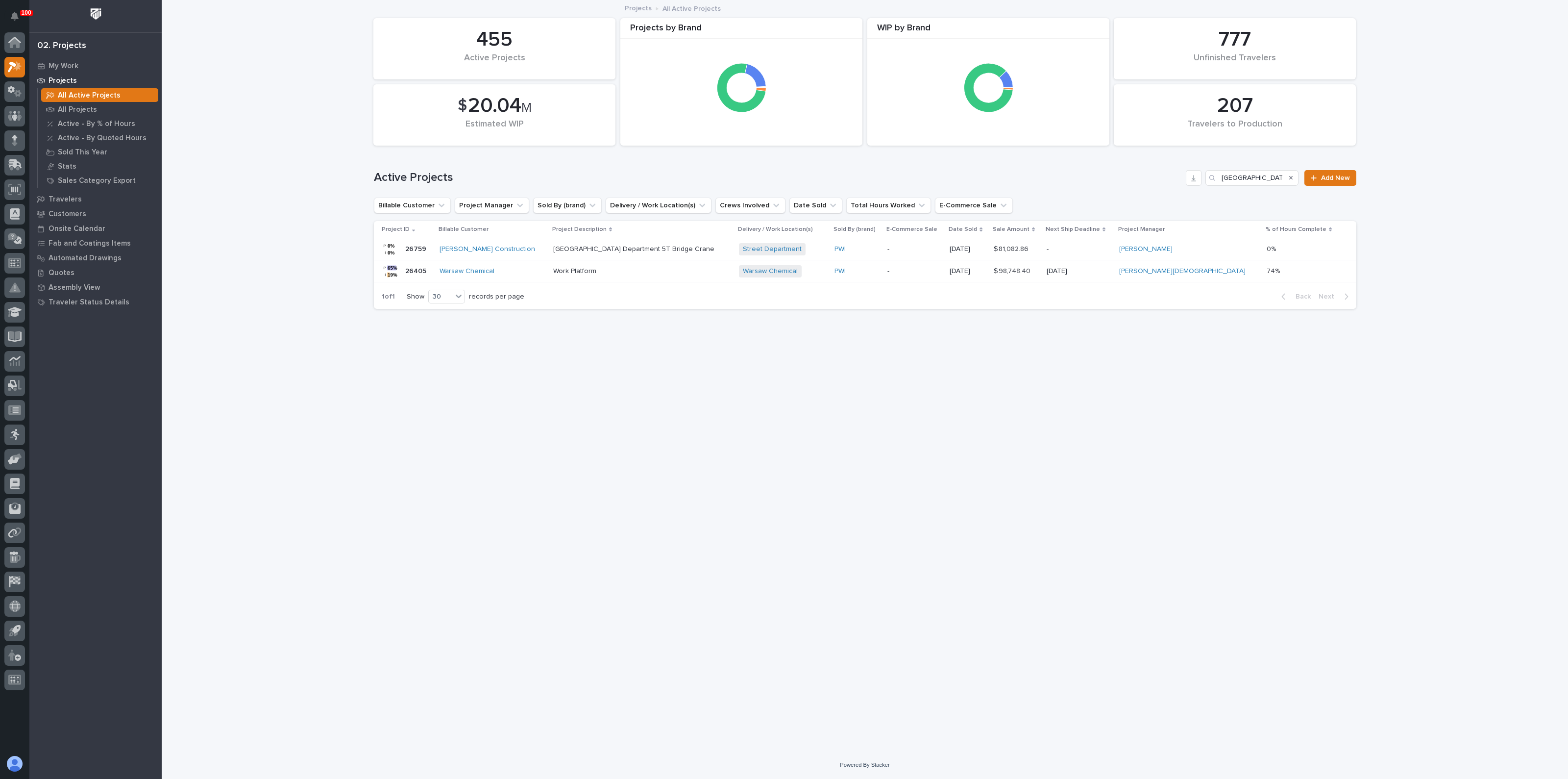
click at [505, 278] on div "Warsaw Chemical" at bounding box center [493, 271] width 106 height 16
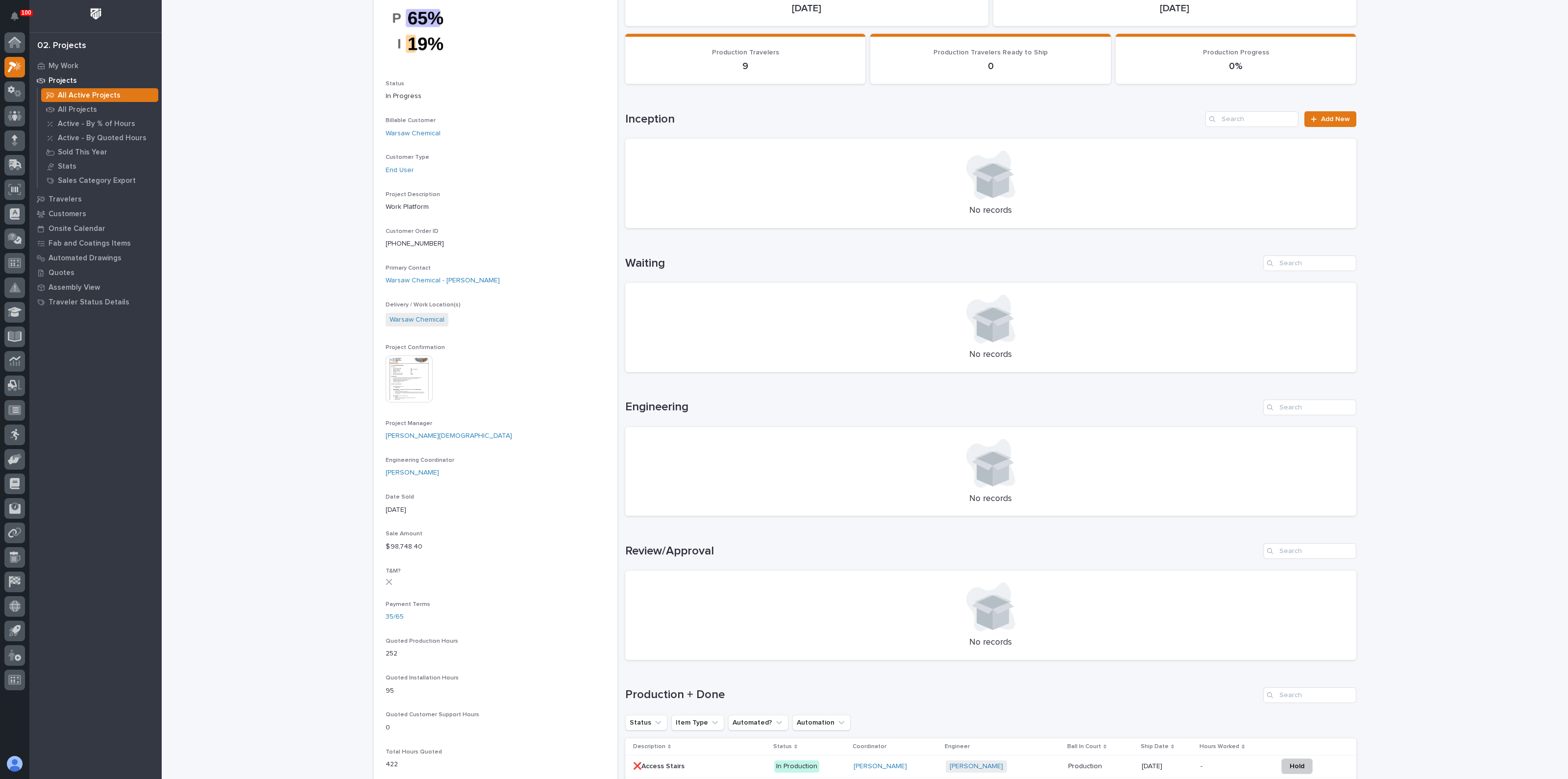
scroll to position [245, 0]
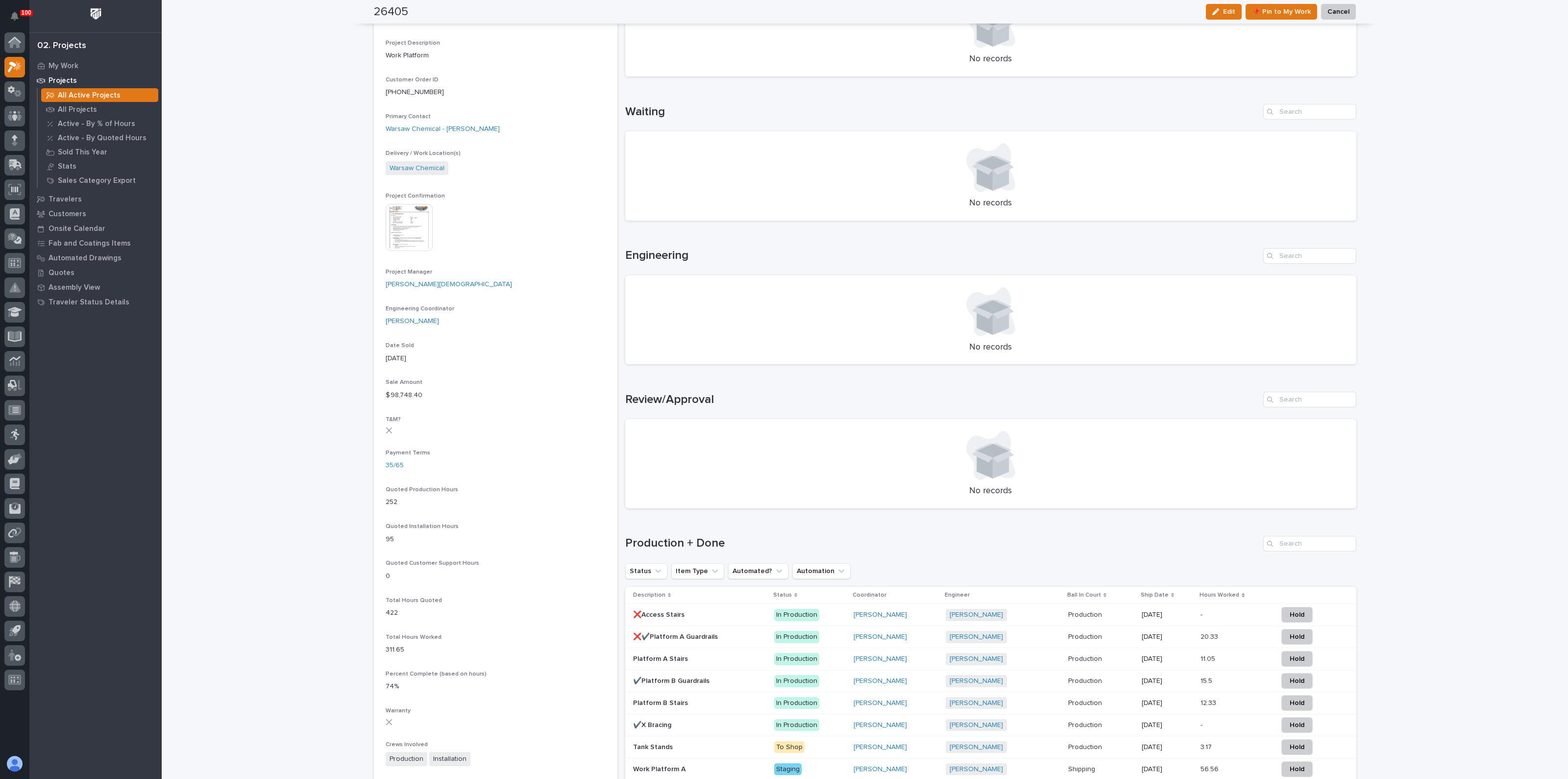
click at [688, 611] on p at bounding box center [700, 615] width 133 height 8
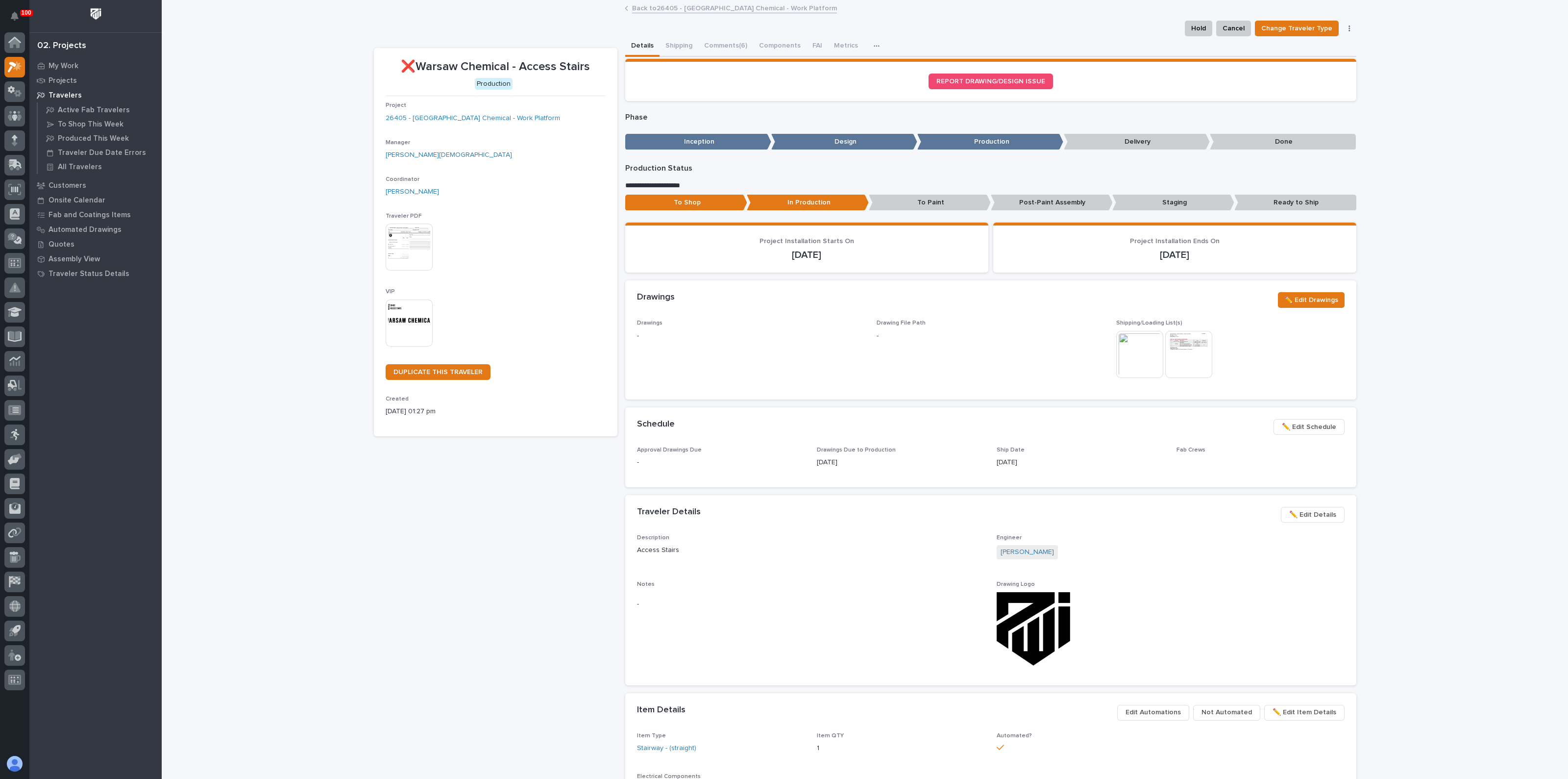
click at [657, 38] on div "Details Shipping Comments (6) Components FAI Metrics Drawing Errors Schedule" at bounding box center [990, 46] width 731 height 20
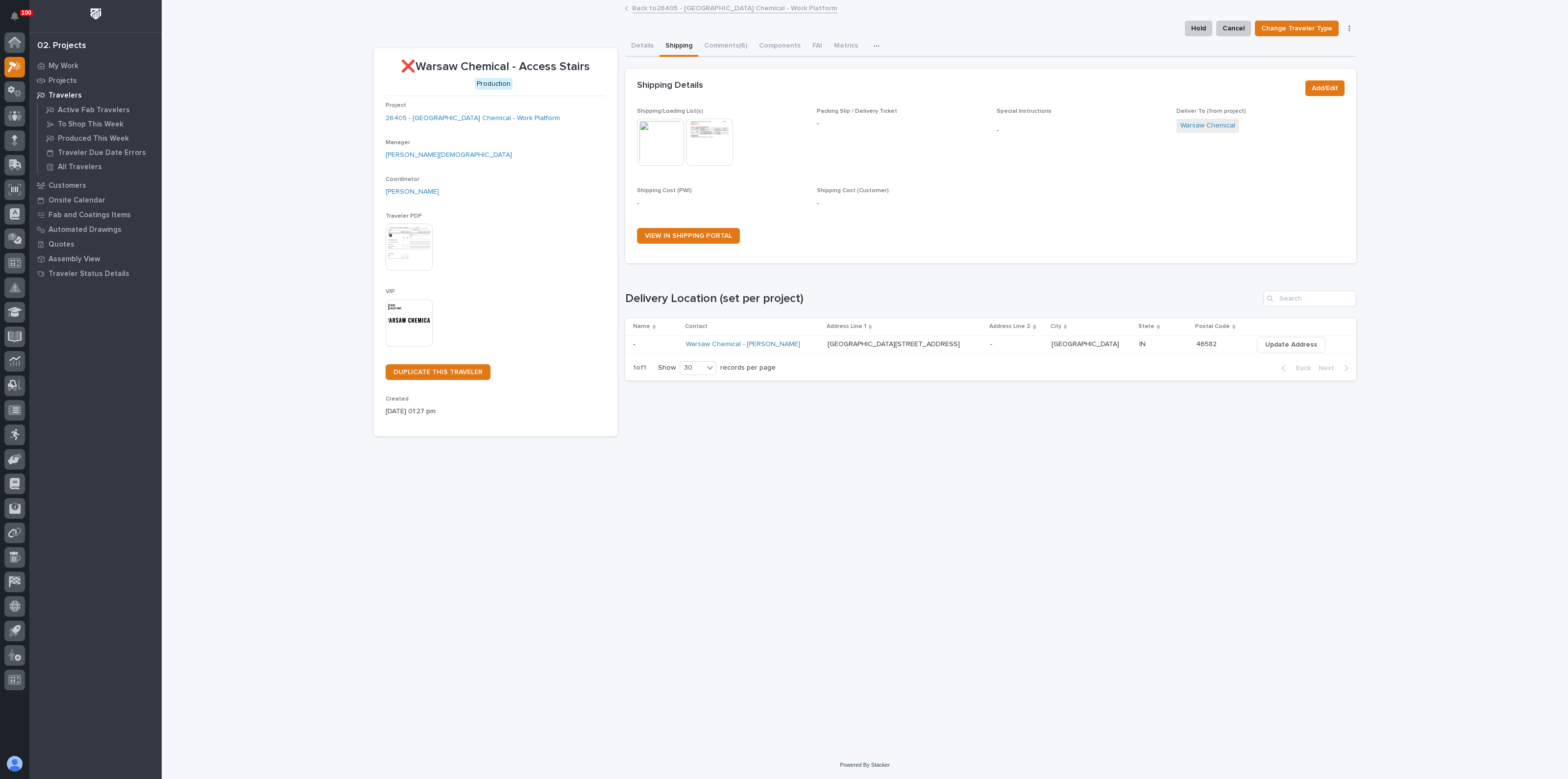
click at [661, 125] on img at bounding box center [660, 142] width 47 height 47
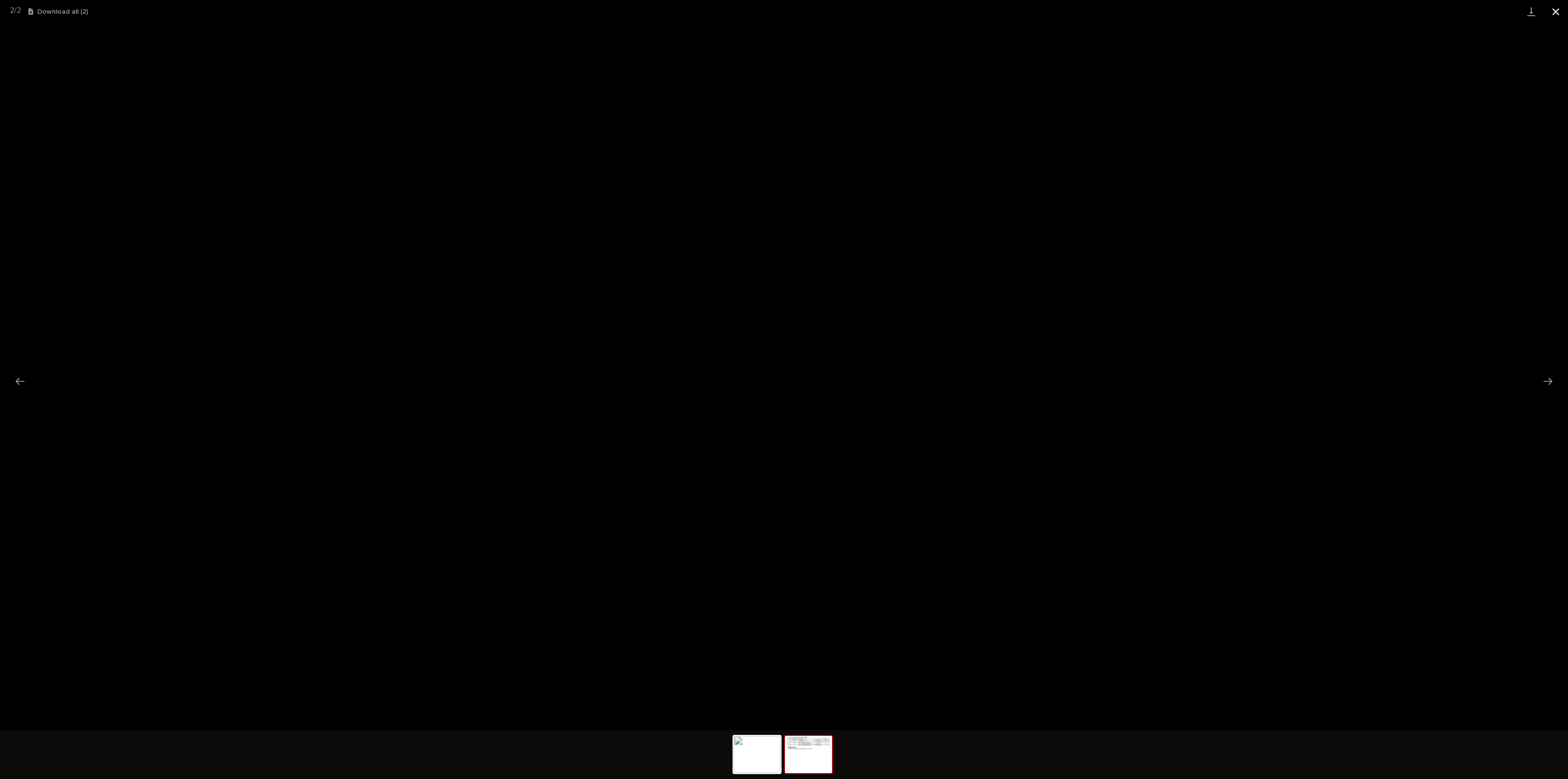
click at [1555, 10] on button "Close gallery" at bounding box center [1555, 11] width 24 height 23
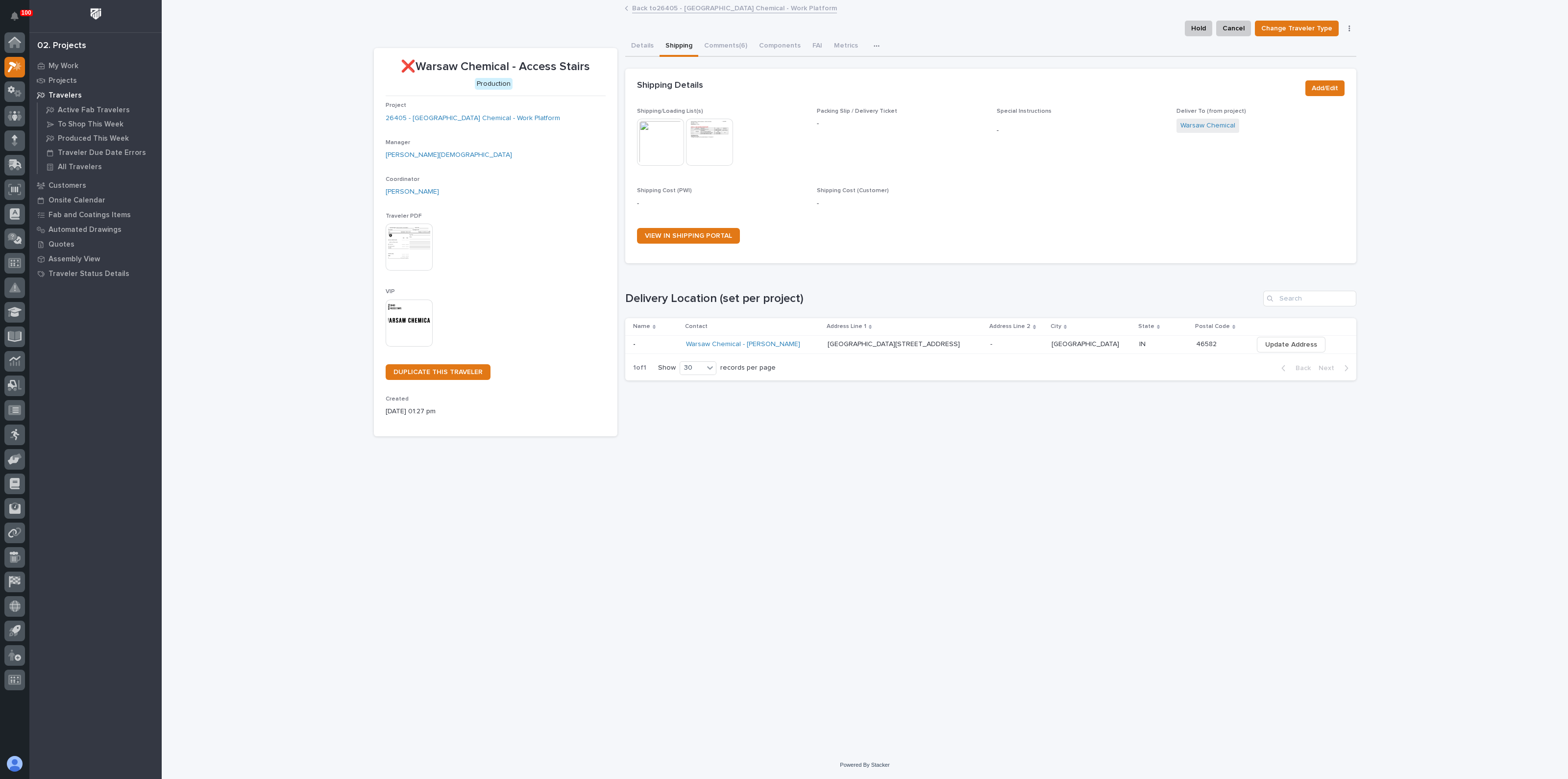
click at [712, 142] on img at bounding box center [710, 142] width 47 height 47
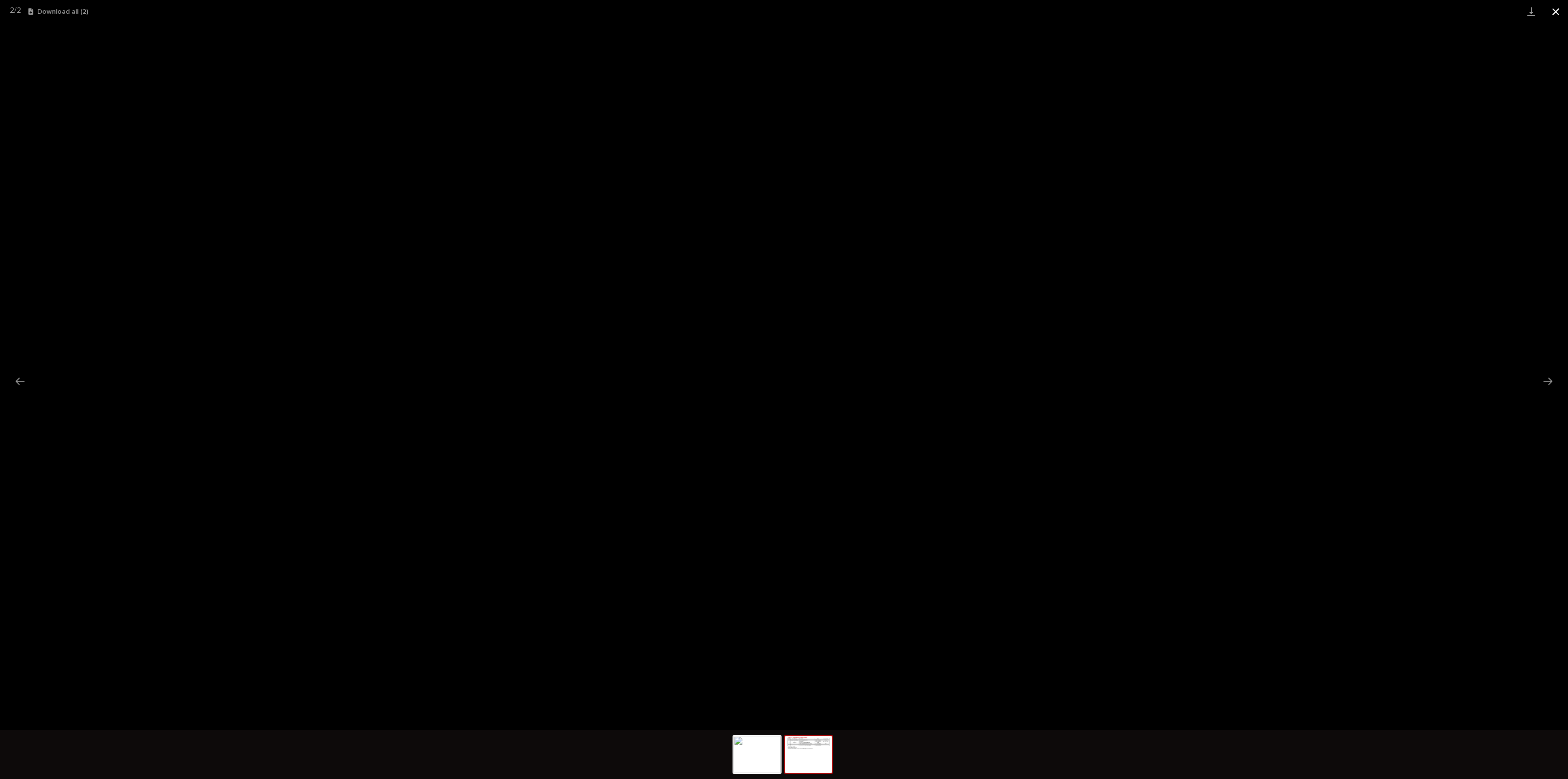
click at [1554, 9] on button "Close gallery" at bounding box center [1555, 11] width 24 height 23
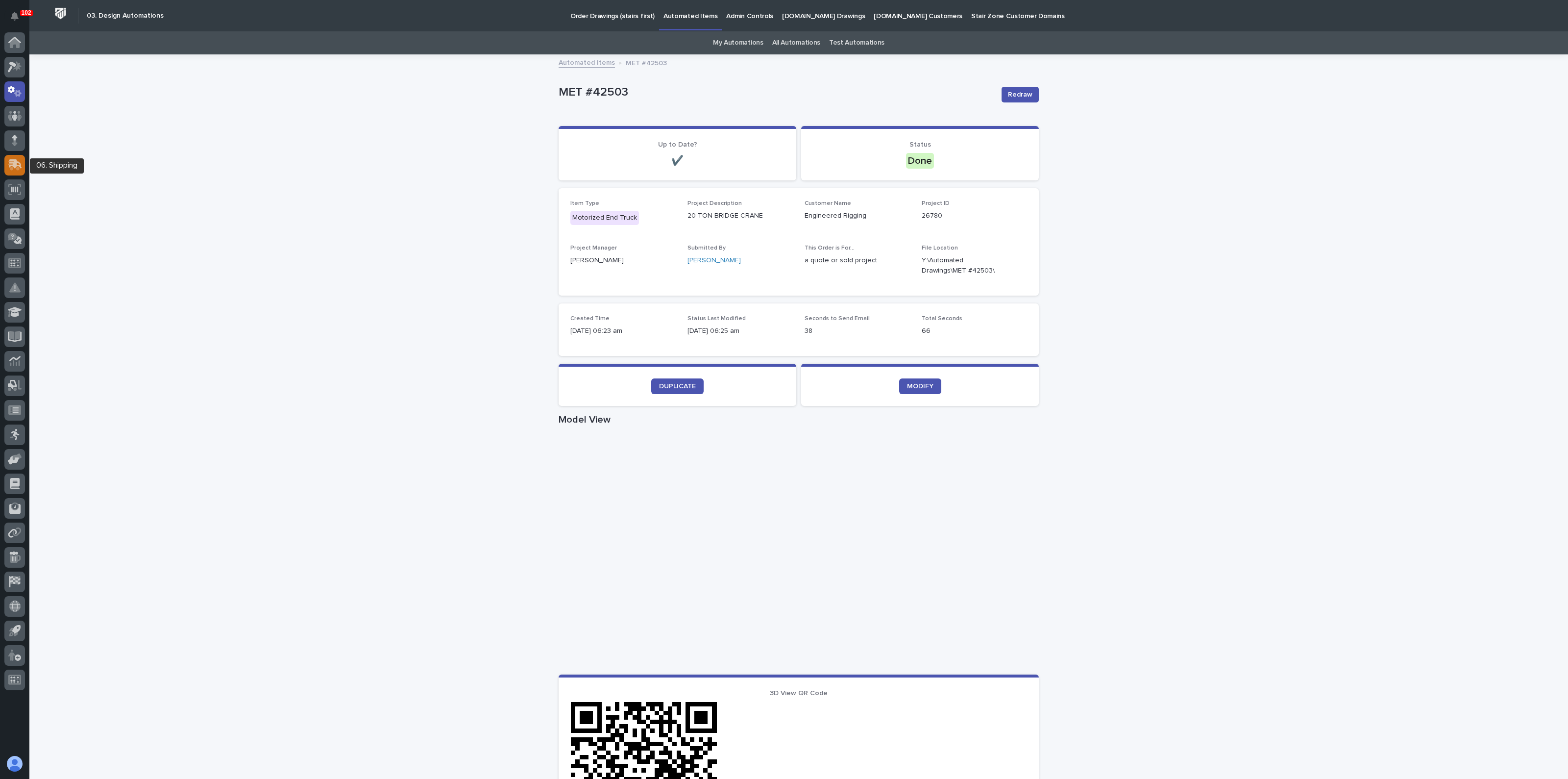
click at [11, 162] on icon at bounding box center [13, 166] width 12 height 9
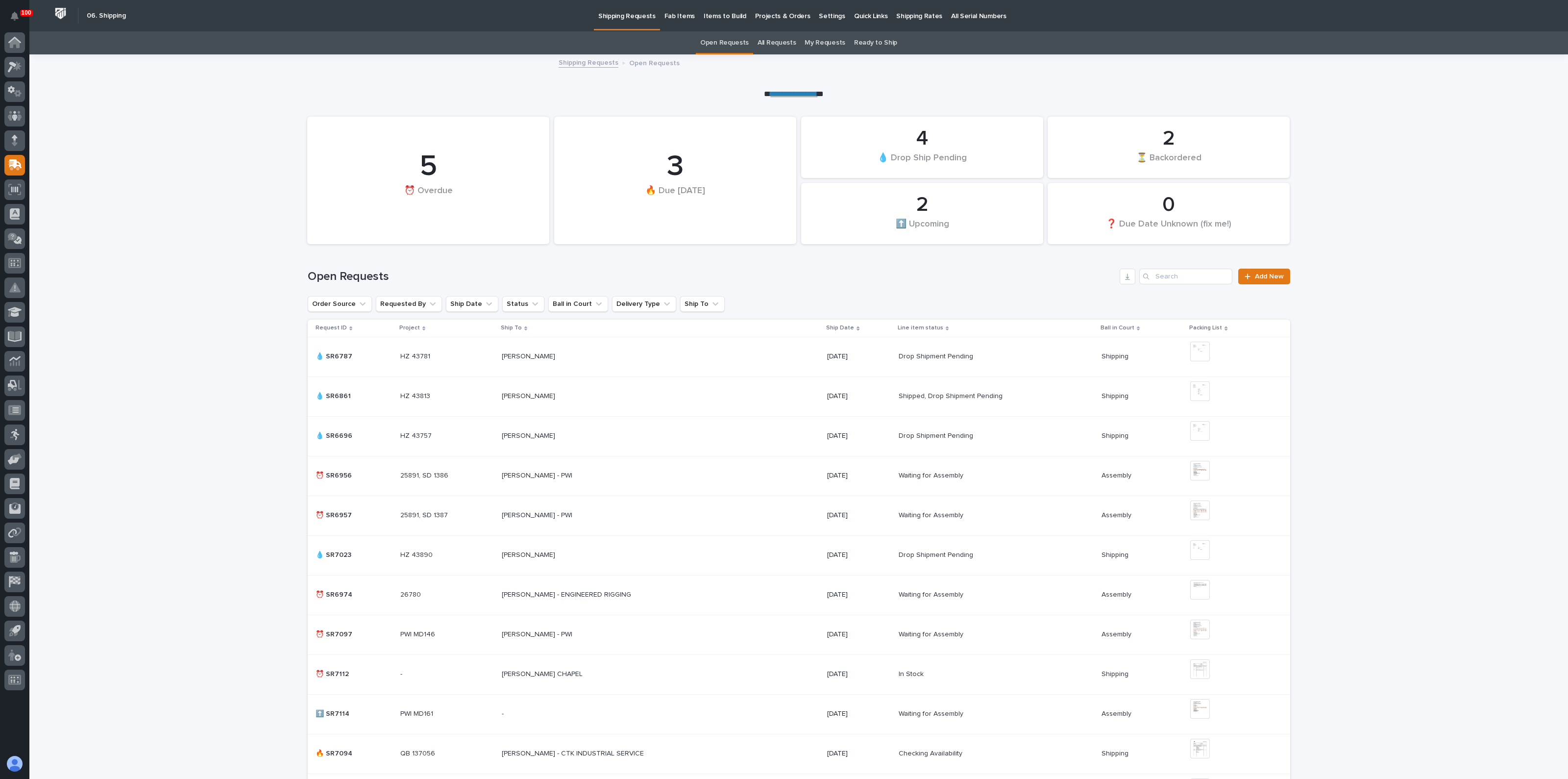
click at [769, 16] on p "Projects & Orders" at bounding box center [783, 10] width 56 height 20
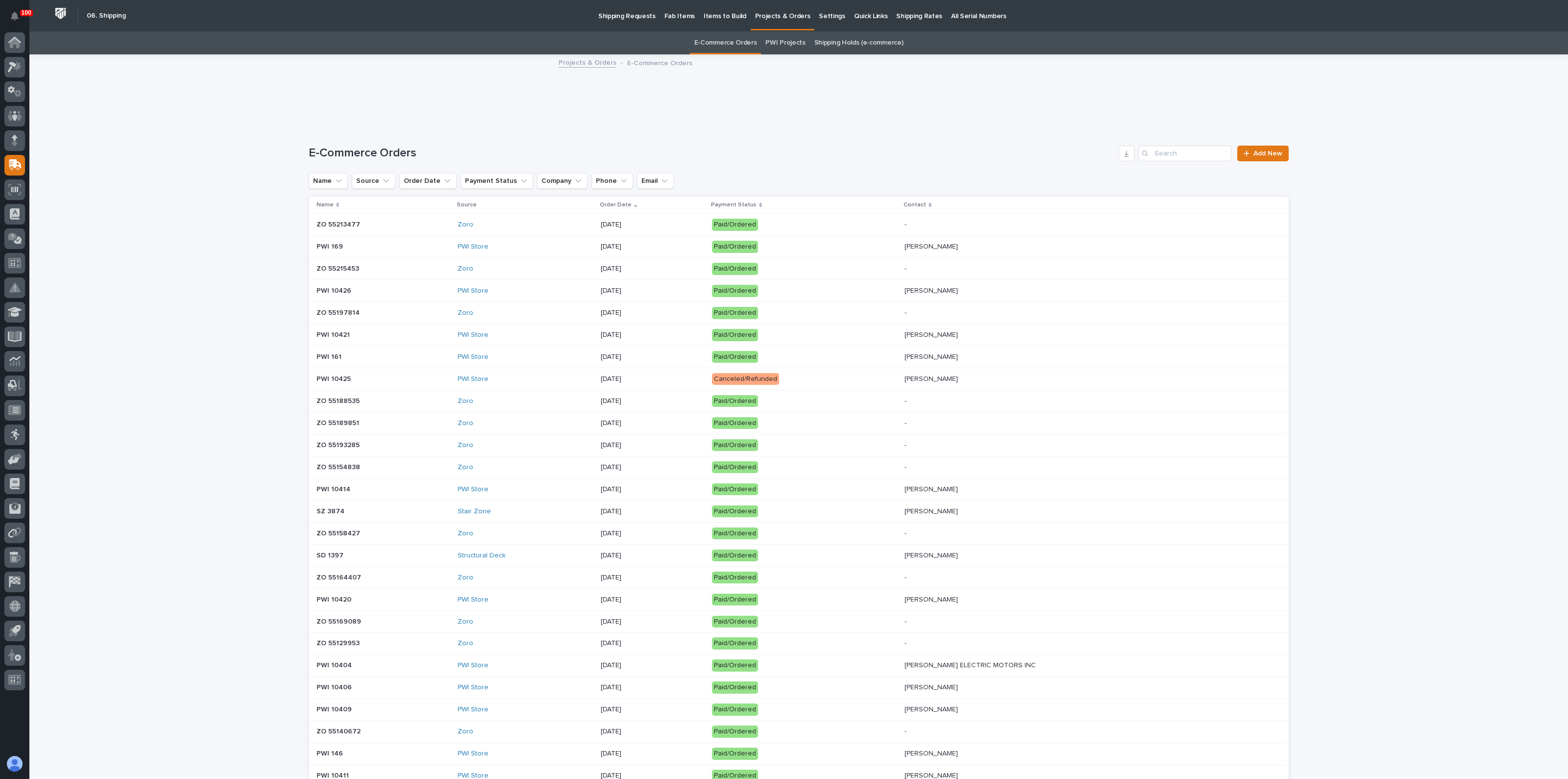
click at [770, 44] on link "PWI Projects" at bounding box center [785, 42] width 40 height 23
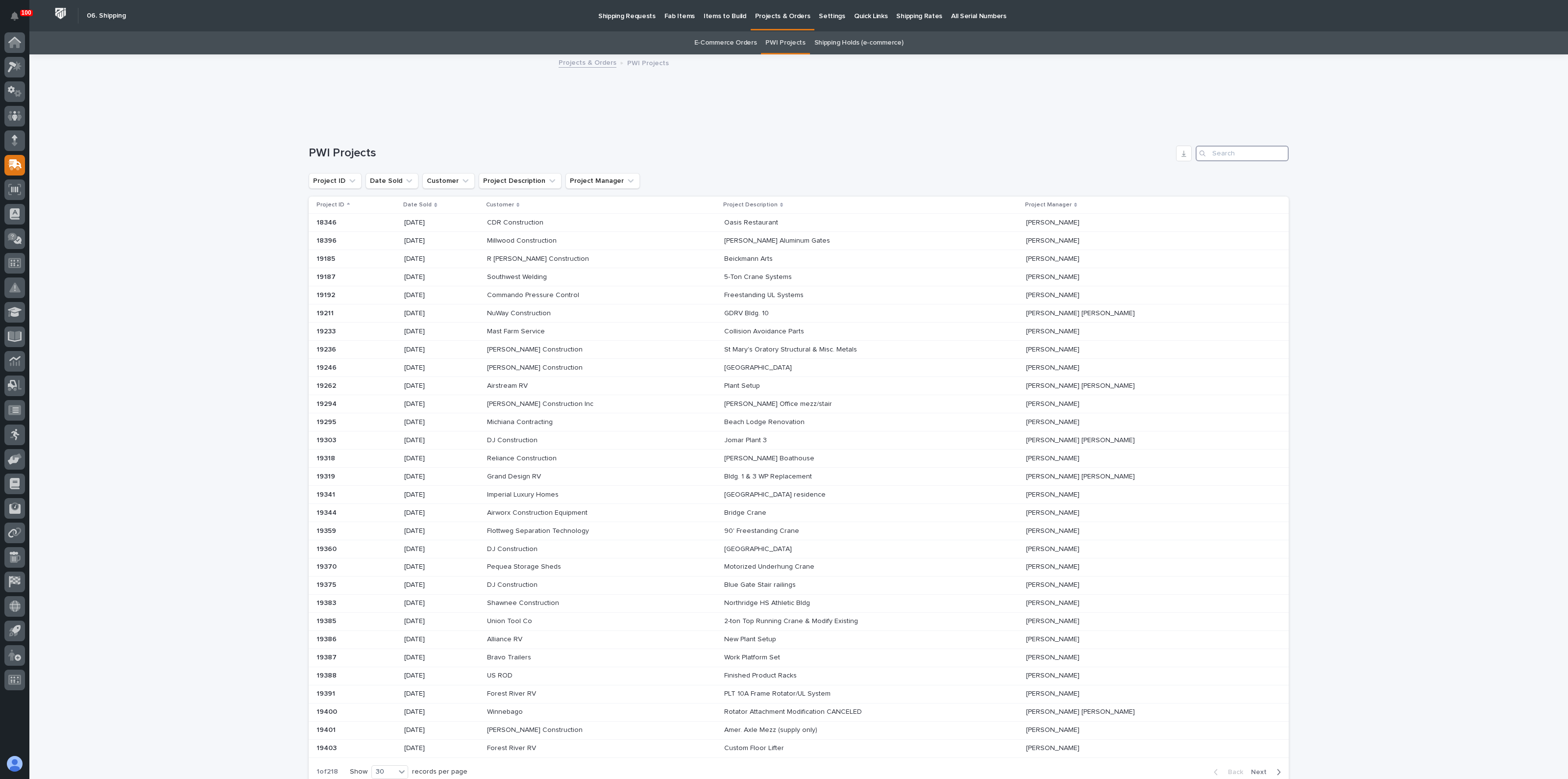
click at [1243, 154] on input "Search" at bounding box center [1242, 153] width 93 height 16
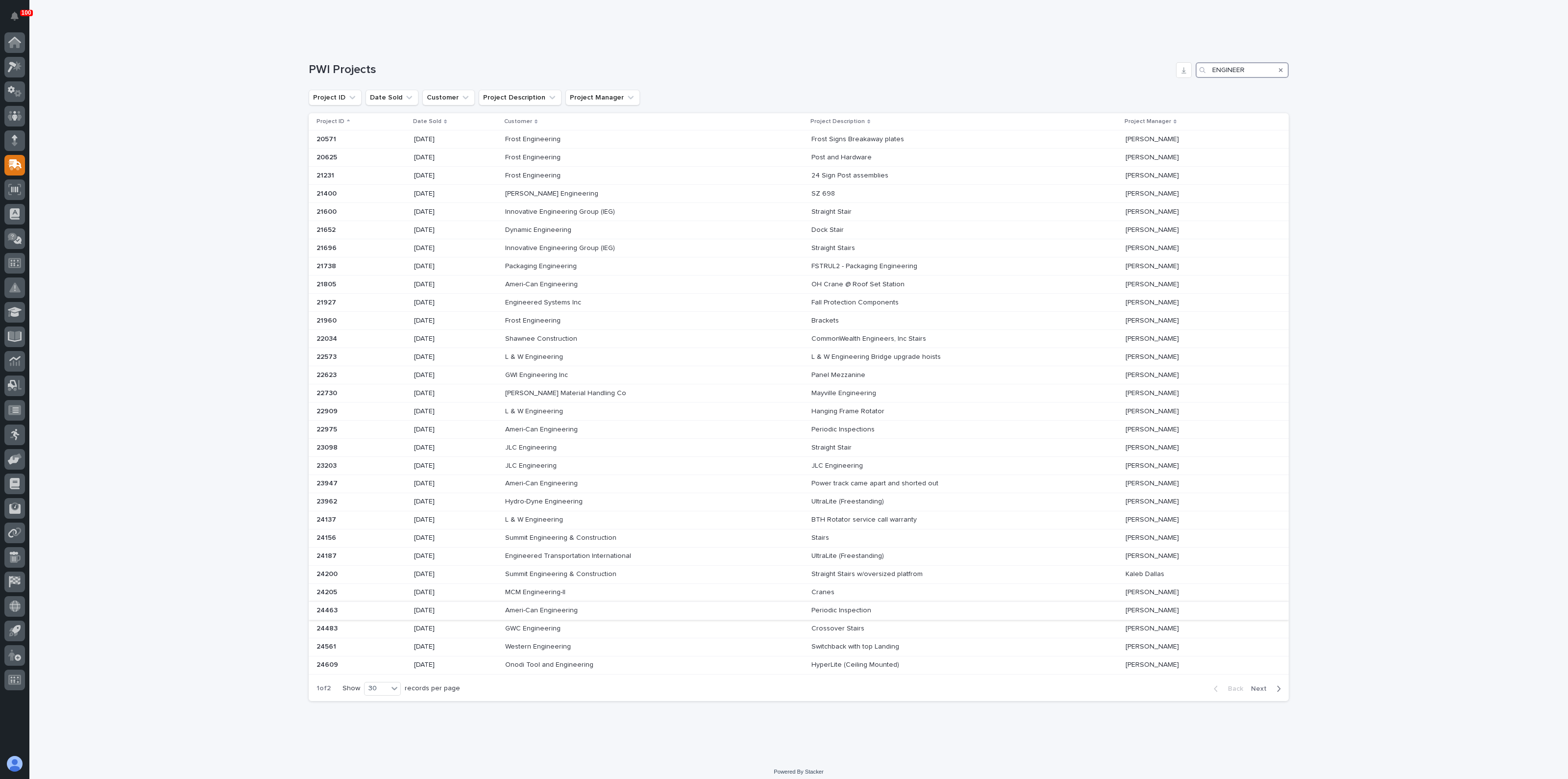
scroll to position [87, 0]
type input "ENGINEER"
click at [391, 683] on icon at bounding box center [394, 685] width 6 height 3
drag, startPoint x: 476, startPoint y: 709, endPoint x: 502, endPoint y: 707, distance: 26.1
click at [477, 709] on div "Loading... Saving… Loading... Saving… Sorry, there was an error saving your rec…" at bounding box center [799, 349] width 993 height 761
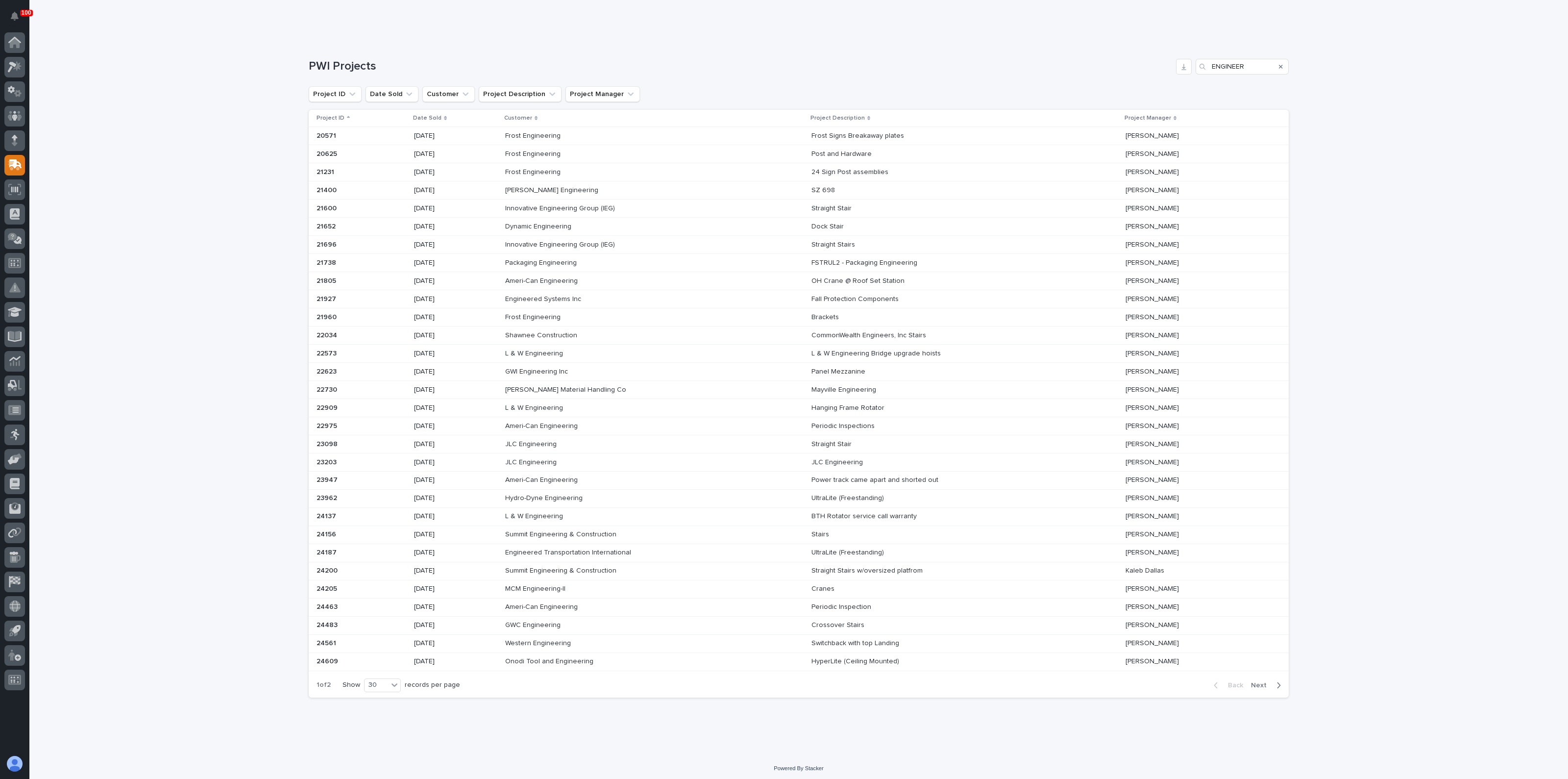
click at [1253, 682] on span "Next" at bounding box center [1262, 685] width 22 height 8
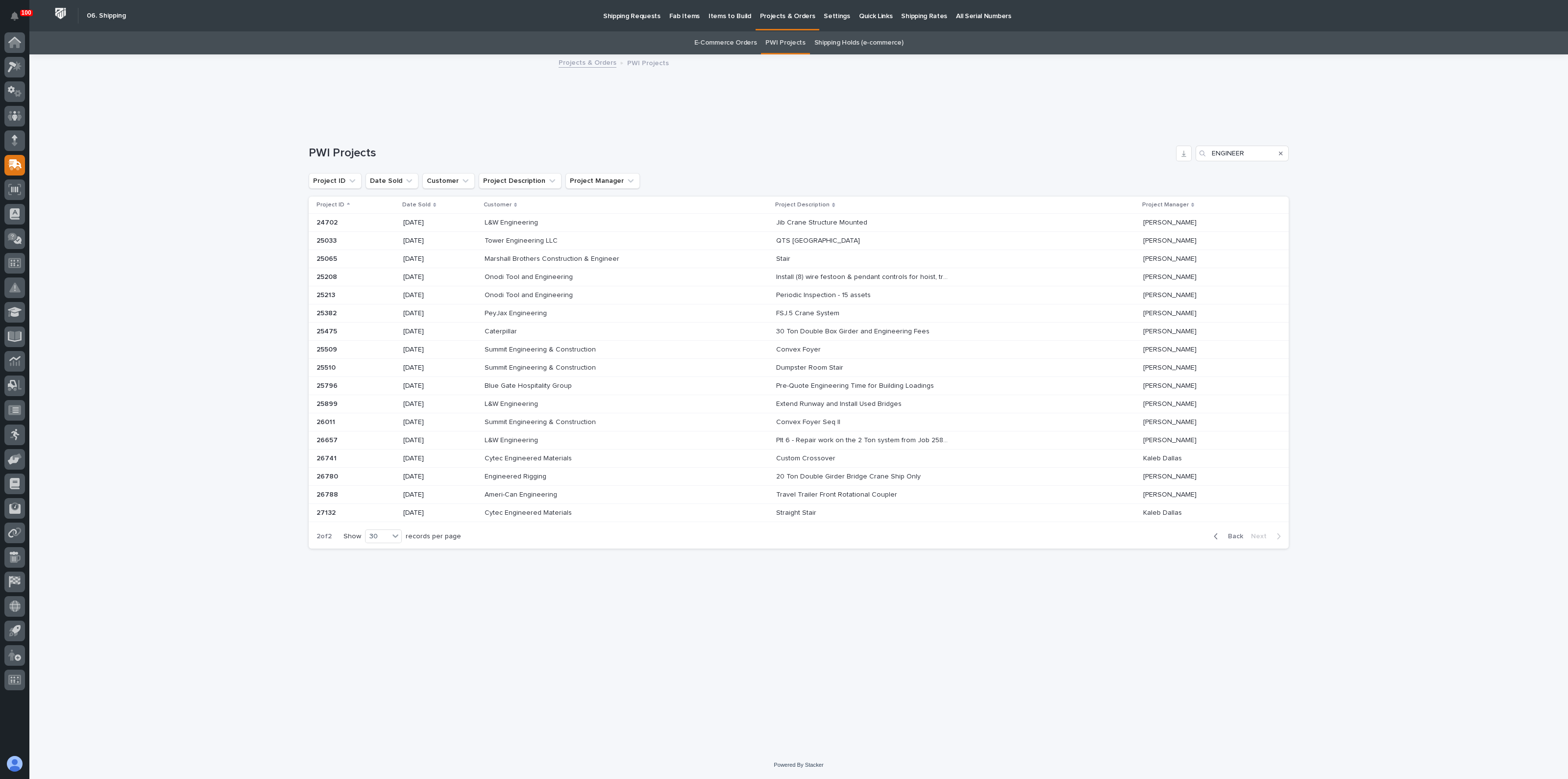
scroll to position [0, 0]
click at [500, 476] on p "Engineered Rigging" at bounding box center [516, 475] width 64 height 10
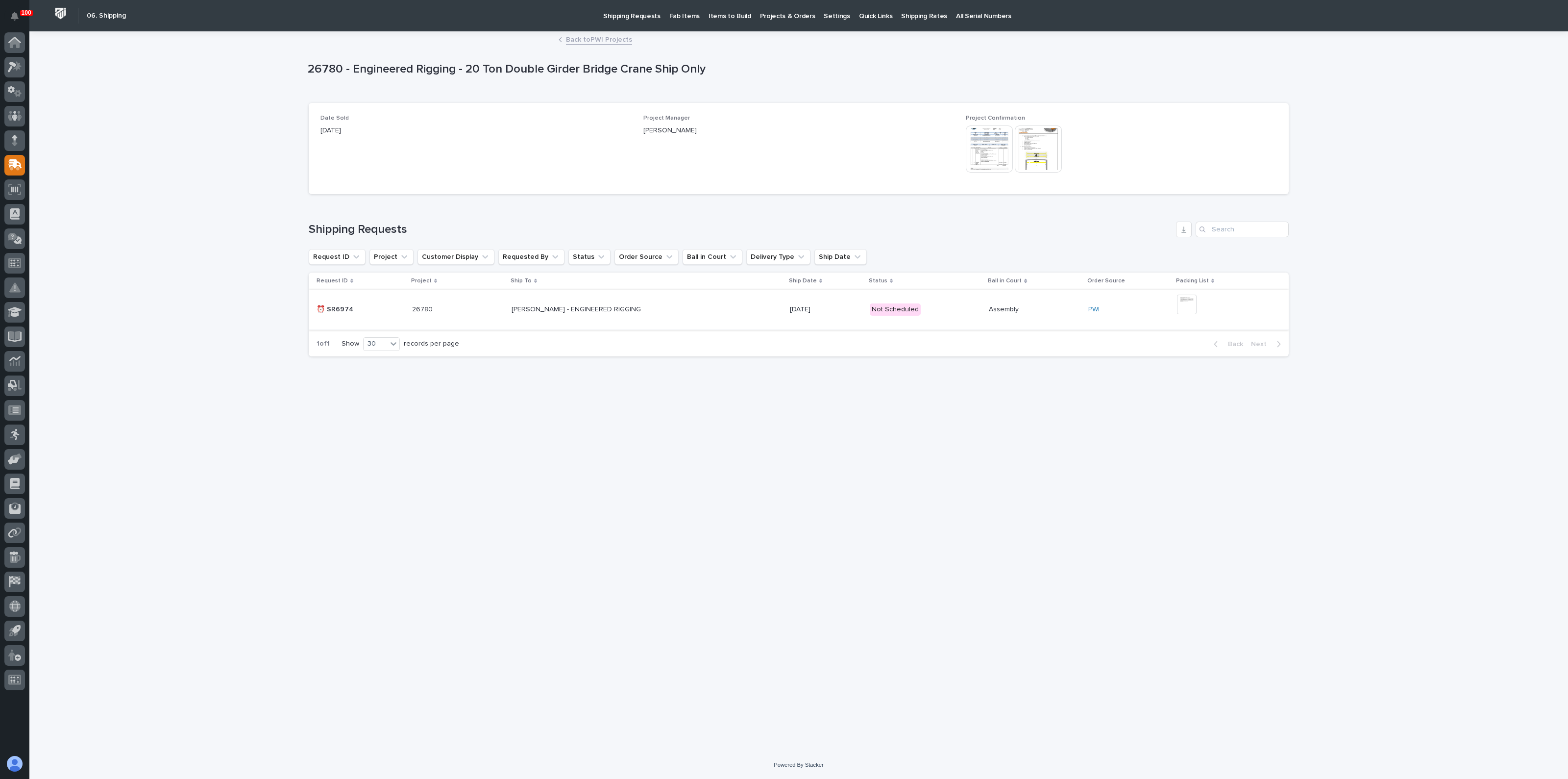
click at [1197, 304] on img at bounding box center [1186, 304] width 19 height 19
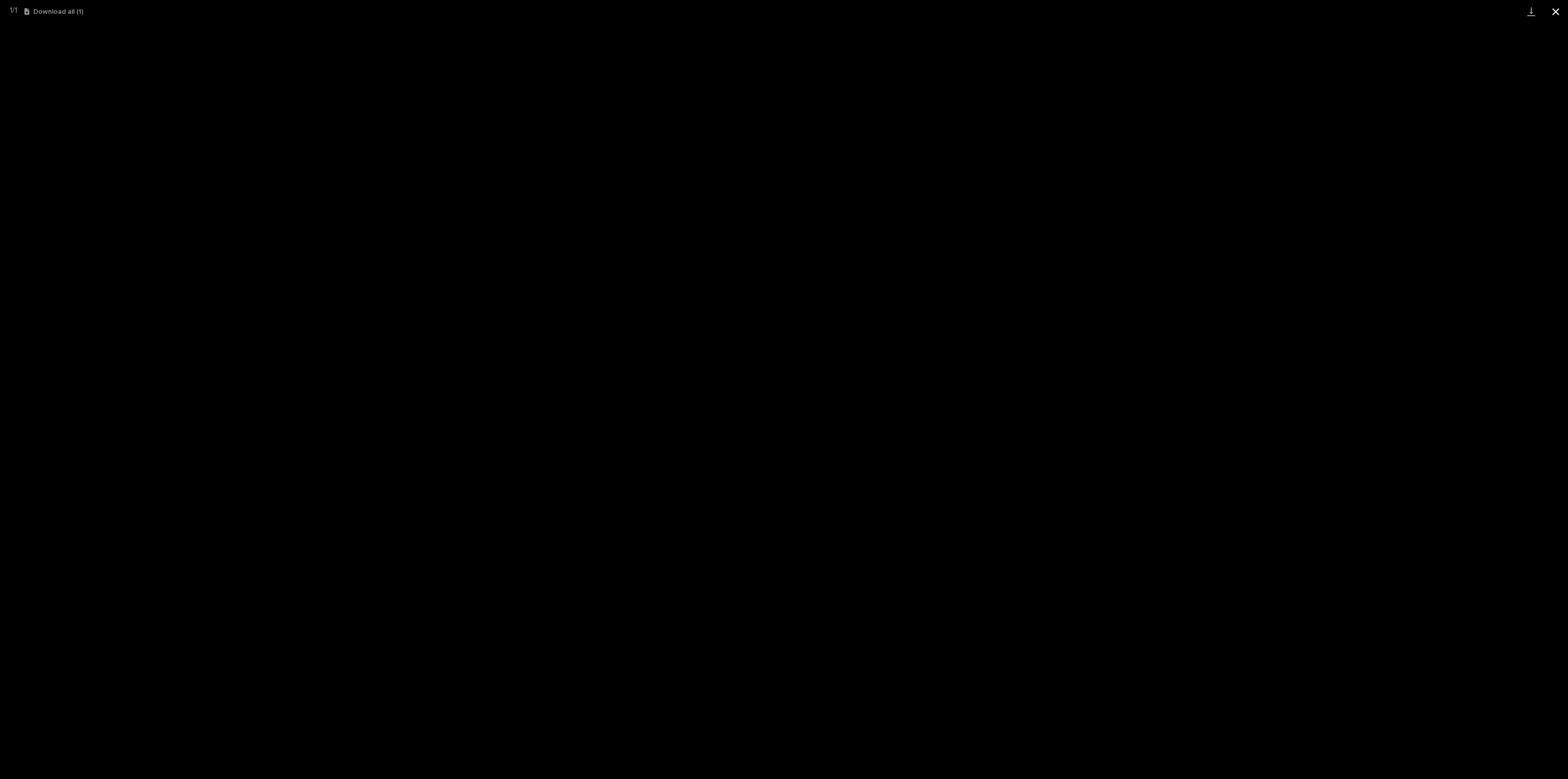
click at [1556, 8] on button "Close gallery" at bounding box center [1555, 11] width 24 height 23
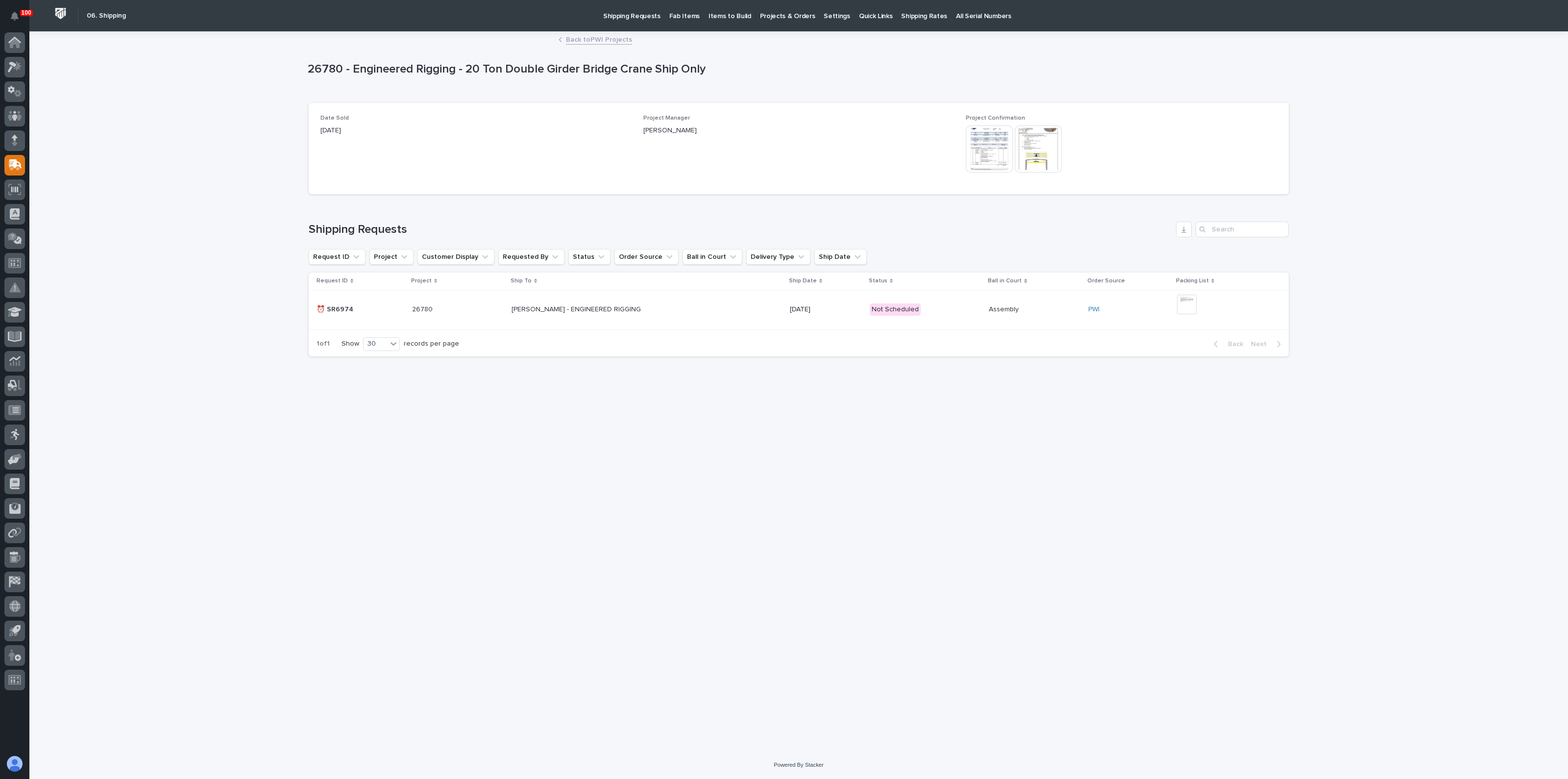
click at [532, 437] on div "Loading... Saving… Loading... Saving… 26780 - Engineered Rigging - 20 Ton Doubl…" at bounding box center [799, 379] width 993 height 694
click at [1039, 146] on img at bounding box center [1038, 149] width 47 height 47
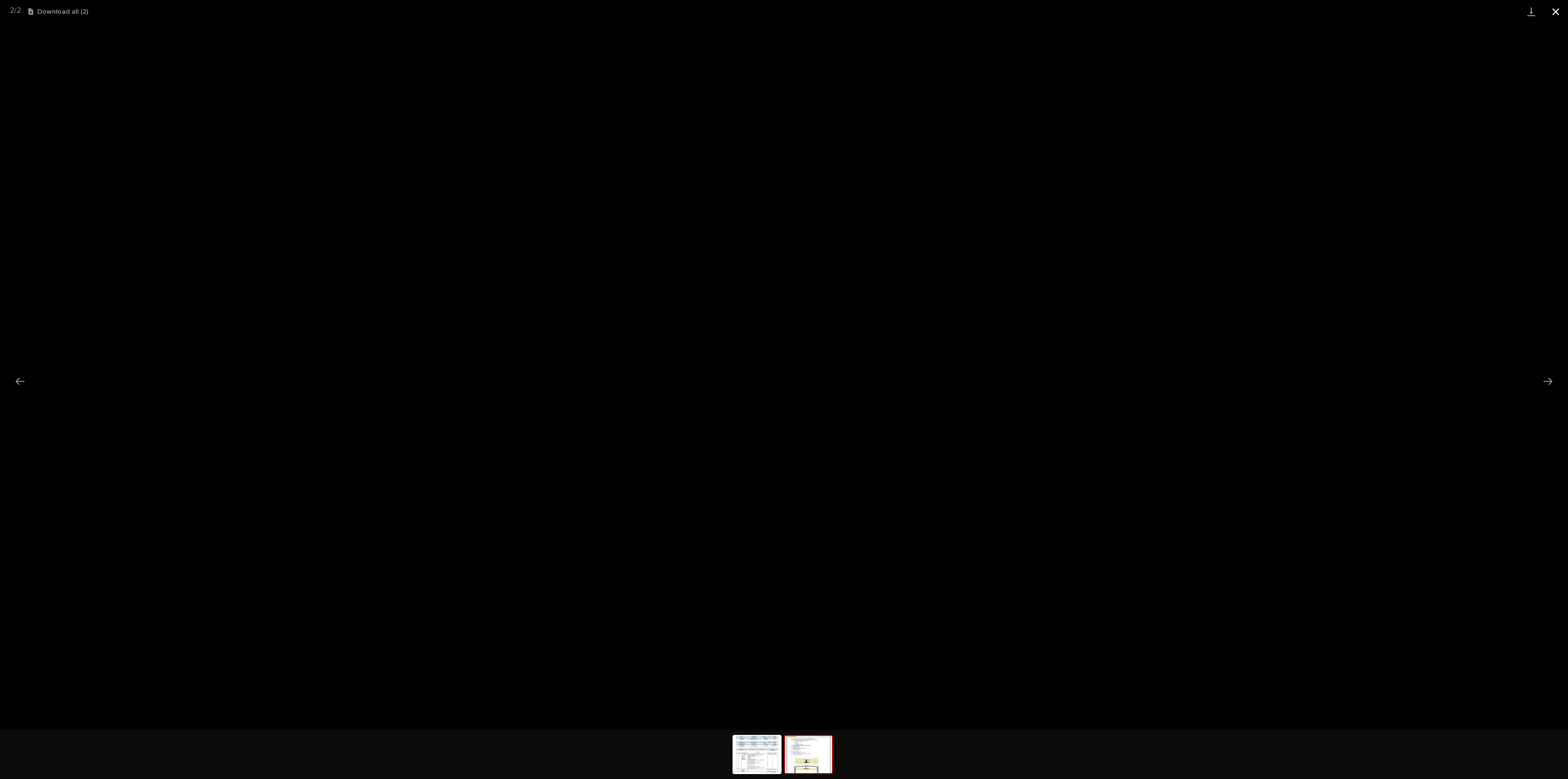
click at [1555, 16] on button "Close gallery" at bounding box center [1555, 11] width 24 height 23
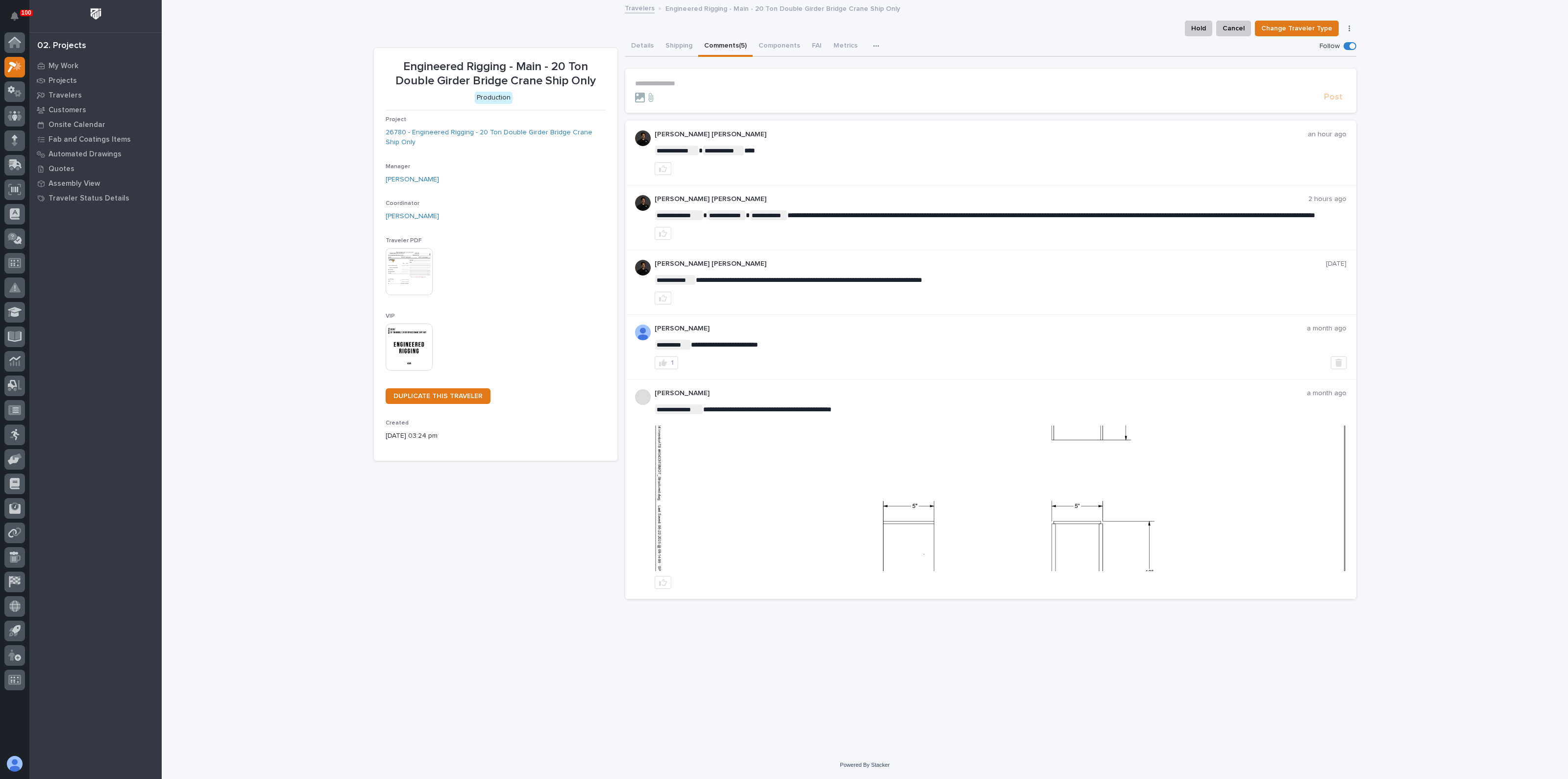
click at [686, 80] on p "**********" at bounding box center [991, 83] width 712 height 8
click at [1332, 101] on span "Post" at bounding box center [1333, 101] width 19 height 11
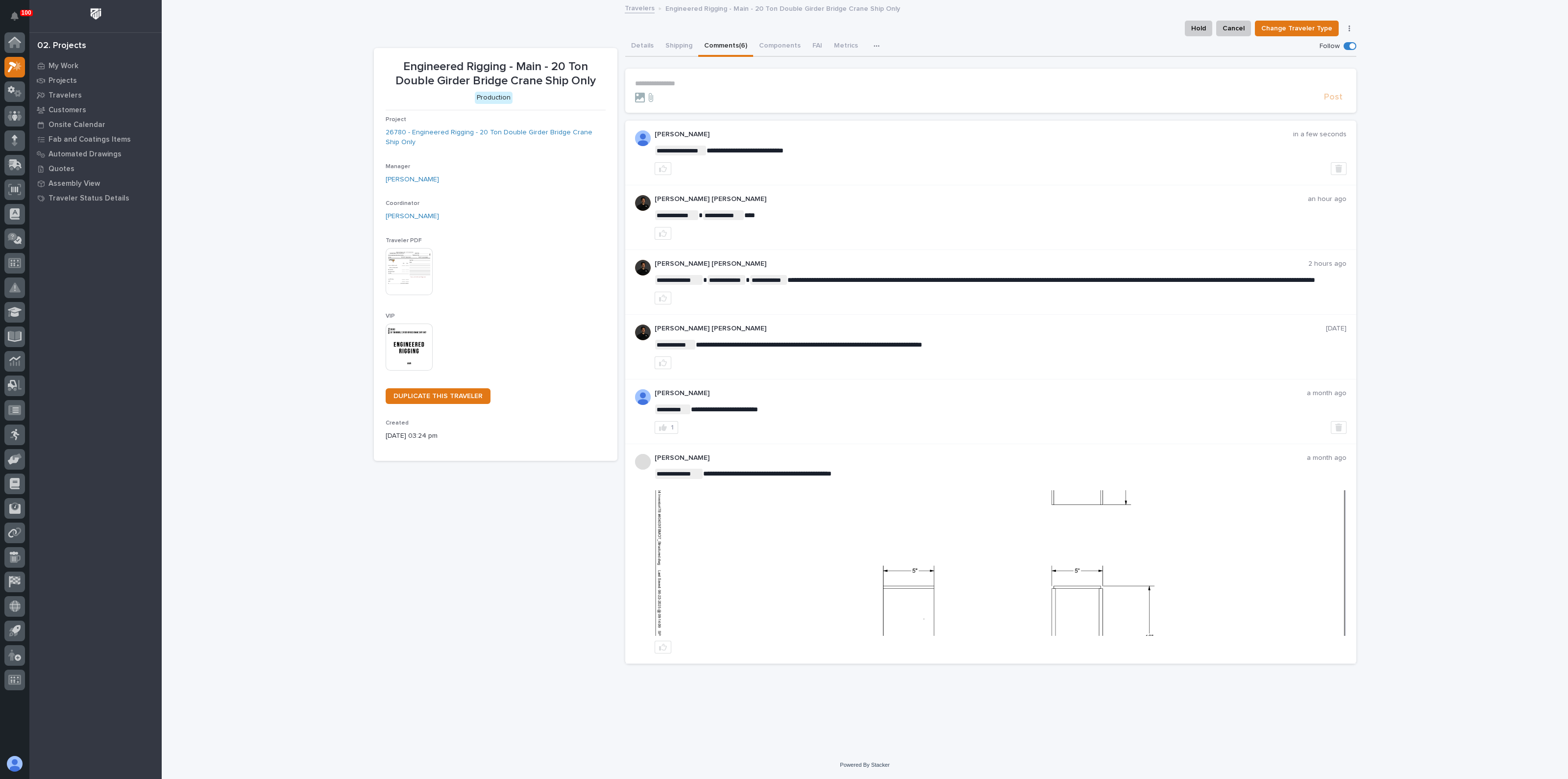
click at [1417, 115] on div "**********" at bounding box center [865, 375] width 1406 height 750
